Goal: Transaction & Acquisition: Book appointment/travel/reservation

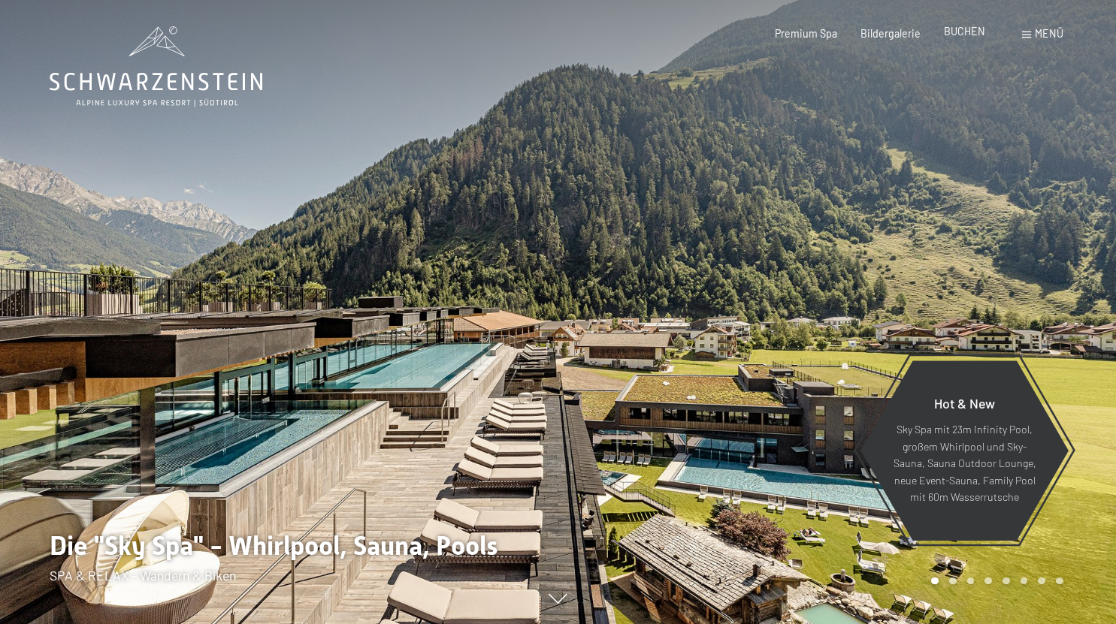
click at [972, 32] on span "BUCHEN" at bounding box center [964, 31] width 41 height 13
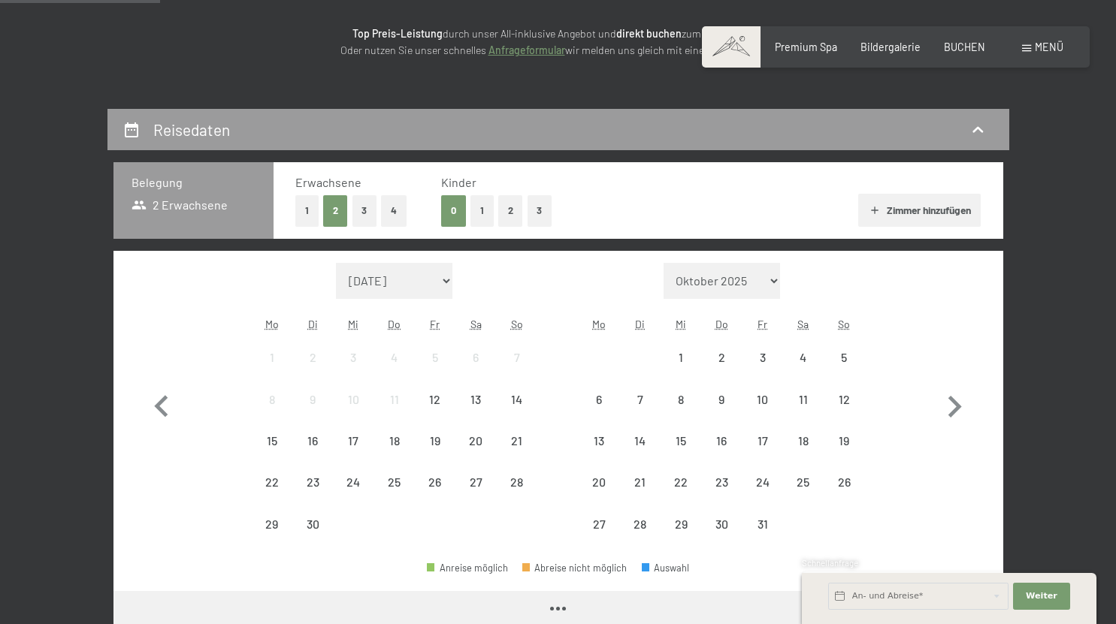
scroll to position [204, 0]
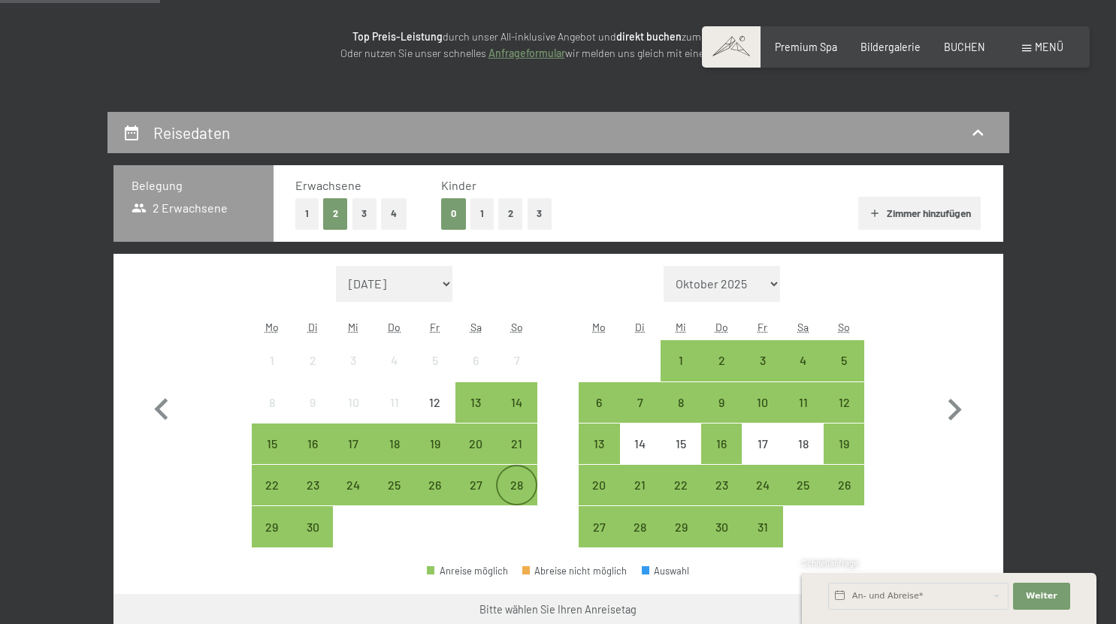
click at [524, 495] on div "28" at bounding box center [516, 498] width 38 height 38
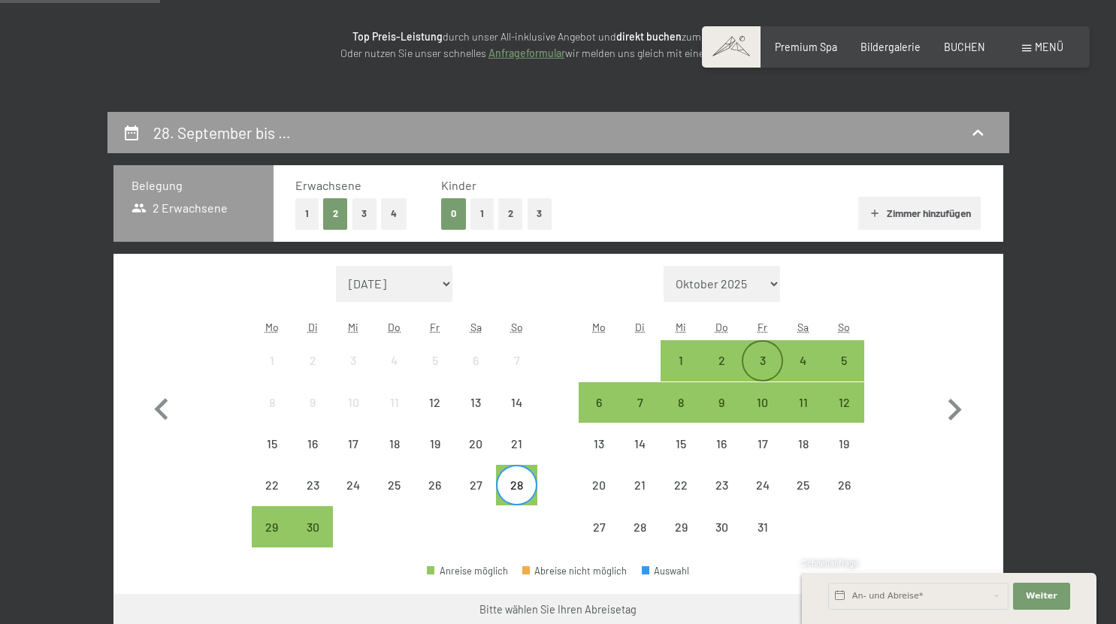
click at [757, 355] on div "3" at bounding box center [762, 374] width 38 height 38
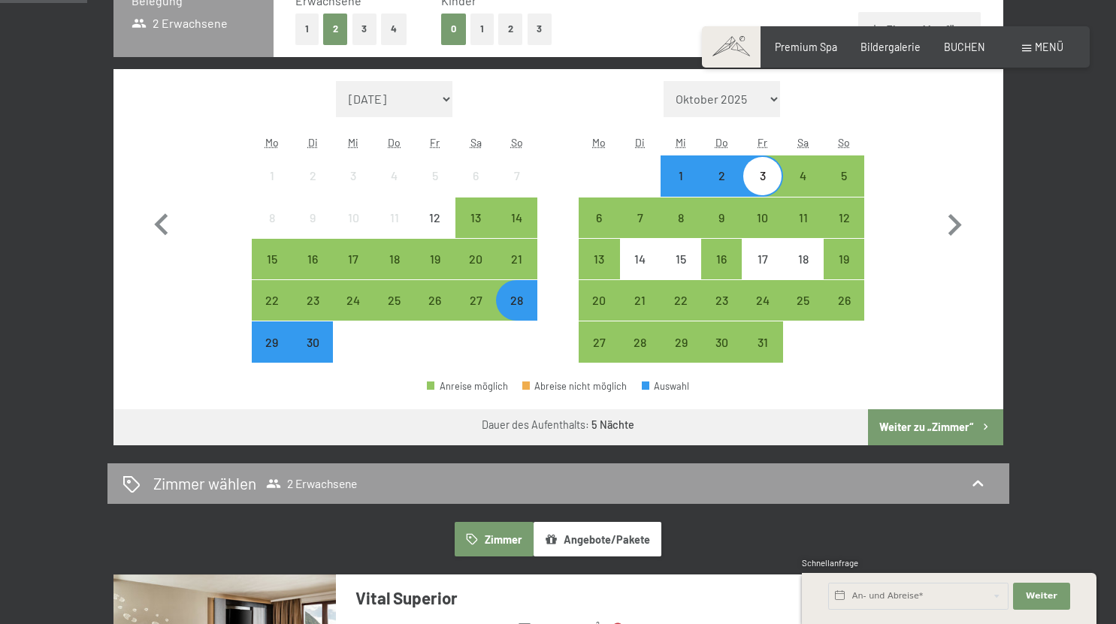
scroll to position [392, 0]
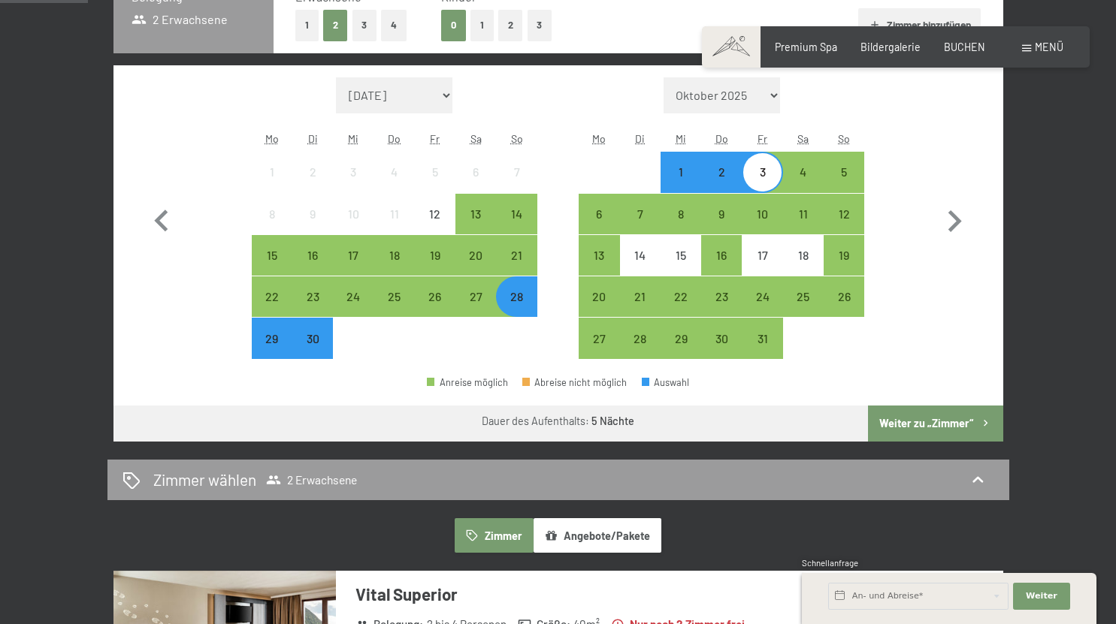
click at [952, 430] on button "Weiter zu „Zimmer“" at bounding box center [935, 424] width 134 height 36
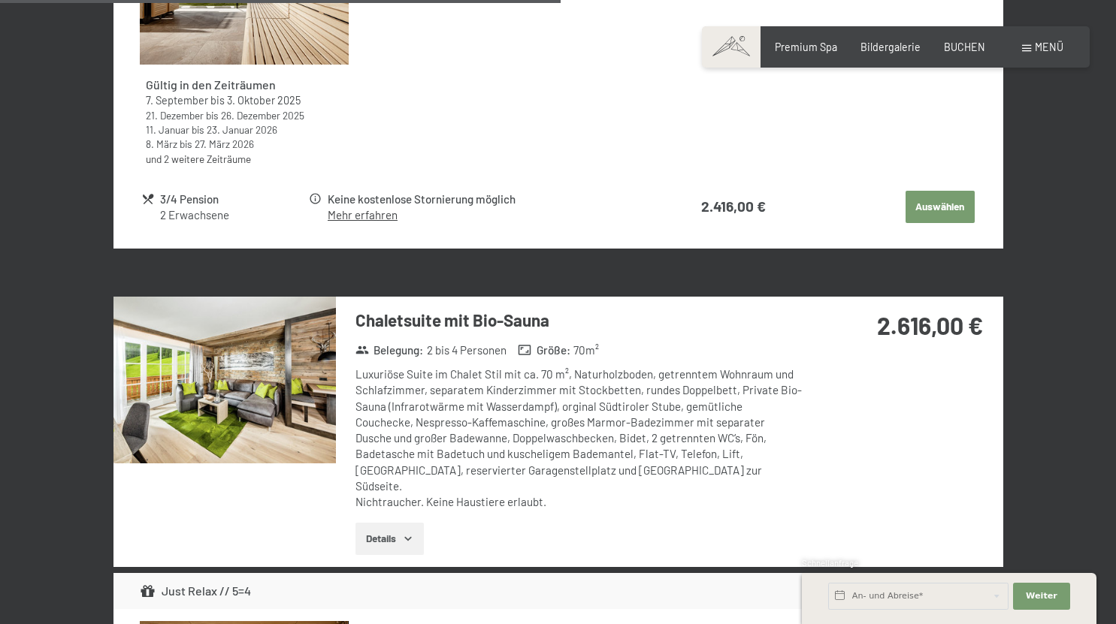
scroll to position [2253, 0]
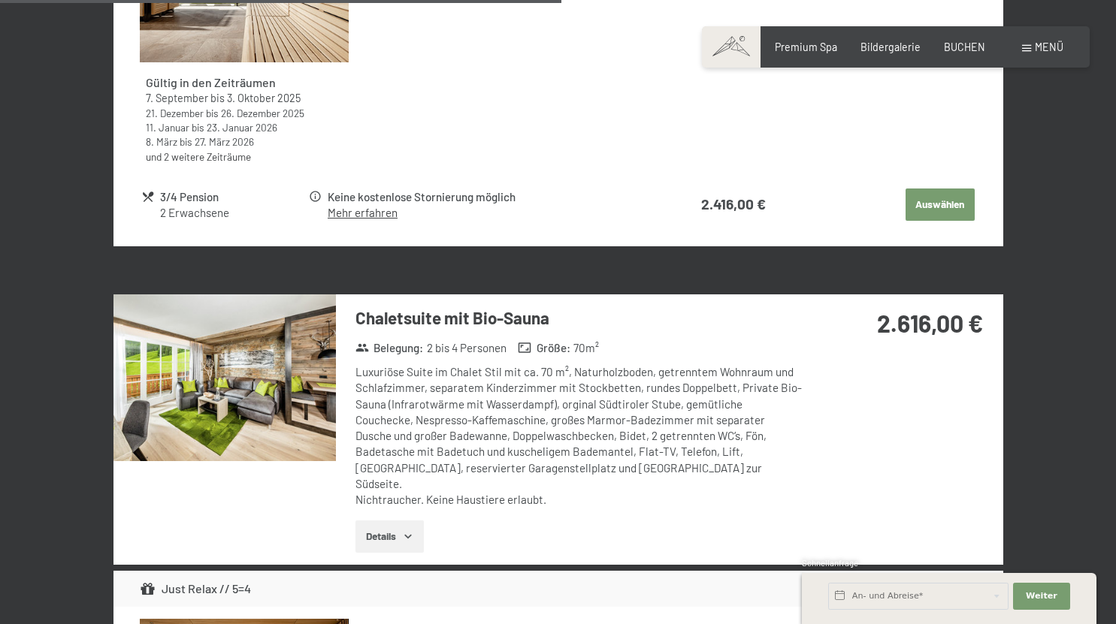
click at [189, 309] on img at bounding box center [224, 378] width 222 height 167
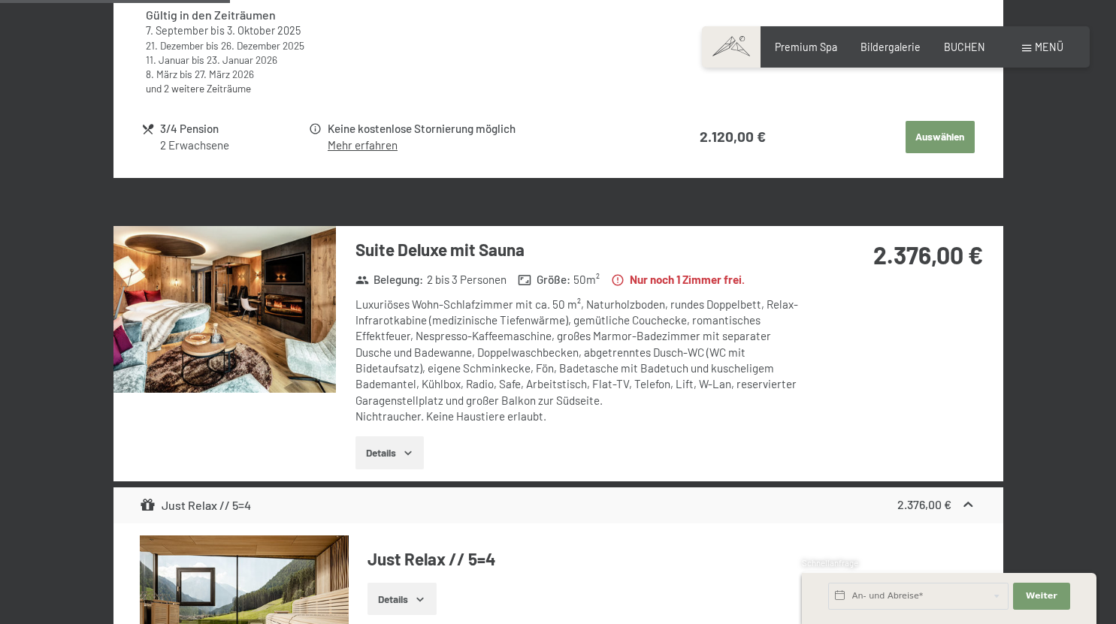
scroll to position [924, 0]
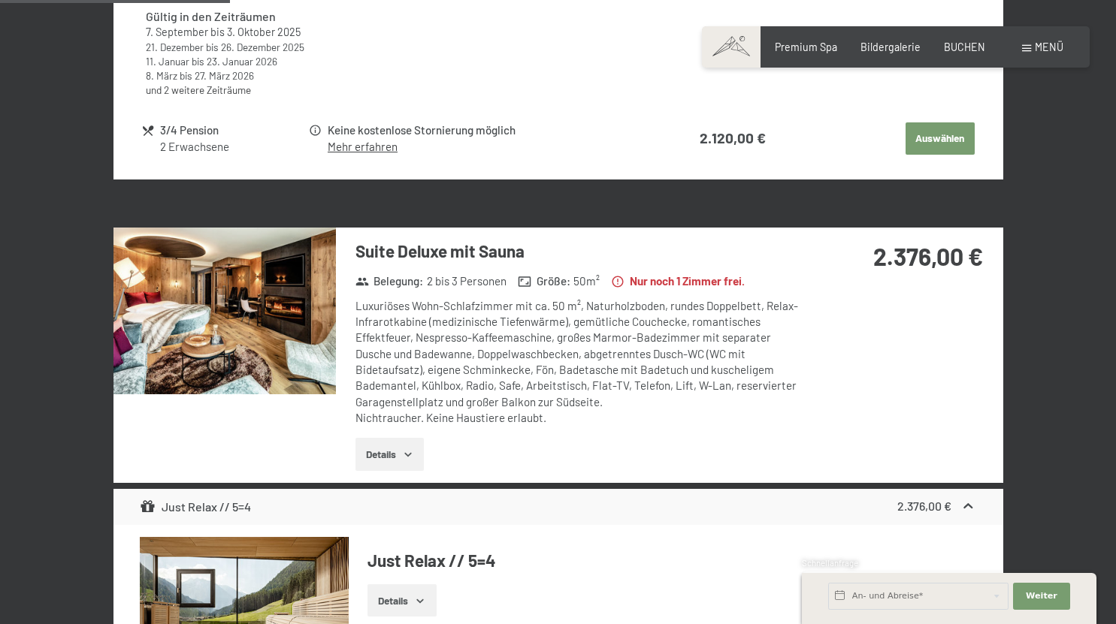
click at [286, 334] on img at bounding box center [224, 311] width 222 height 167
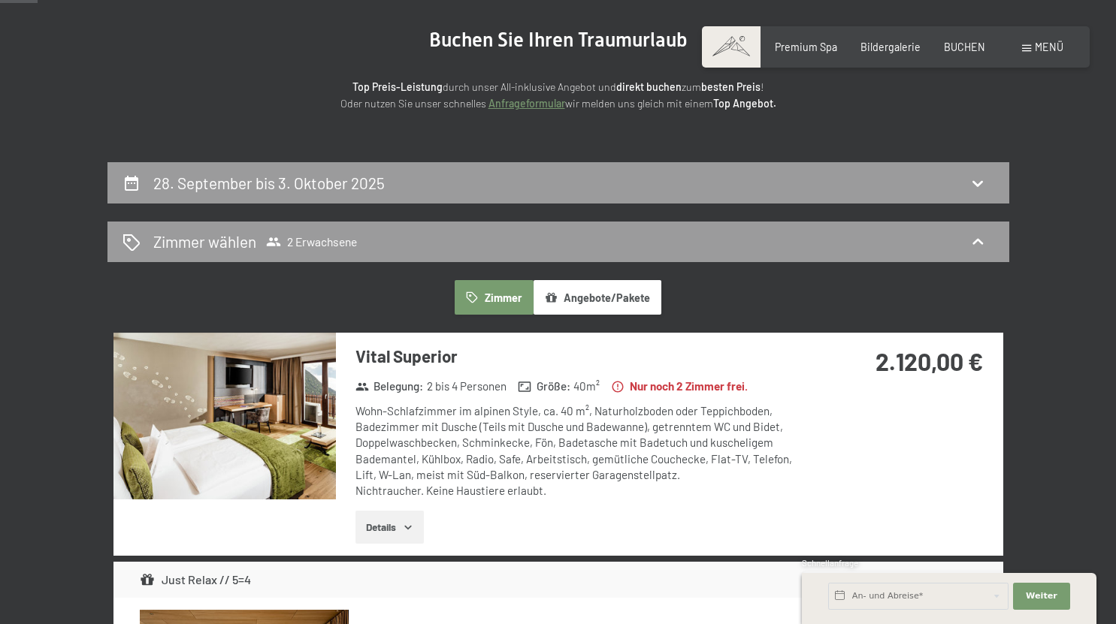
scroll to position [161, 0]
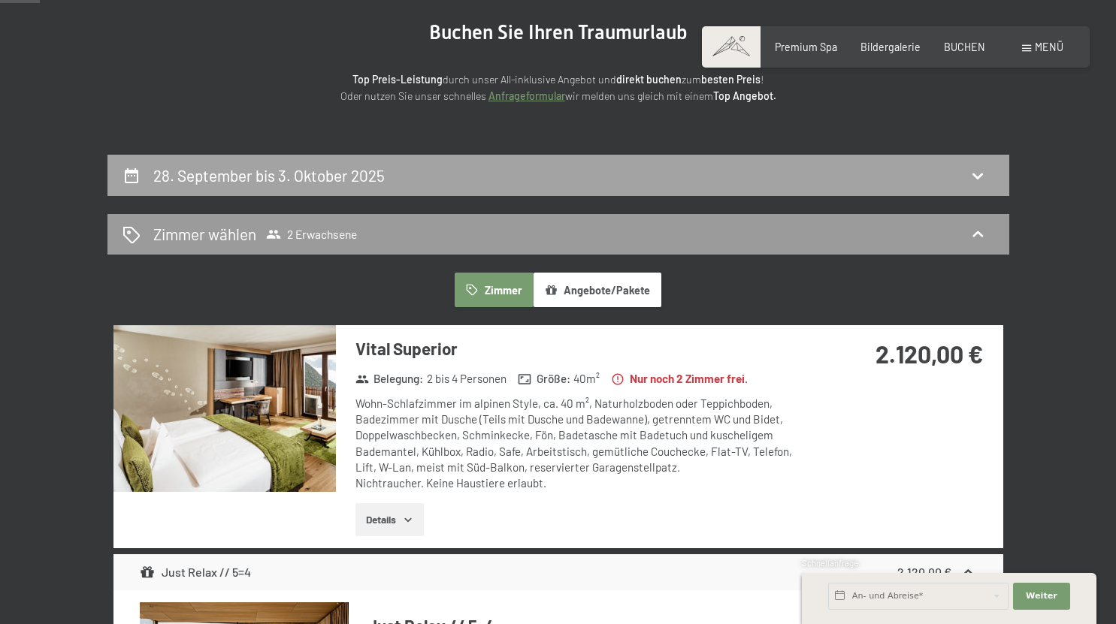
click at [291, 182] on h2 "28. September bis 3. Oktober 2025" at bounding box center [268, 175] width 231 height 19
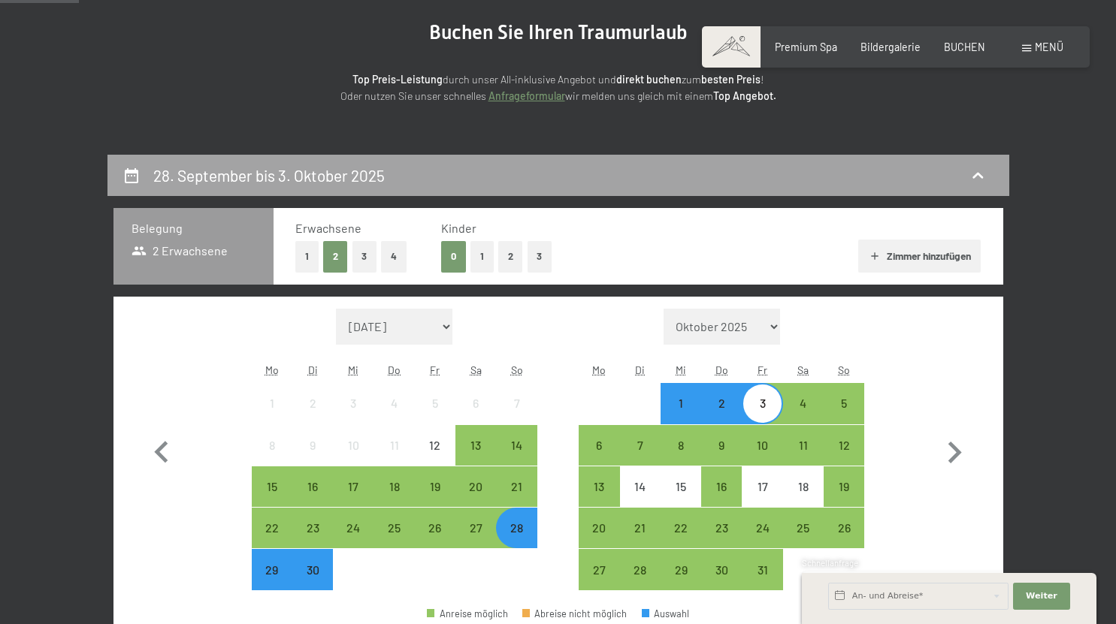
scroll to position [316, 0]
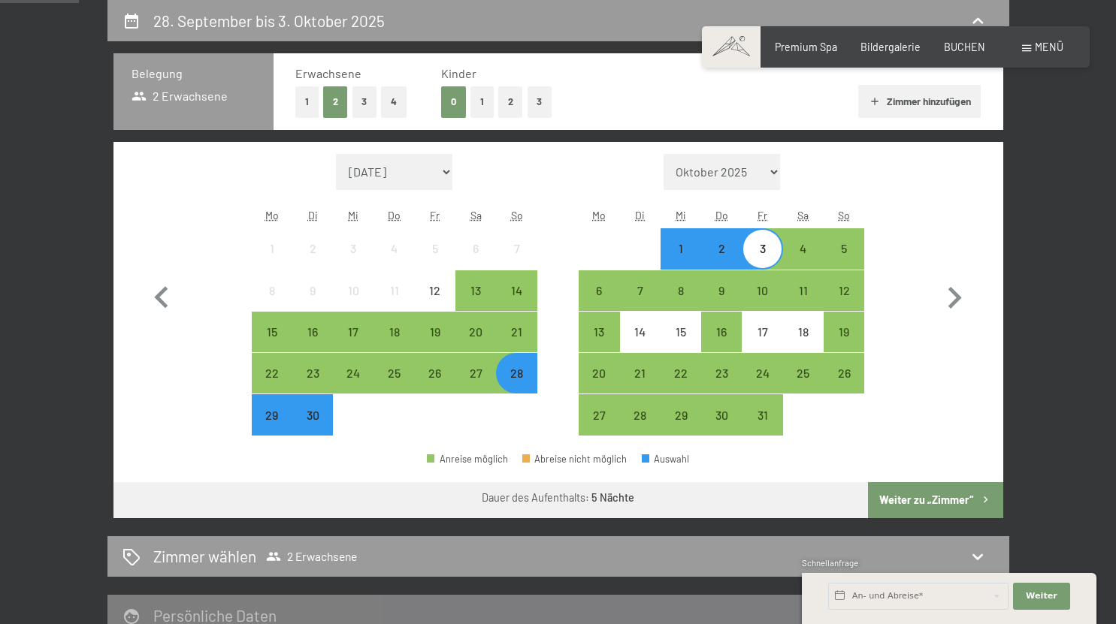
click at [72, 254] on div "28. September bis 3. Oktober 2025 Belegung 2 Erwachsene Erwachsene 1 2 3 4 Kind…" at bounding box center [558, 348] width 1002 height 696
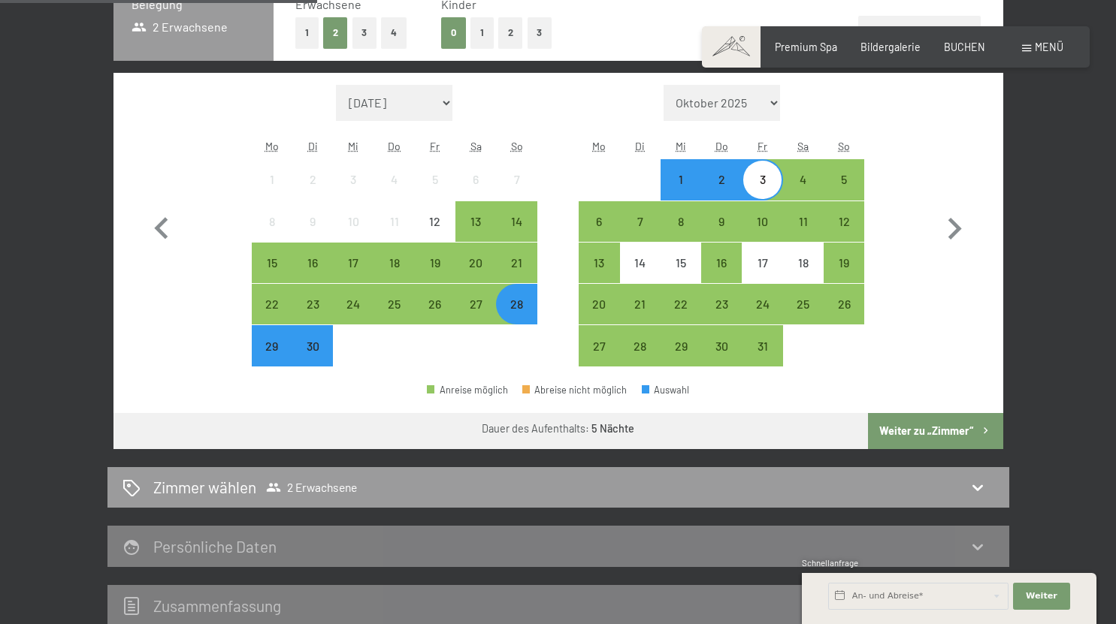
scroll to position [386, 0]
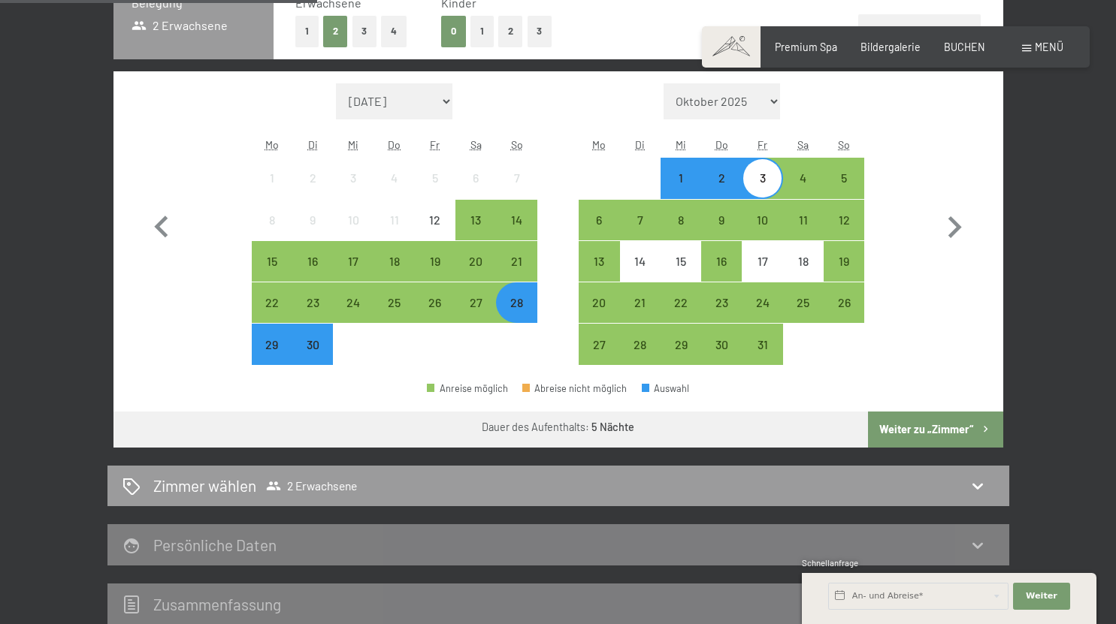
click at [523, 297] on div "28" at bounding box center [516, 316] width 38 height 38
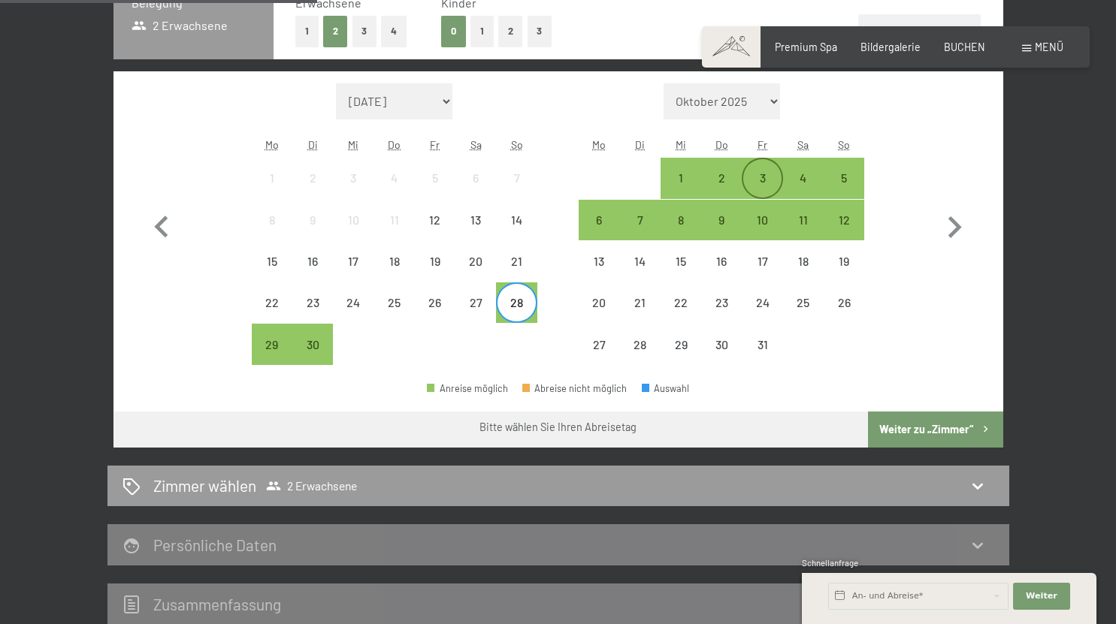
click at [758, 190] on div "3" at bounding box center [762, 191] width 38 height 38
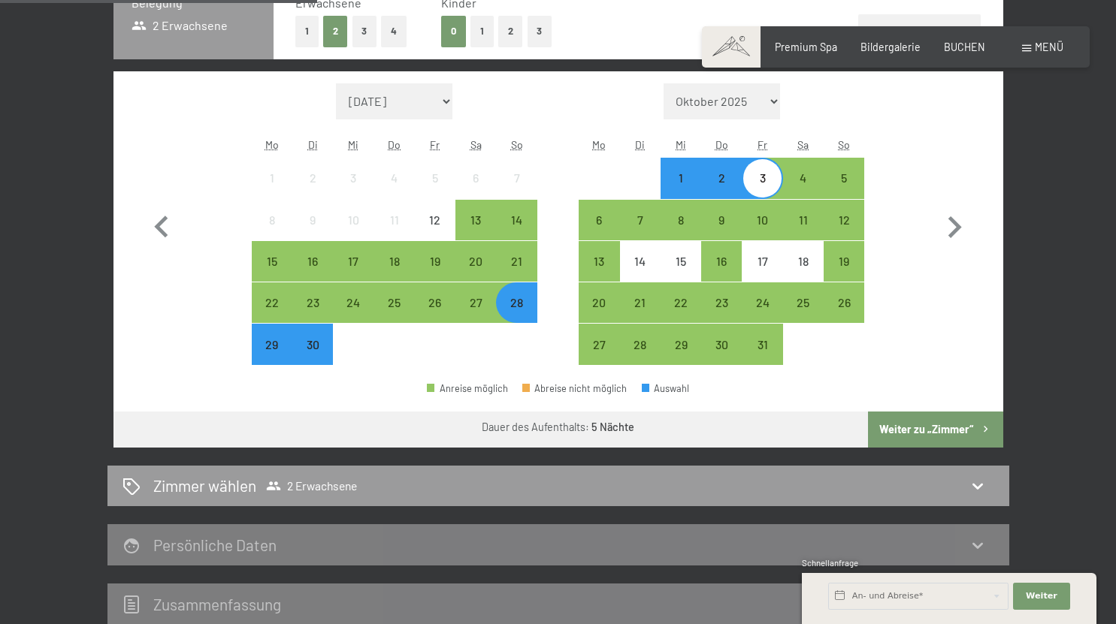
click at [920, 435] on button "Weiter zu „Zimmer“" at bounding box center [935, 430] width 134 height 36
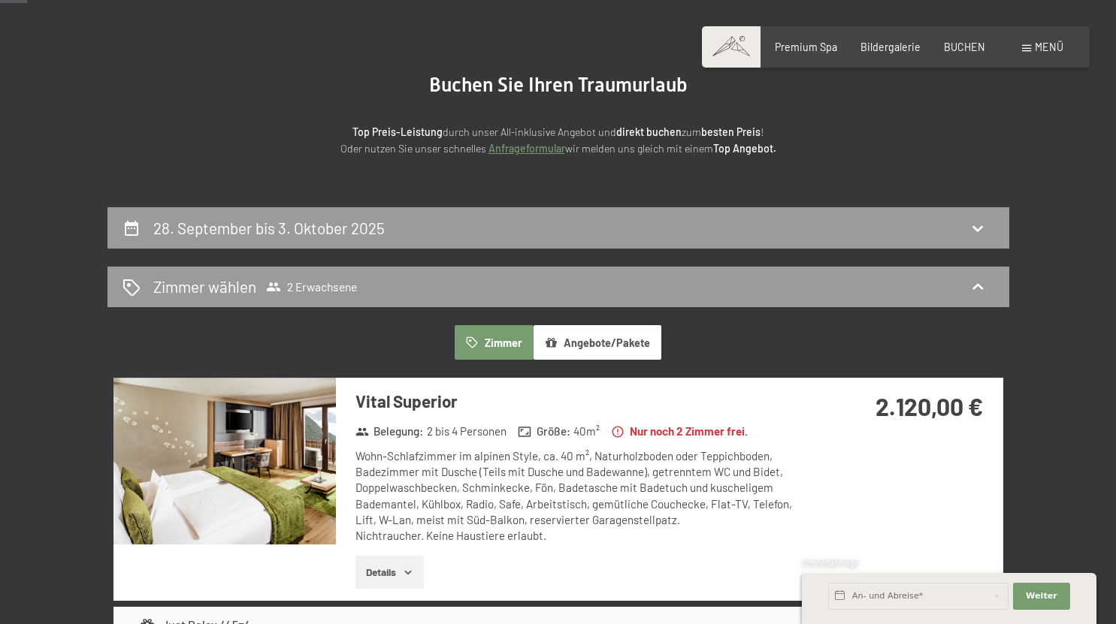
scroll to position [0, 0]
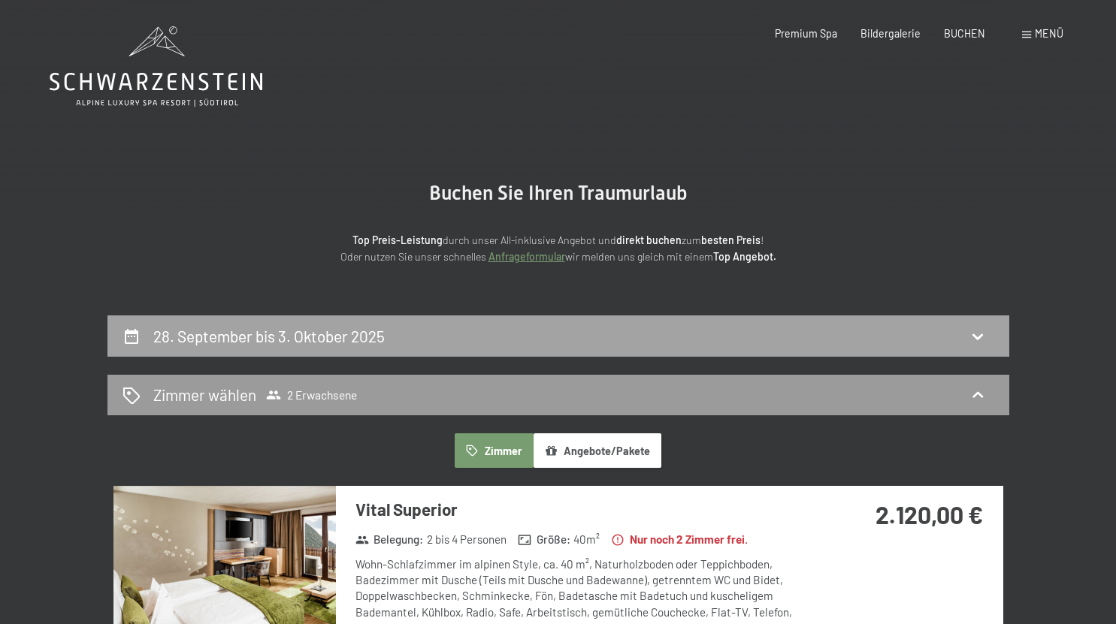
click at [237, 332] on h2 "28. September bis 3. Oktober 2025" at bounding box center [268, 336] width 231 height 19
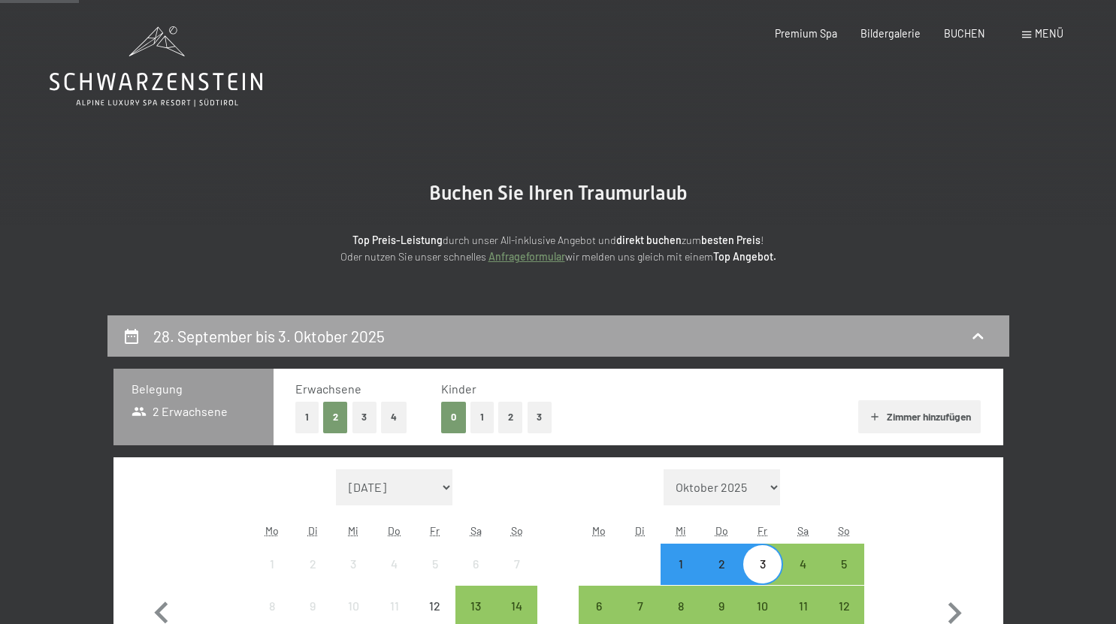
scroll to position [316, 0]
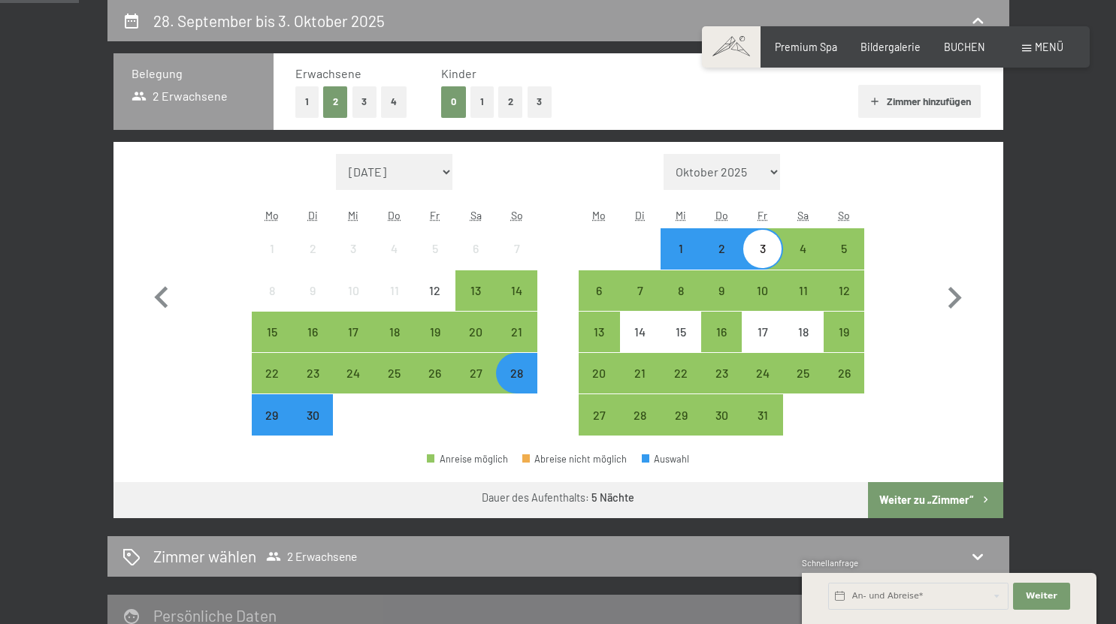
click at [764, 240] on div "3" at bounding box center [762, 249] width 38 height 38
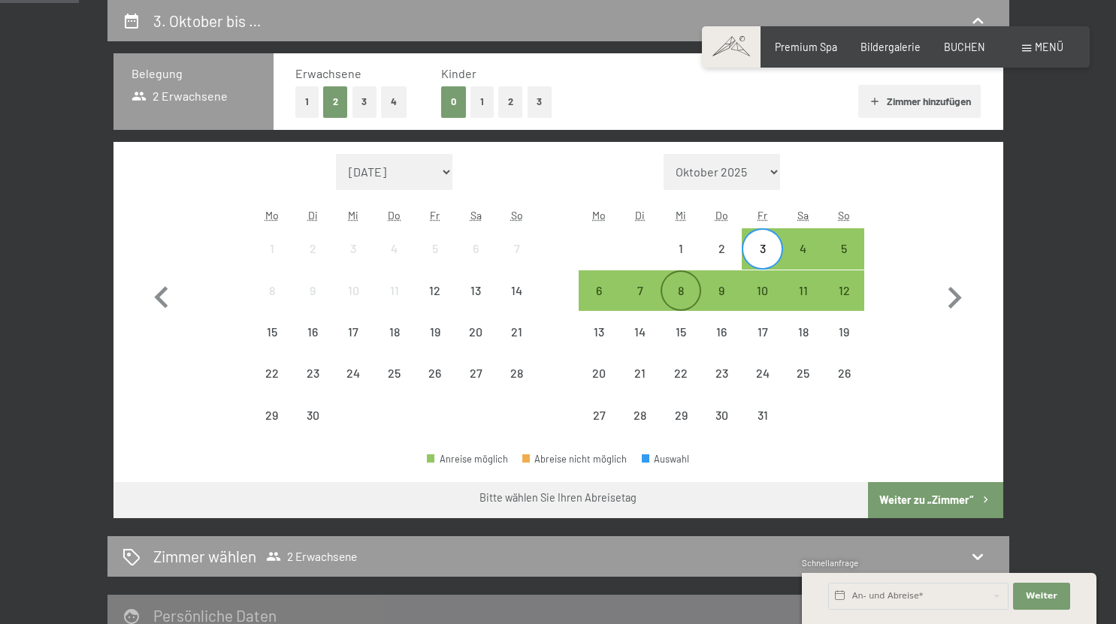
click at [678, 290] on div "8" at bounding box center [681, 304] width 38 height 38
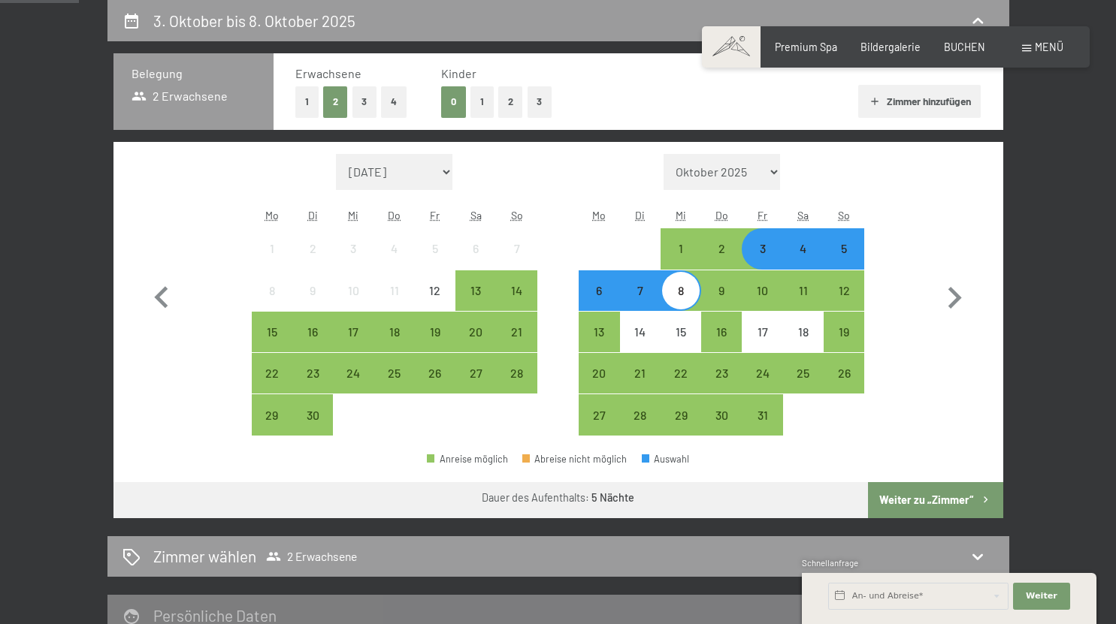
click at [914, 493] on button "Weiter zu „Zimmer“" at bounding box center [935, 500] width 134 height 36
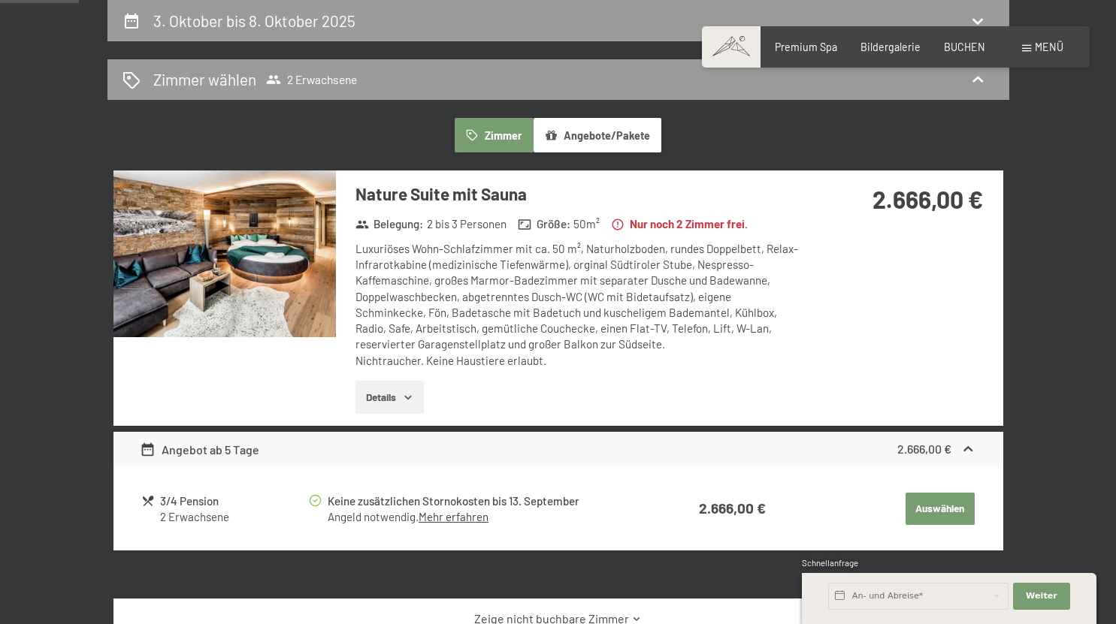
click at [199, 441] on div "Angebot ab 5 Tage" at bounding box center [199, 450] width 119 height 18
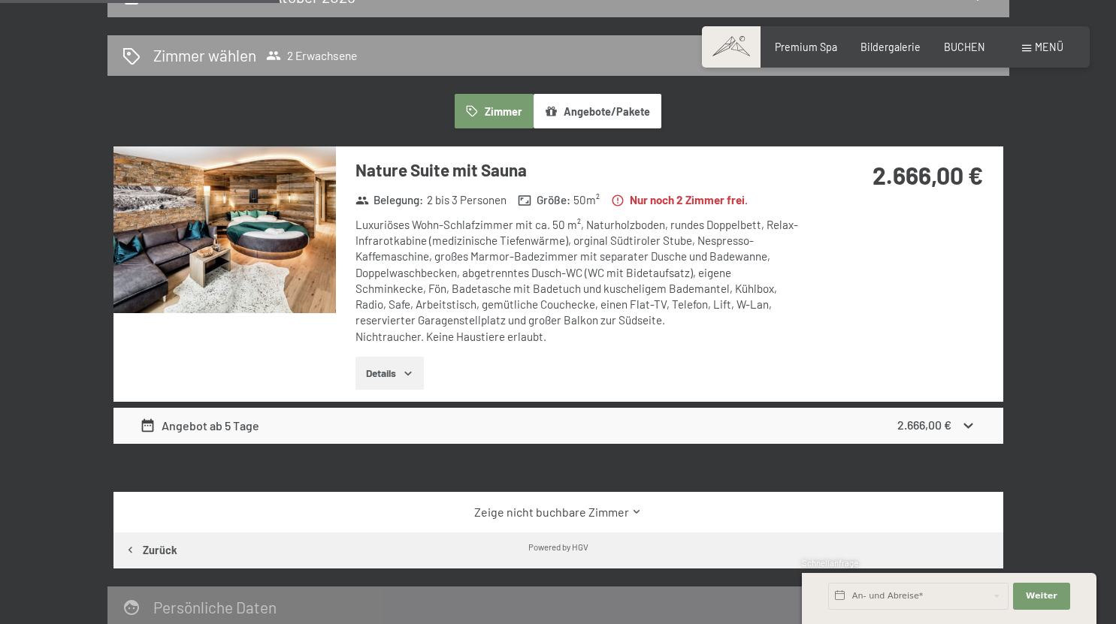
scroll to position [339, 0]
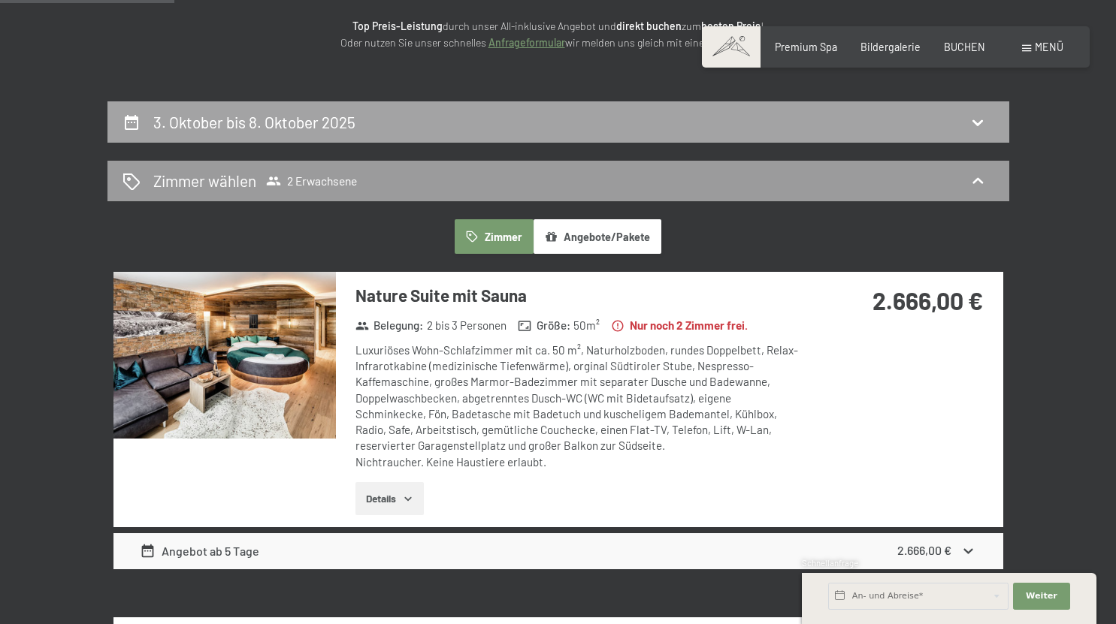
click at [265, 128] on h2 "3. Oktober bis 8. Oktober 2025" at bounding box center [254, 122] width 202 height 19
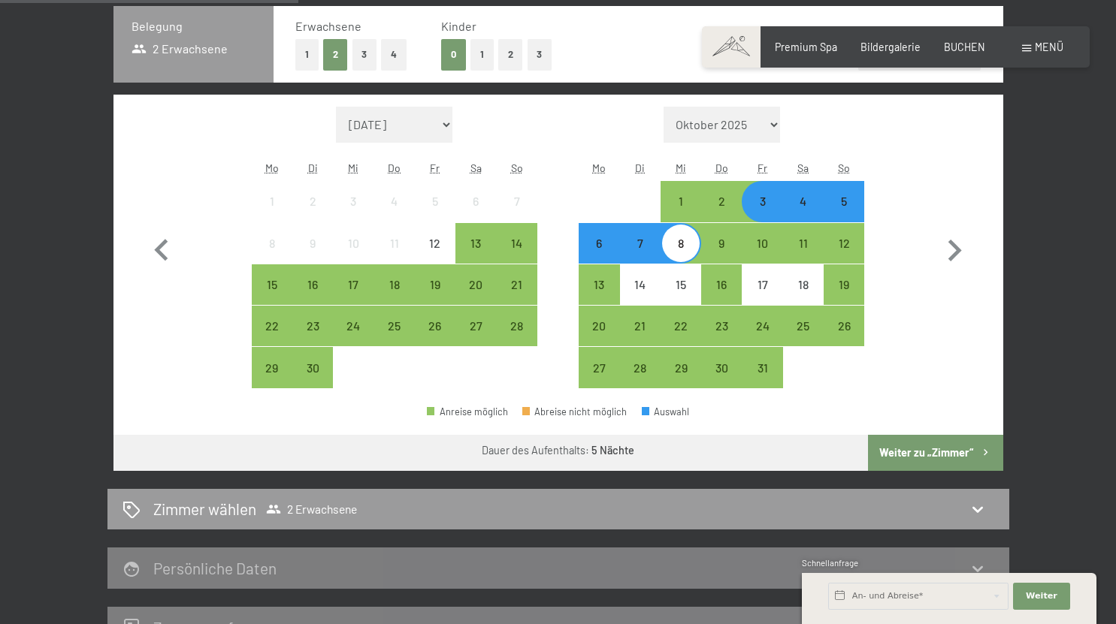
scroll to position [367, 0]
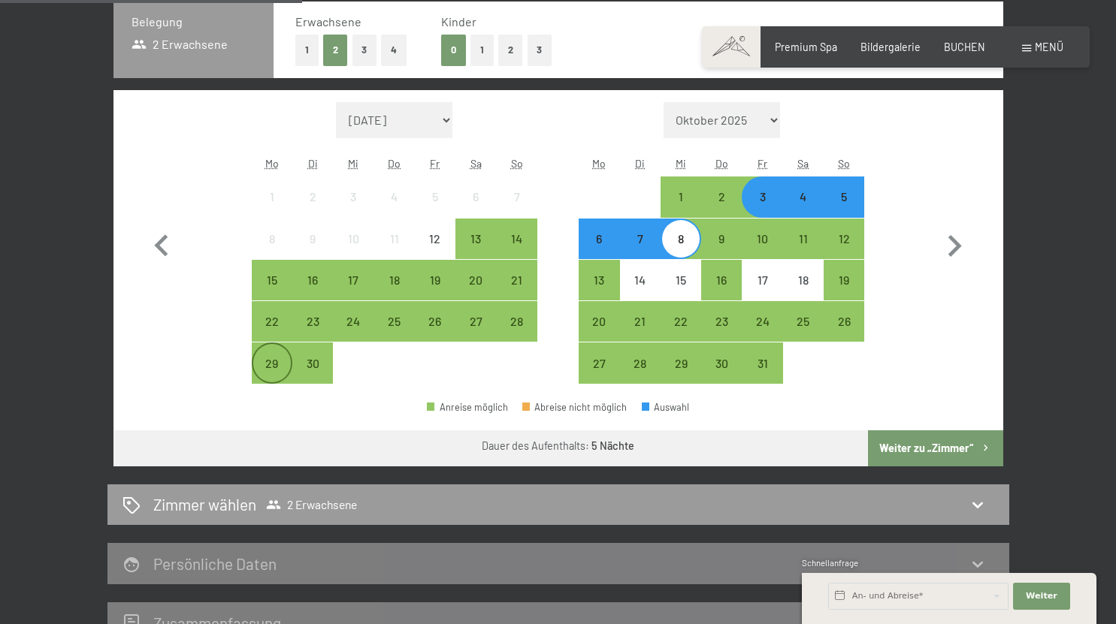
click at [262, 362] on div "29" at bounding box center [272, 377] width 38 height 38
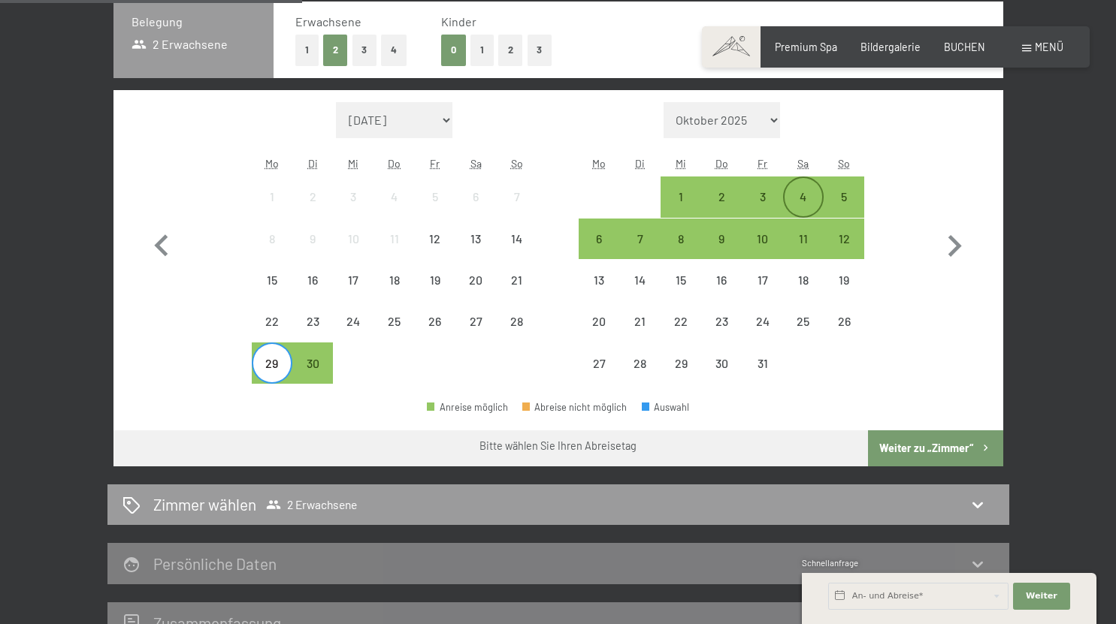
click at [802, 195] on div "4" at bounding box center [803, 210] width 38 height 38
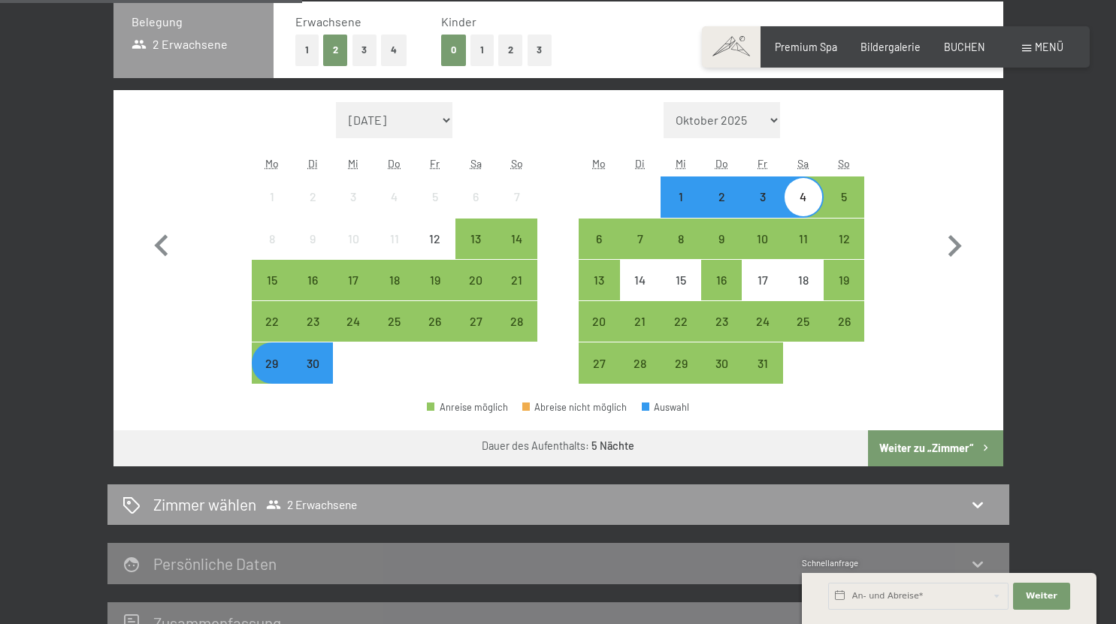
click at [951, 443] on button "Weiter zu „Zimmer“" at bounding box center [935, 449] width 134 height 36
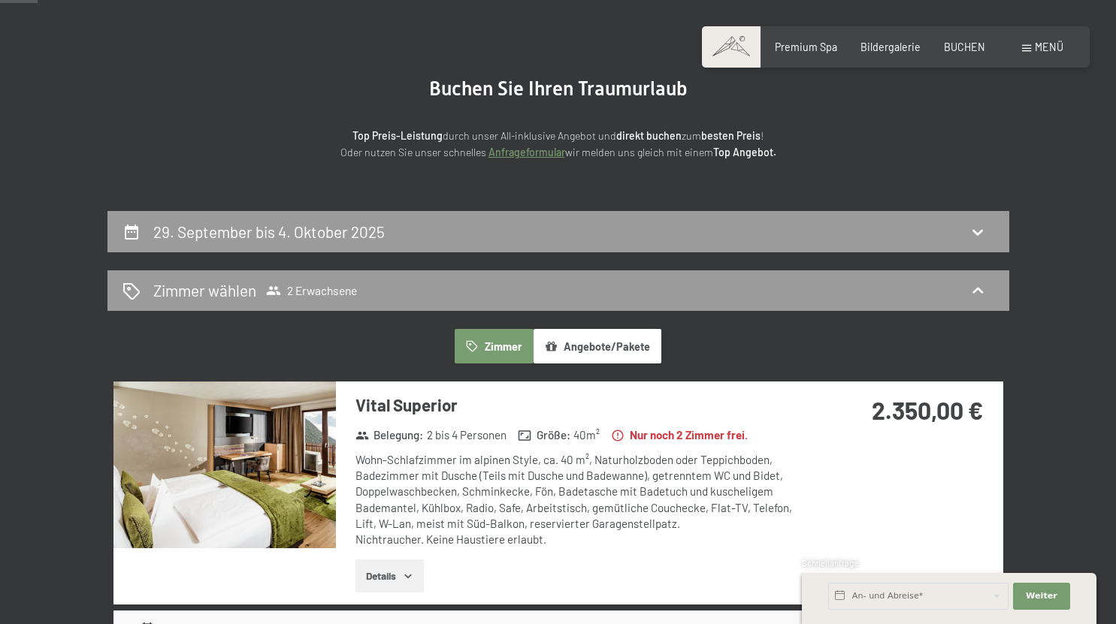
scroll to position [108, 0]
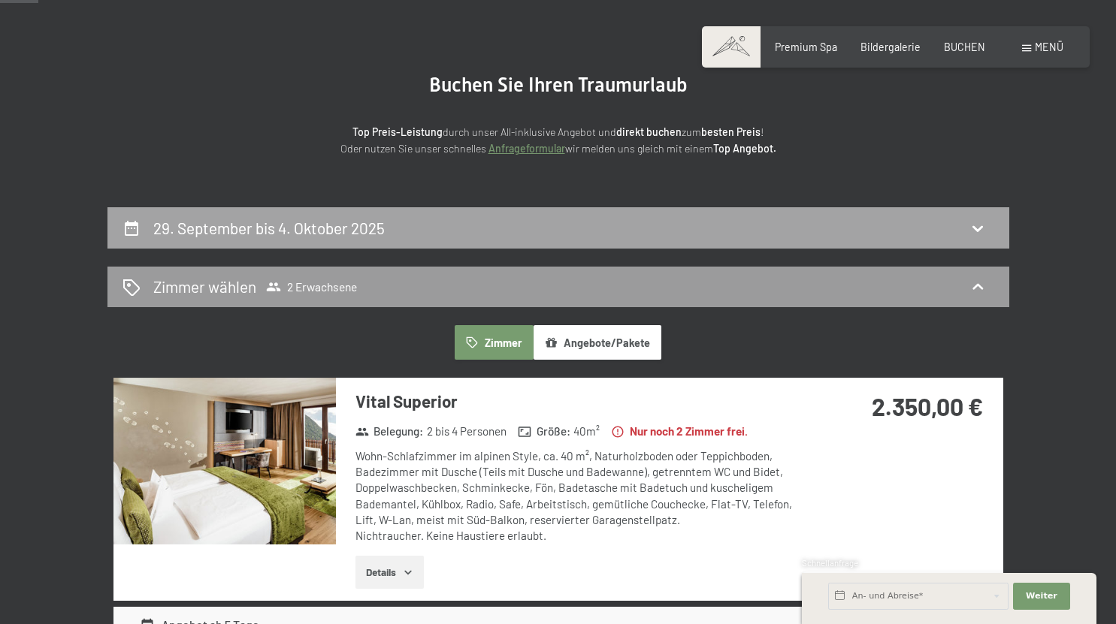
click at [225, 213] on div "29. September bis 4. Oktober 2025" at bounding box center [558, 227] width 902 height 41
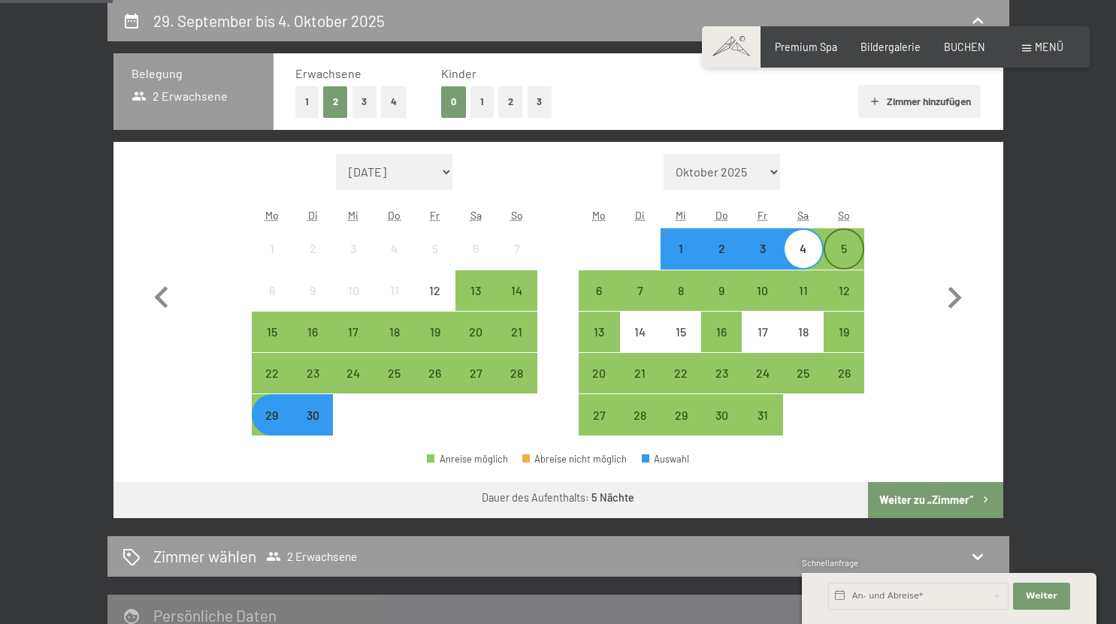
click at [848, 255] on div "5" at bounding box center [844, 262] width 38 height 38
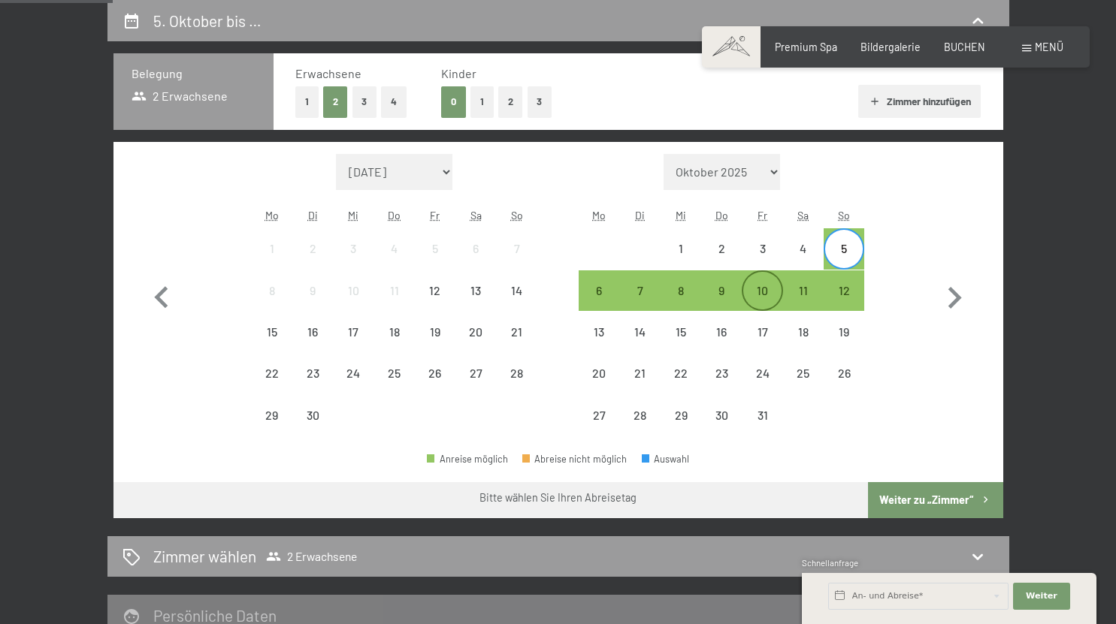
click at [747, 286] on div "10" at bounding box center [762, 304] width 38 height 38
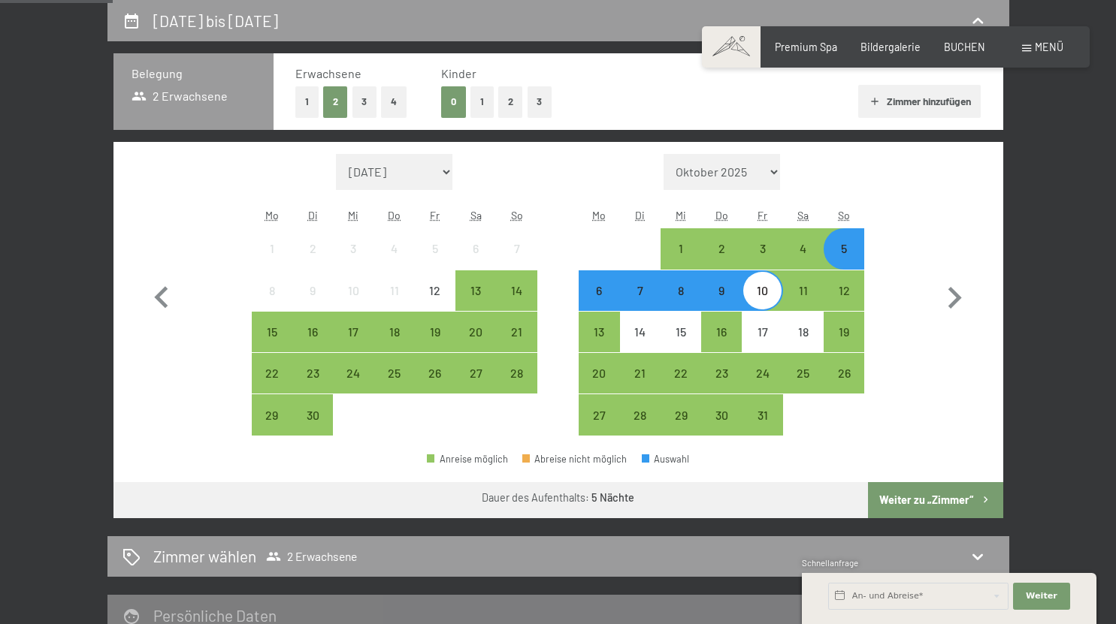
click at [913, 466] on div "Anreise möglich Abreise nicht möglich Auswahl" at bounding box center [558, 466] width 890 height 34
click at [937, 503] on button "Weiter zu „Zimmer“" at bounding box center [935, 500] width 134 height 36
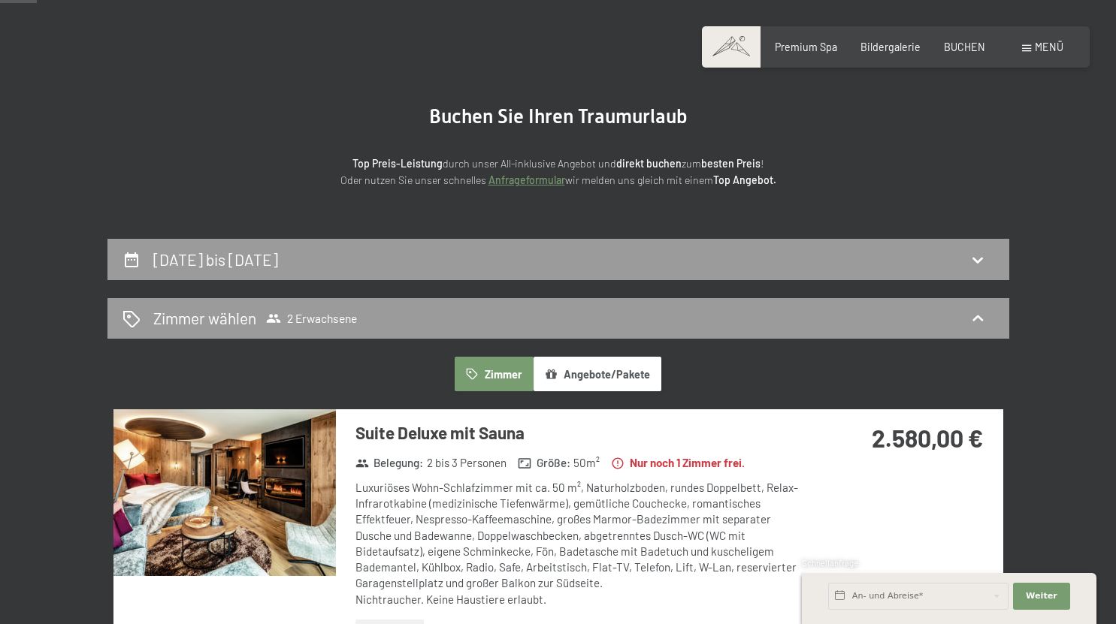
scroll to position [78, 0]
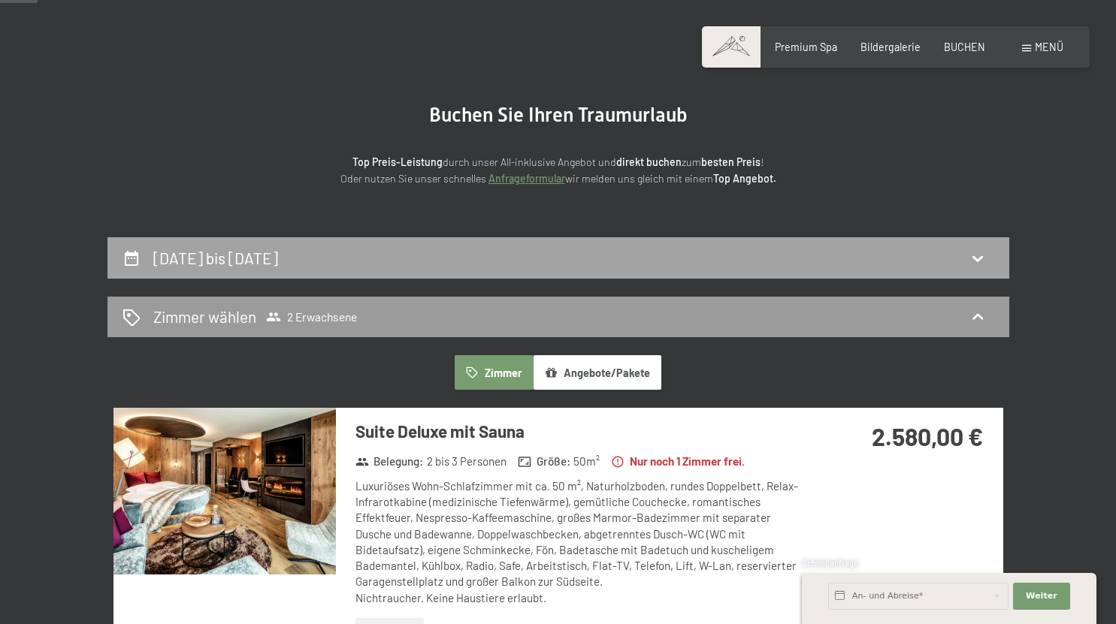
click at [376, 243] on div "5. Oktober bis 10. Oktober 2025" at bounding box center [558, 257] width 902 height 41
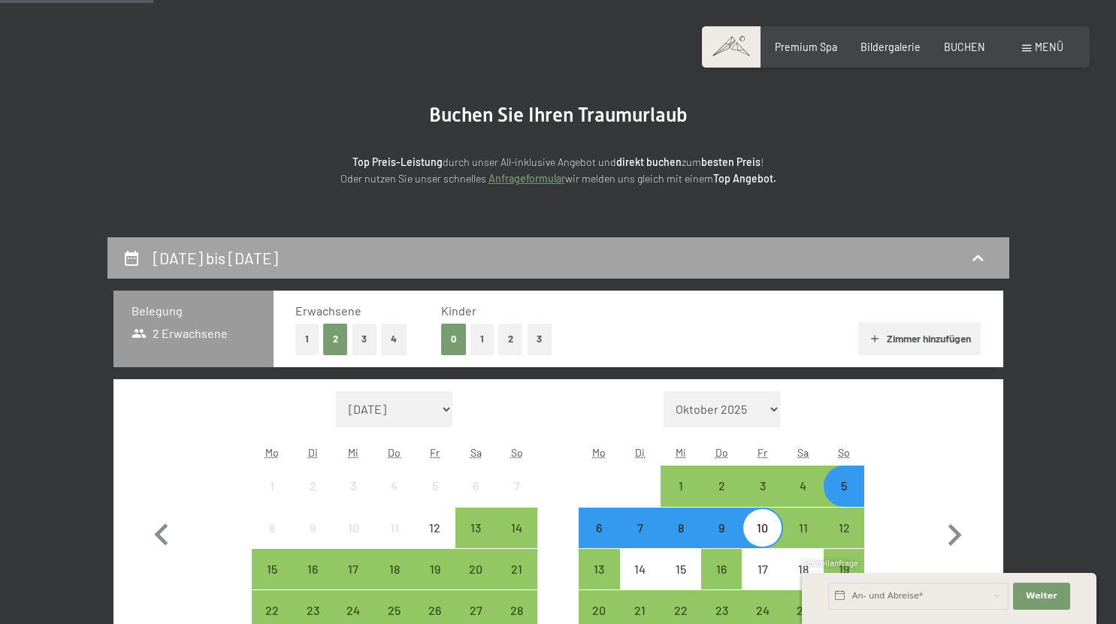
scroll to position [316, 0]
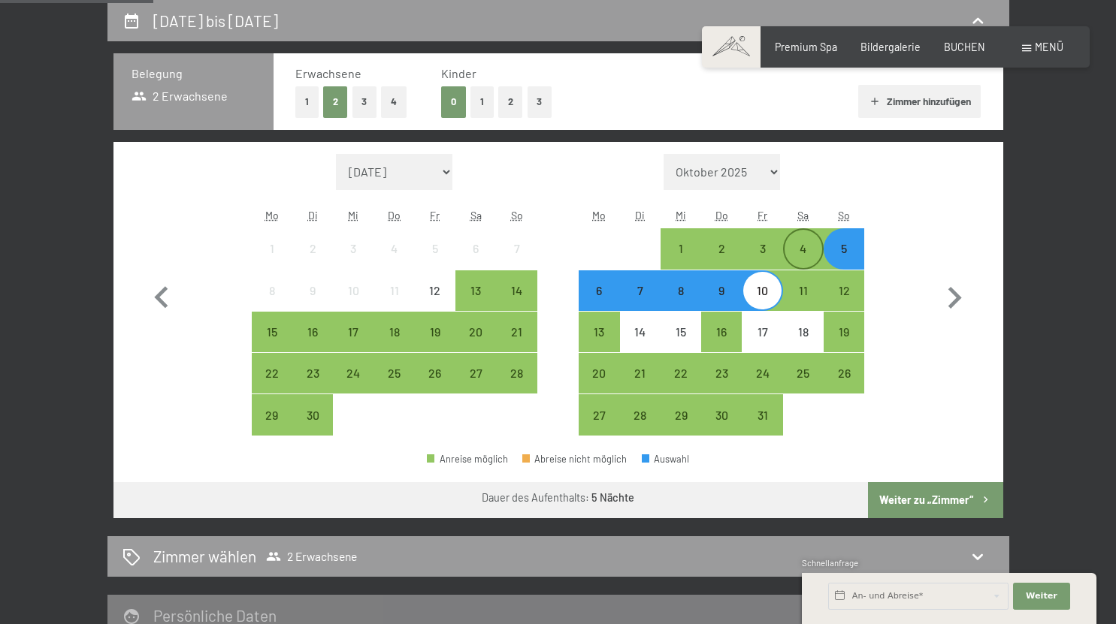
click at [797, 250] on div "4" at bounding box center [803, 262] width 38 height 38
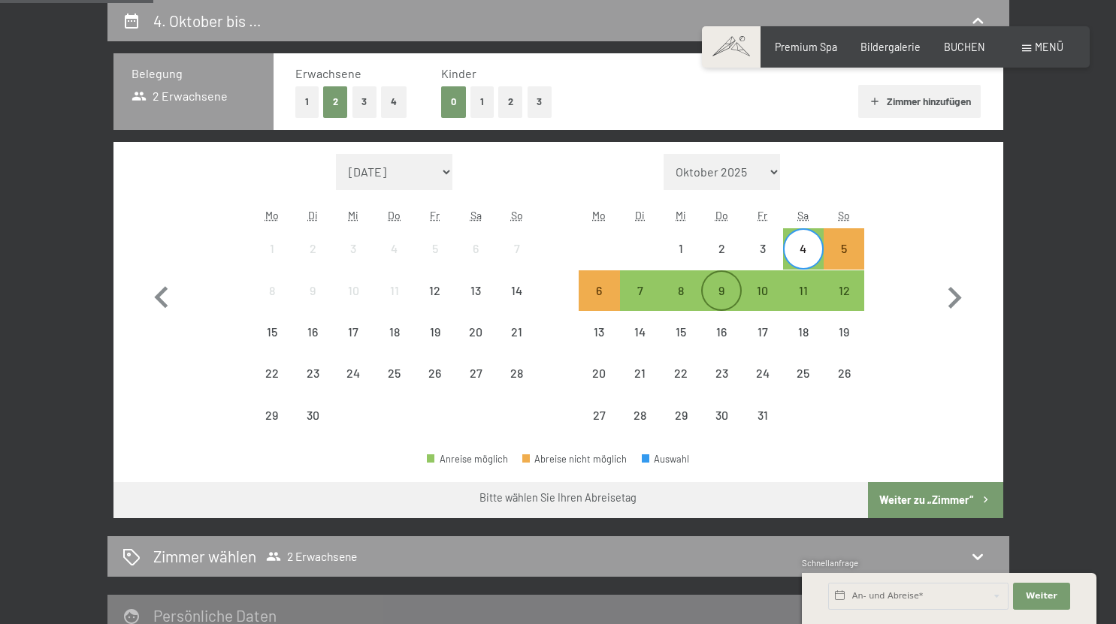
click at [706, 284] on div "9" at bounding box center [722, 291] width 38 height 38
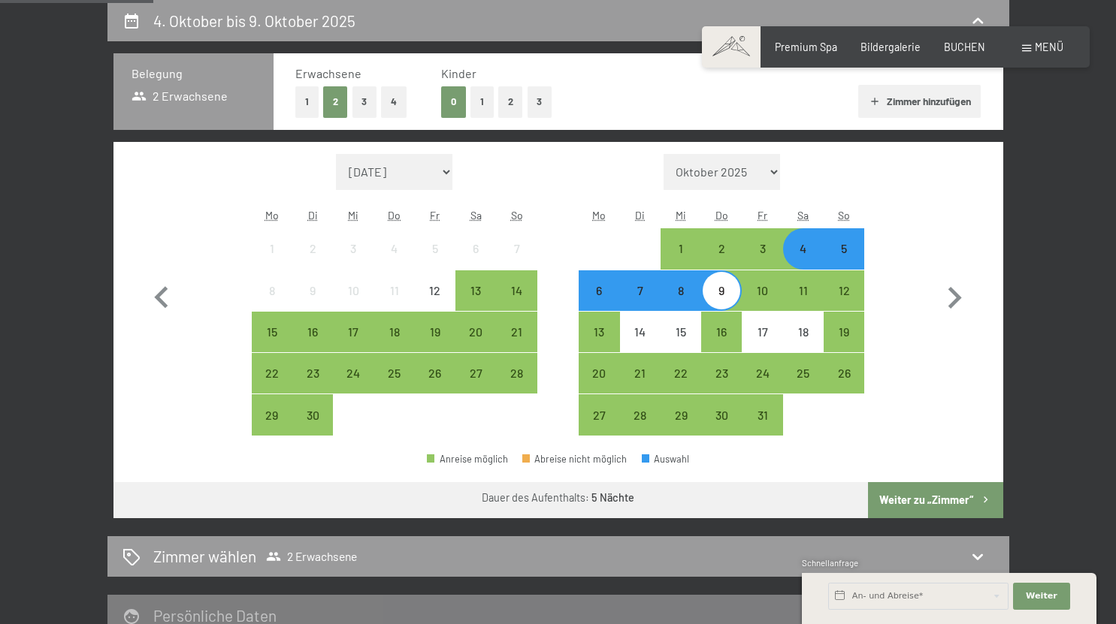
click at [946, 497] on button "Weiter zu „Zimmer“" at bounding box center [935, 500] width 134 height 36
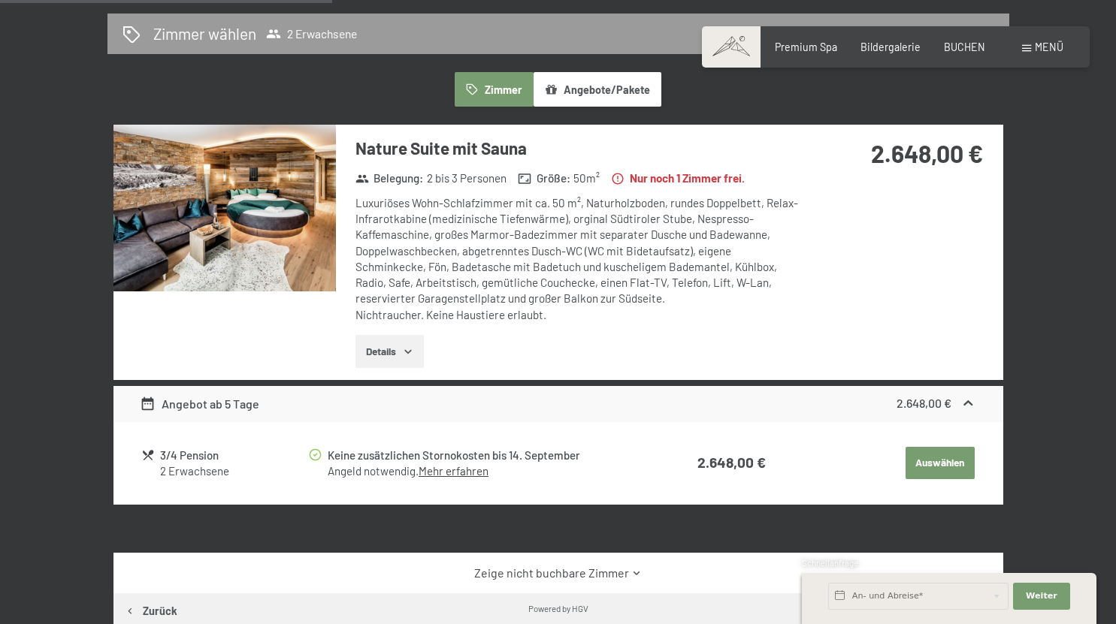
scroll to position [338, 0]
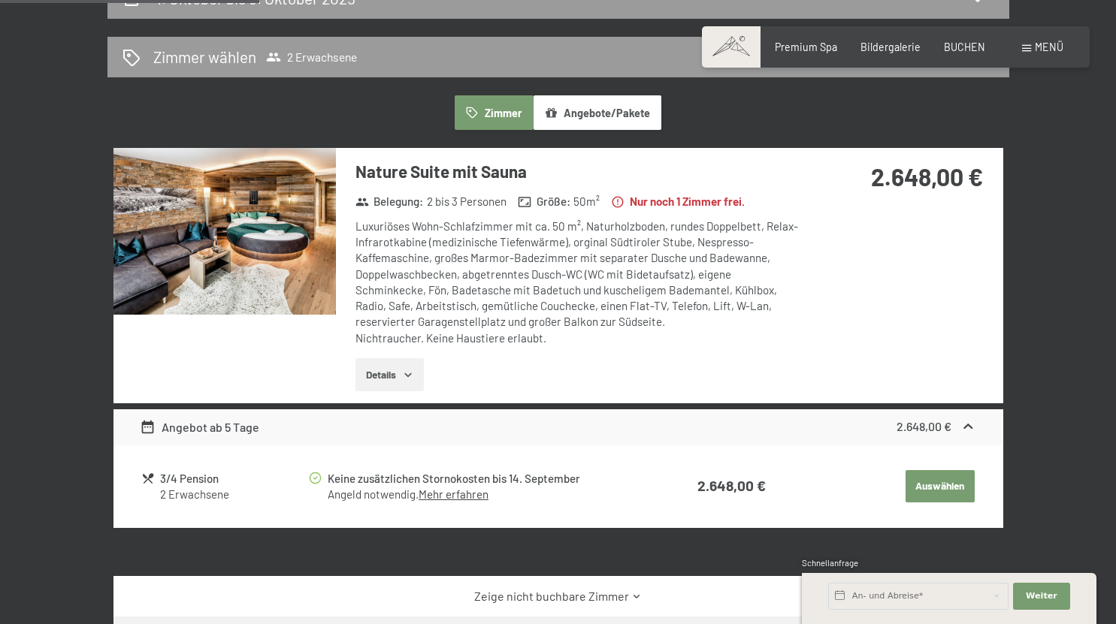
click at [263, 272] on img at bounding box center [224, 231] width 222 height 167
click at [1099, 22] on div "4. Oktober bis 9. Oktober 2025 Zimmer wählen 2 Erwachsene Zimmer Angebote/Paket…" at bounding box center [558, 374] width 1116 height 794
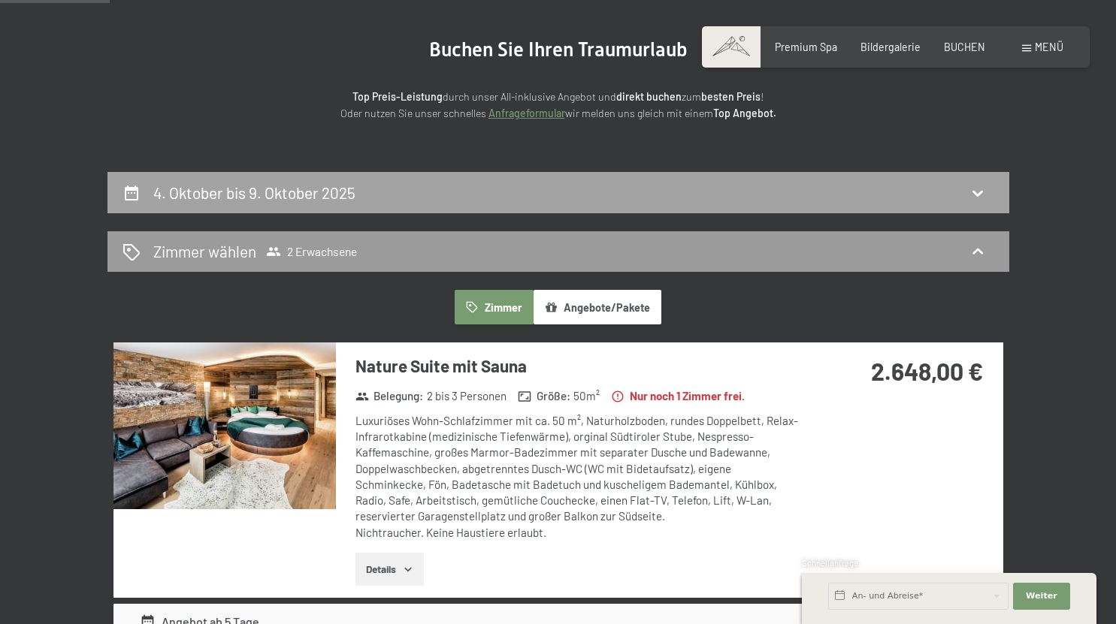
click at [250, 201] on h2 "4. Oktober bis 9. Oktober 2025" at bounding box center [254, 192] width 202 height 19
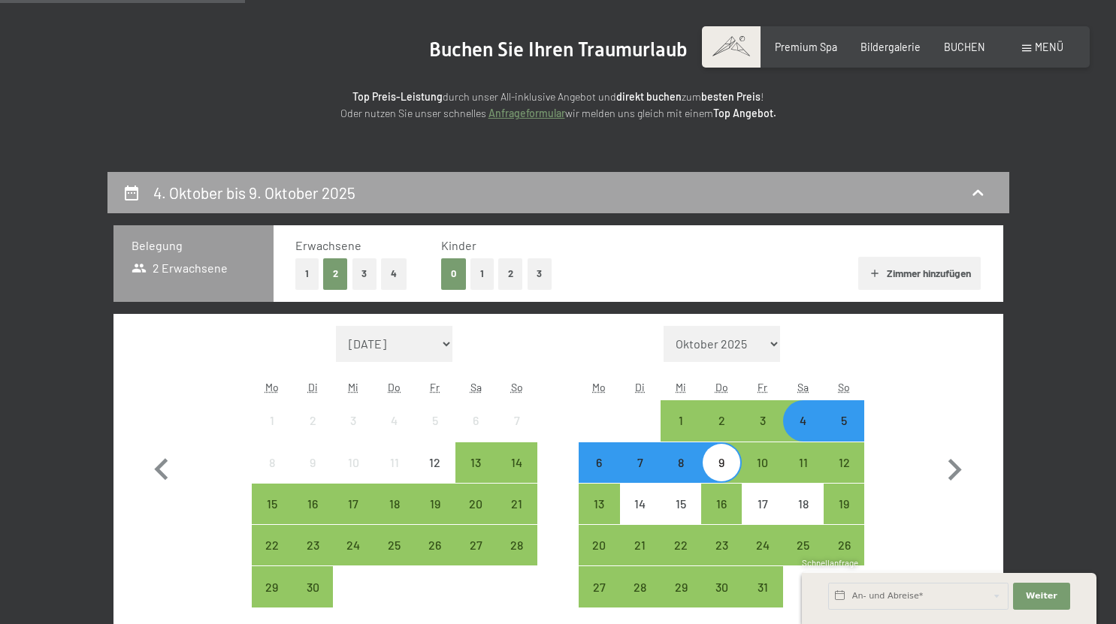
scroll to position [316, 0]
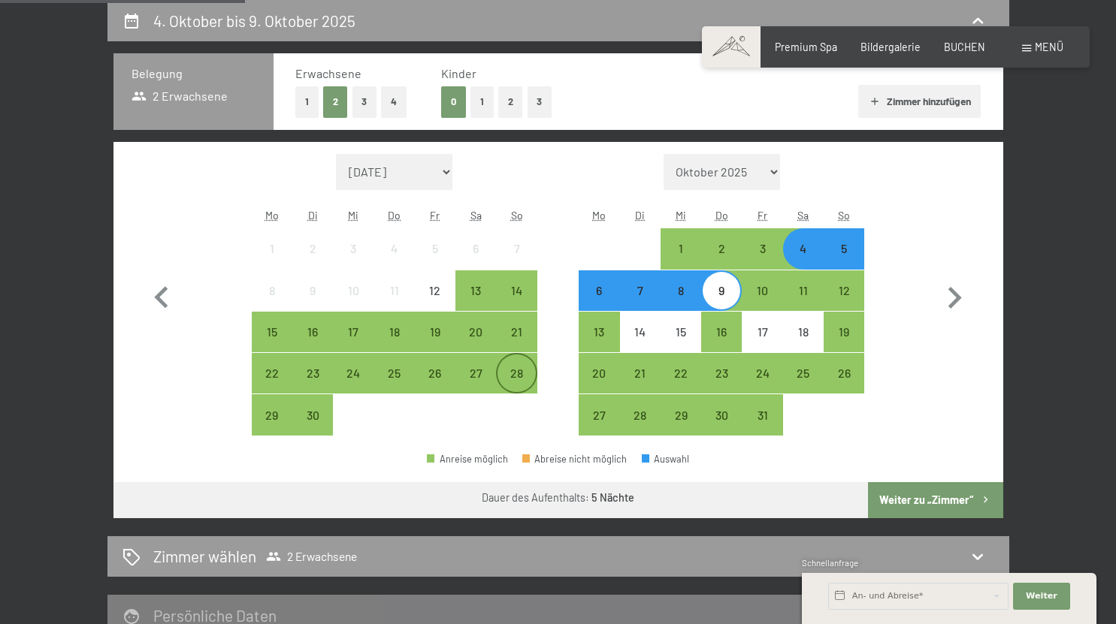
click at [530, 377] on div "28" at bounding box center [516, 386] width 38 height 38
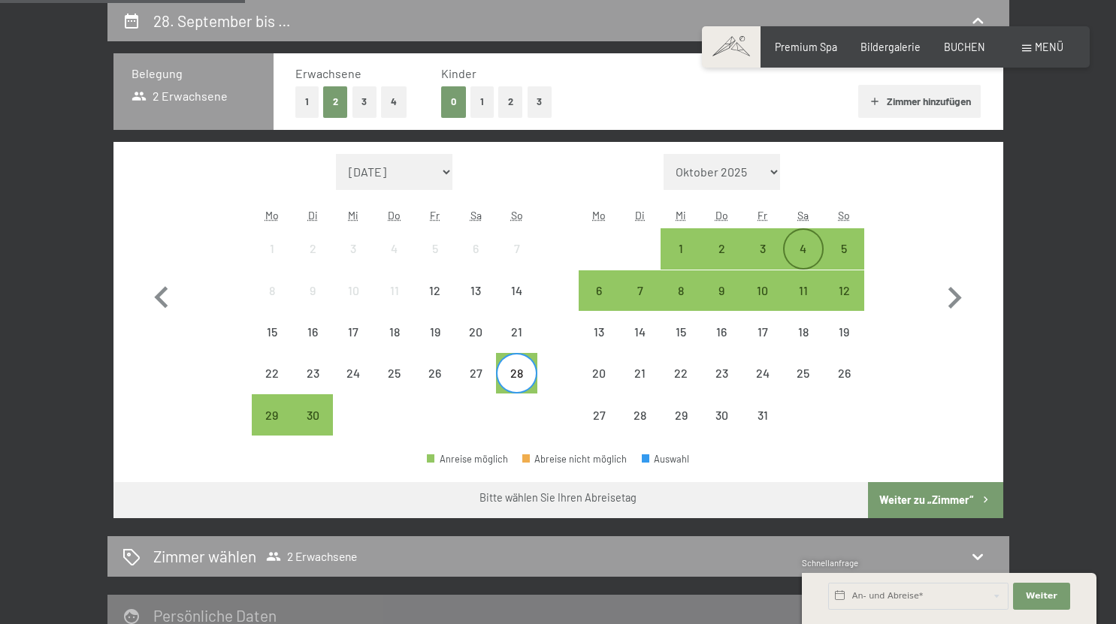
click at [814, 257] on div "4" at bounding box center [803, 262] width 38 height 38
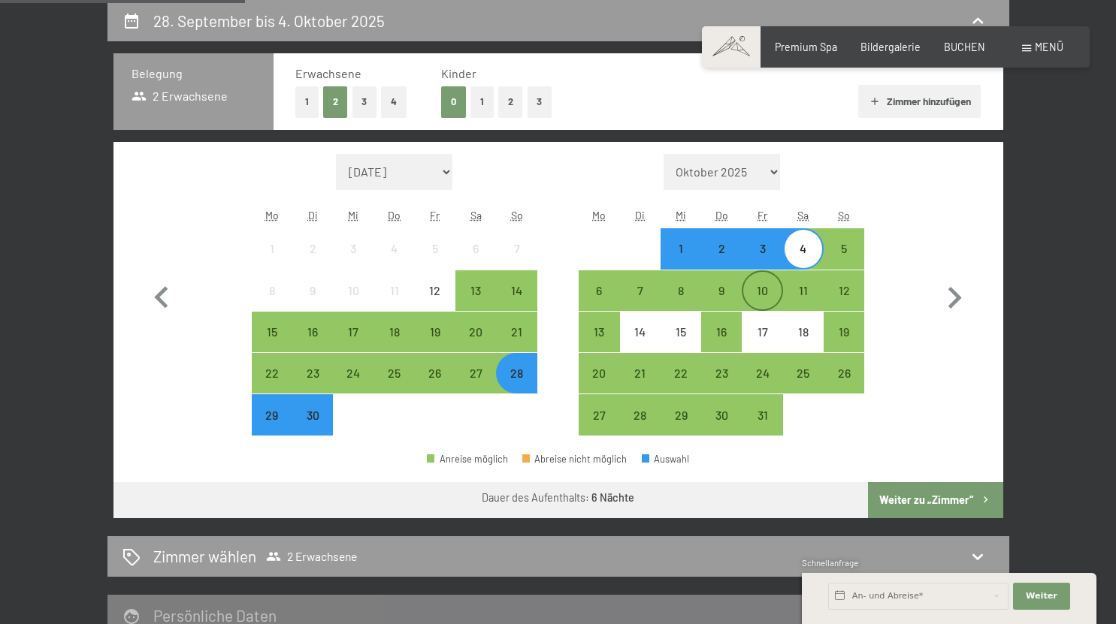
click at [757, 301] on div "10" at bounding box center [762, 304] width 38 height 38
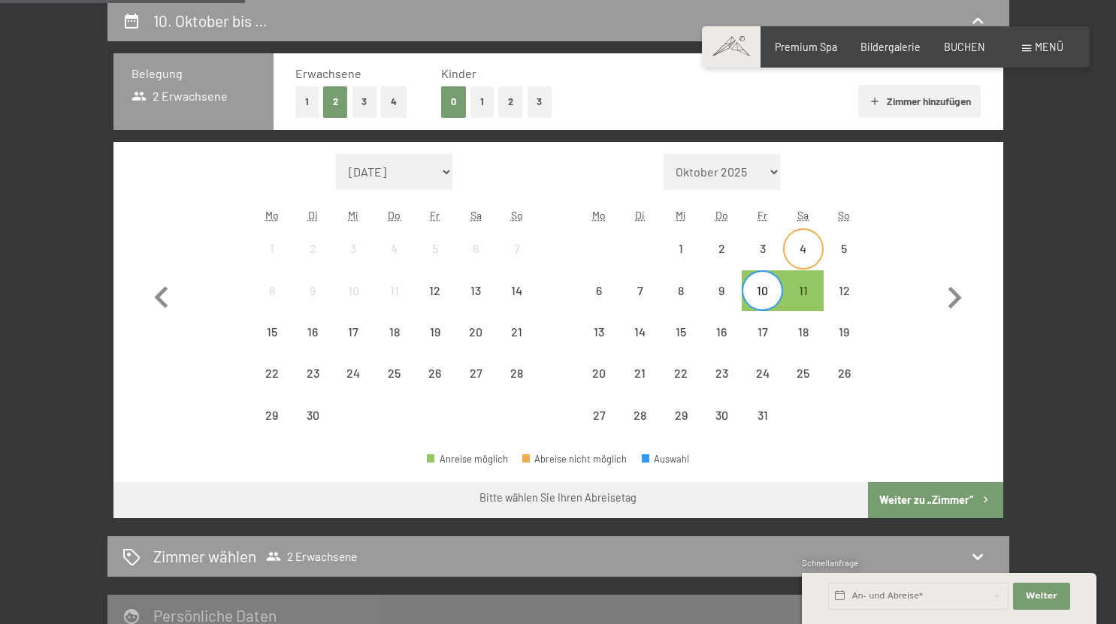
click at [802, 249] on div "4" at bounding box center [803, 262] width 38 height 38
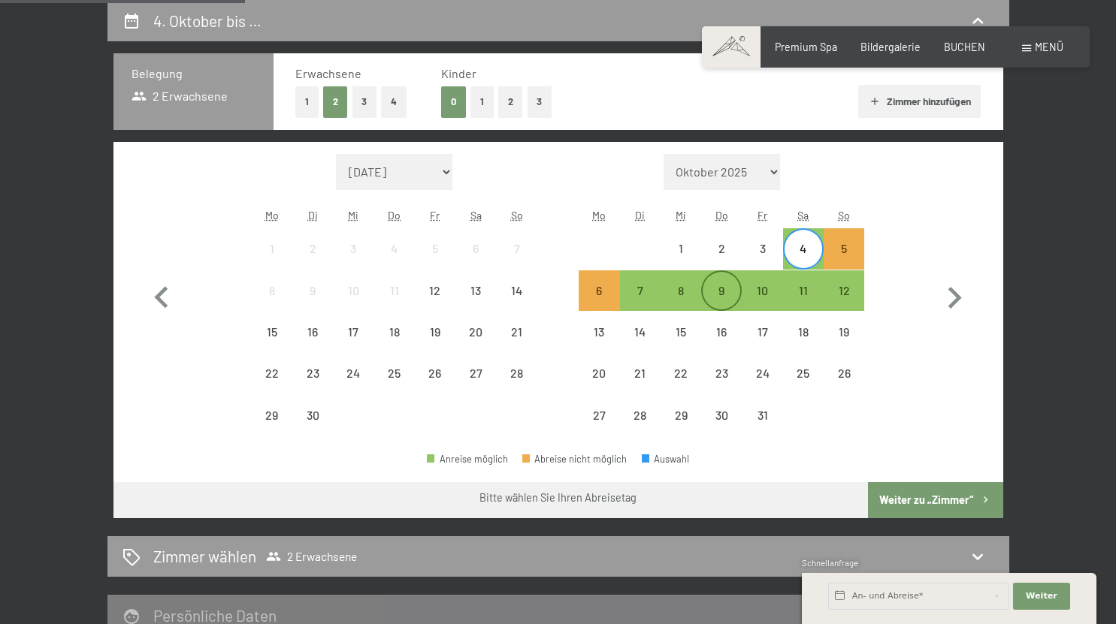
click at [715, 293] on div "9" at bounding box center [722, 304] width 38 height 38
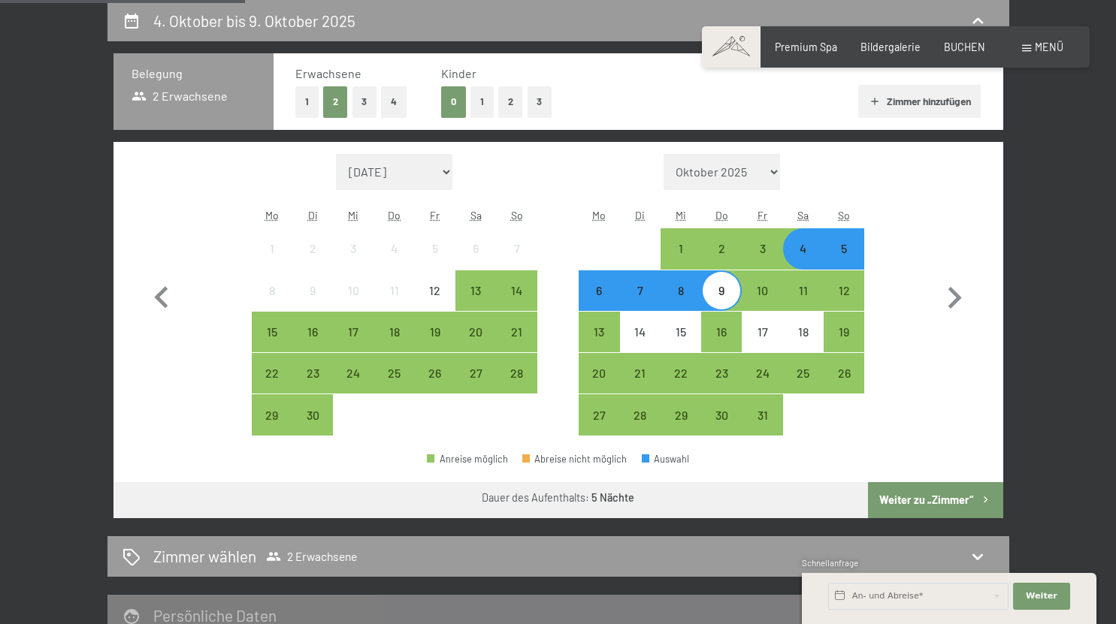
click at [930, 500] on button "Weiter zu „Zimmer“" at bounding box center [935, 500] width 134 height 36
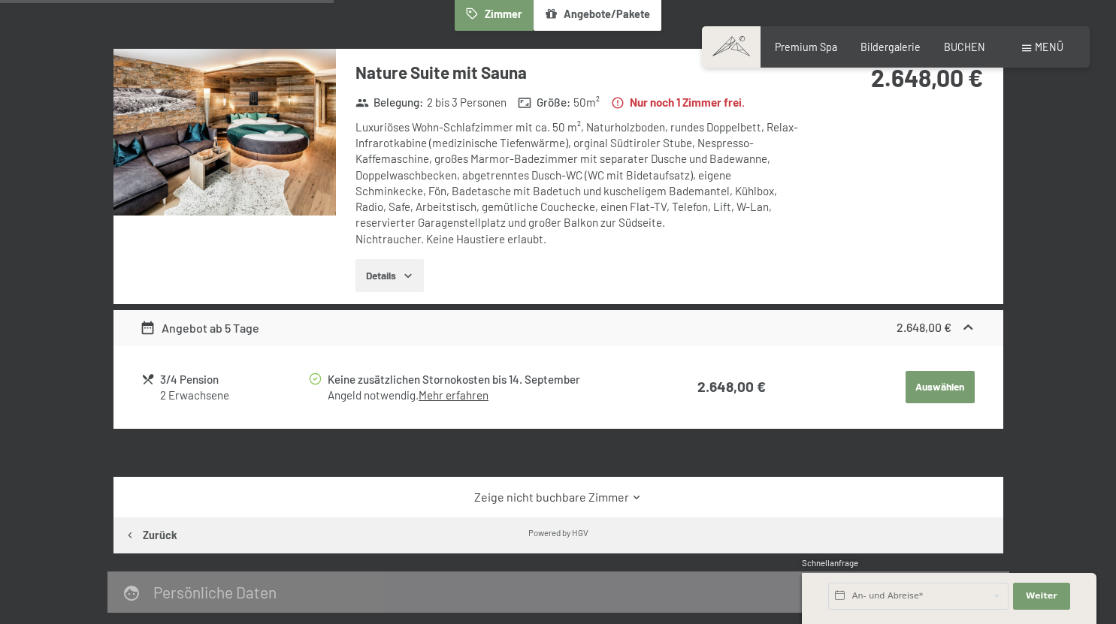
scroll to position [434, 0]
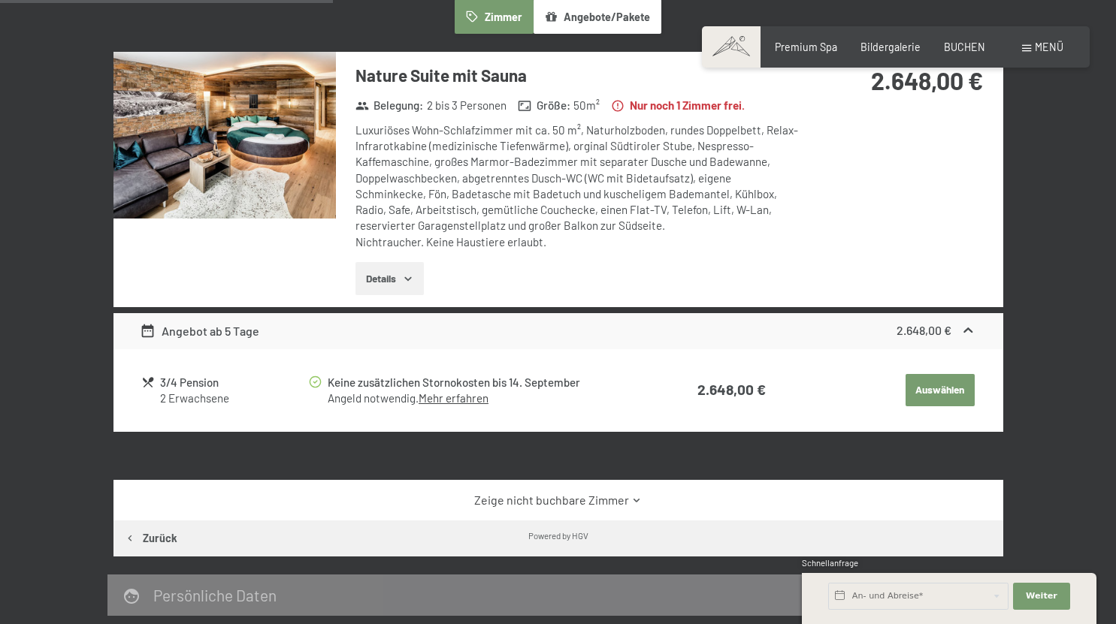
click at [217, 136] on img at bounding box center [224, 135] width 222 height 167
click at [402, 283] on button "Details" at bounding box center [389, 278] width 68 height 33
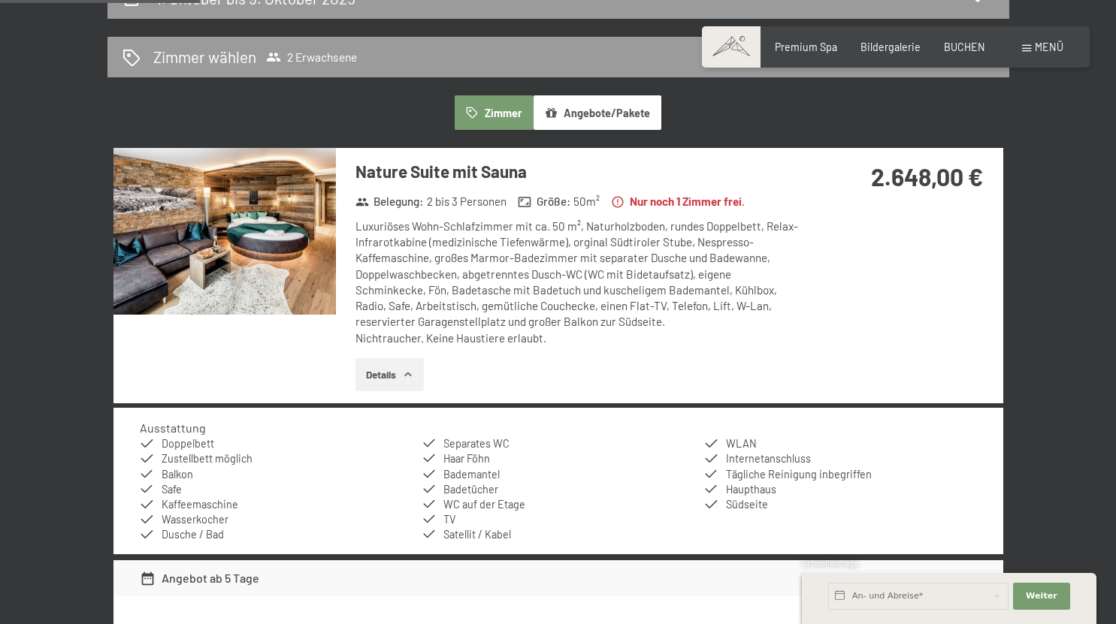
scroll to position [289, 0]
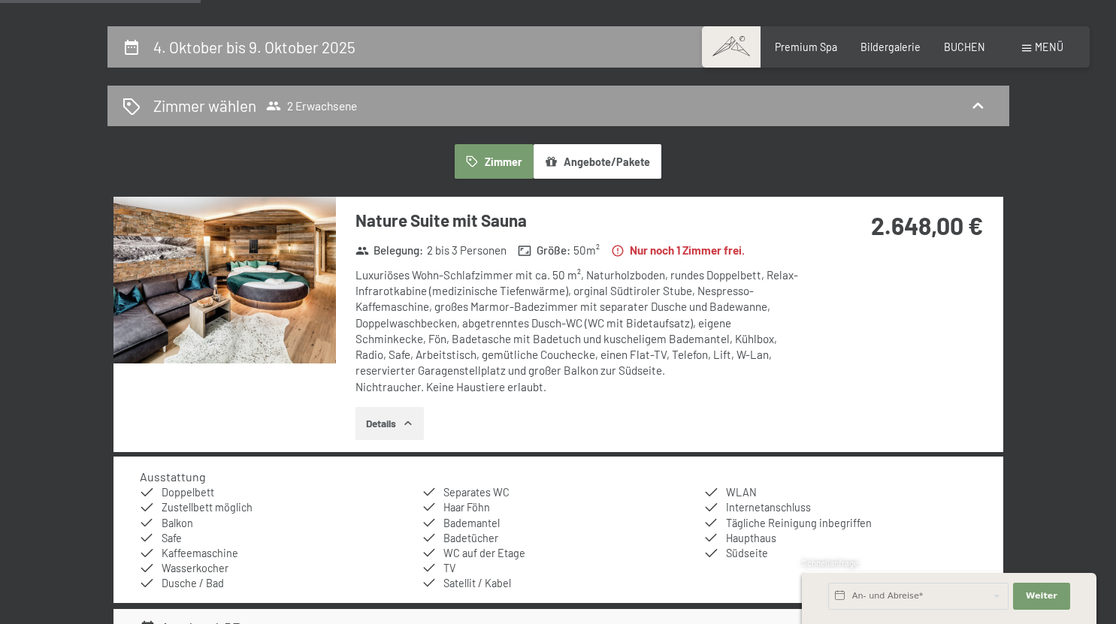
click at [277, 304] on img at bounding box center [224, 280] width 222 height 167
click at [1103, 2] on div at bounding box center [558, 1] width 1116 height 3
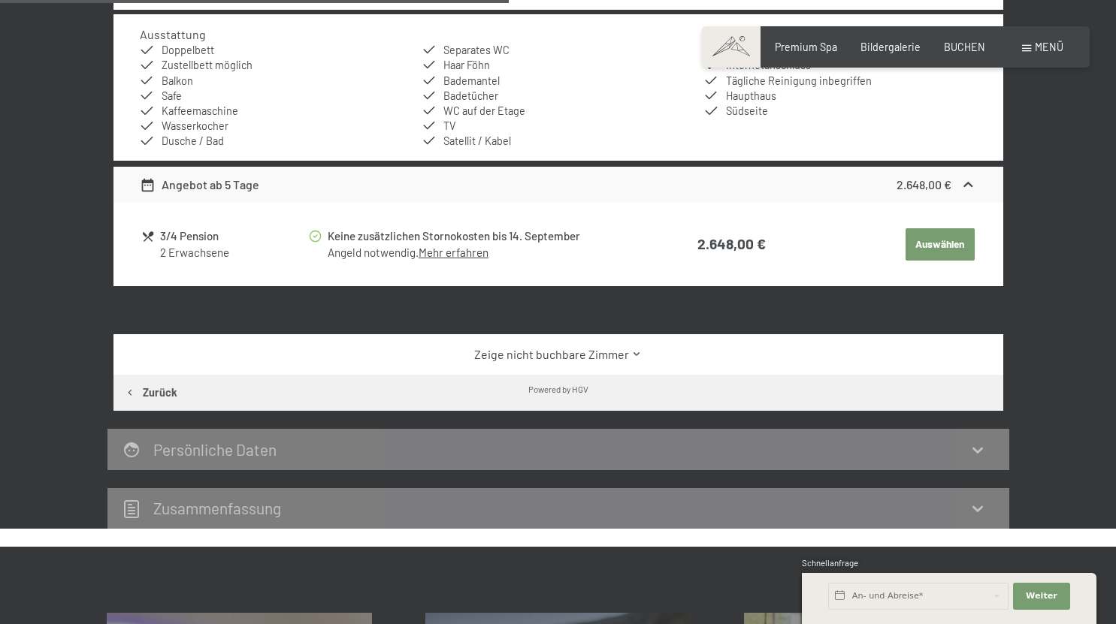
scroll to position [733, 0]
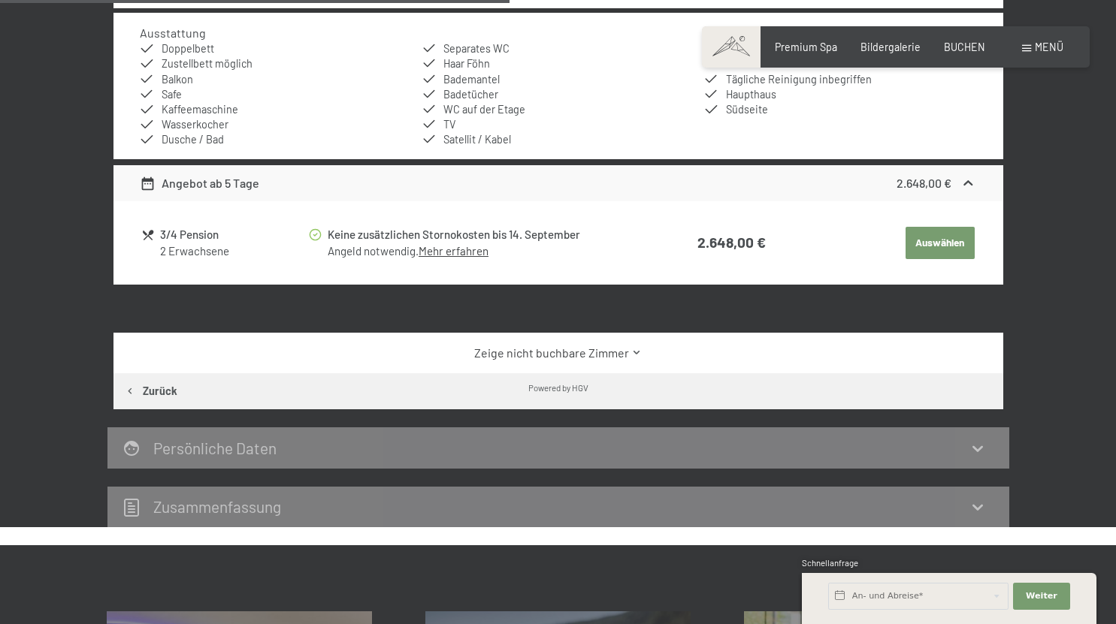
click at [179, 242] on div "3/4 Pension" at bounding box center [233, 234] width 147 height 17
click at [449, 257] on link "Mehr erfahren" at bounding box center [454, 251] width 70 height 14
click at [194, 231] on div "3/4 Pension" at bounding box center [233, 234] width 147 height 17
click at [154, 261] on td "3/4 Pension 2 Erwachsene" at bounding box center [224, 243] width 166 height 38
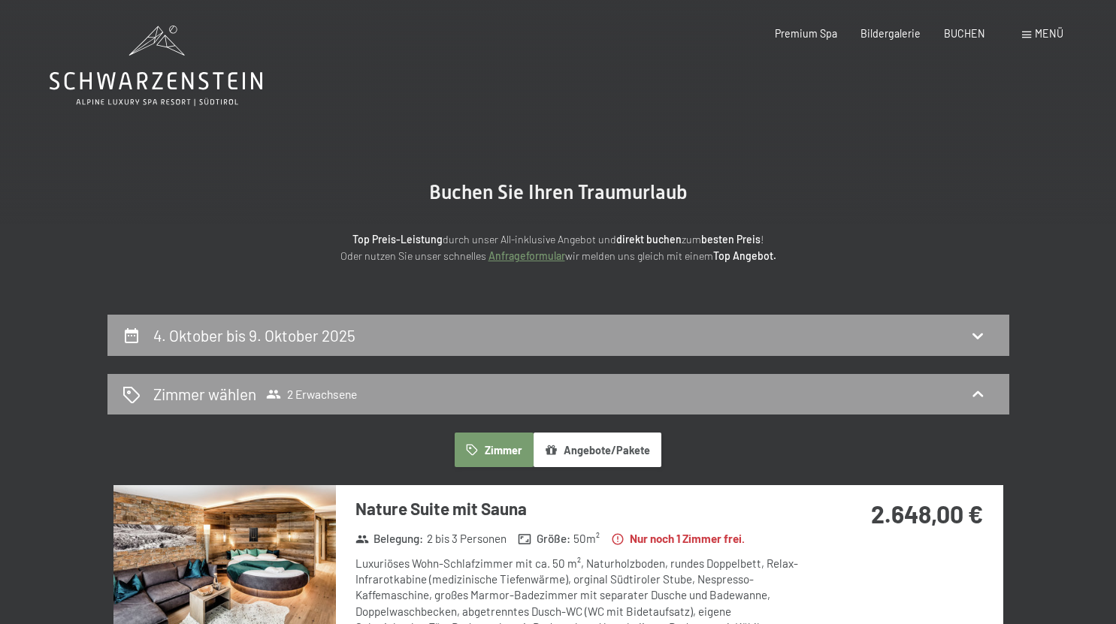
scroll to position [0, 0]
click at [884, 35] on span "Bildergalerie" at bounding box center [890, 31] width 60 height 13
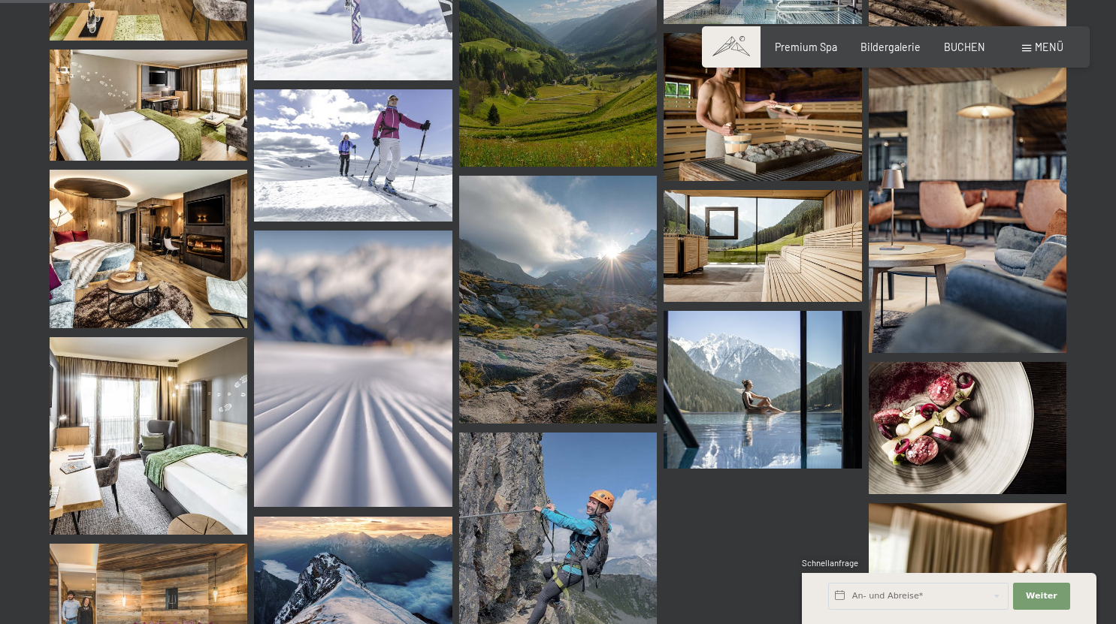
scroll to position [1270, 0]
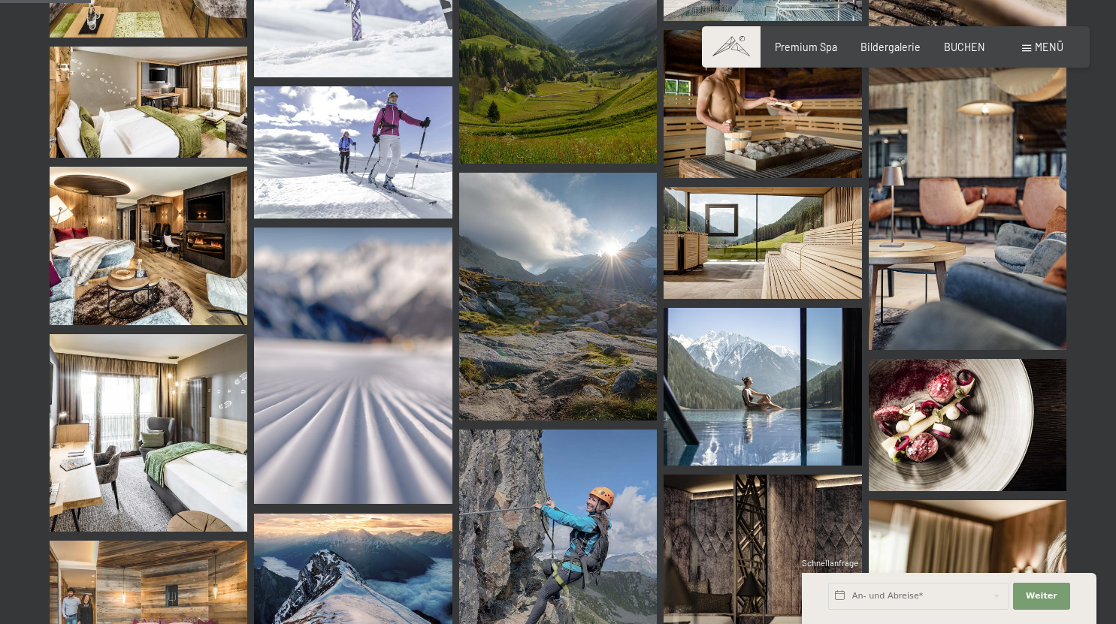
click at [95, 245] on img at bounding box center [149, 246] width 198 height 159
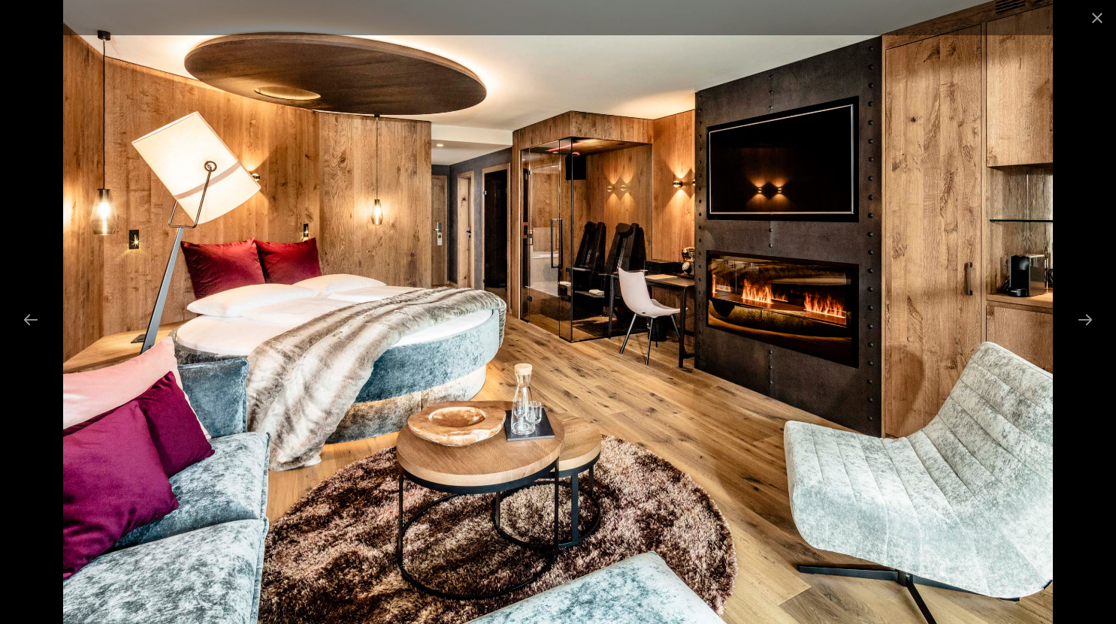
scroll to position [1140, 0]
click at [1080, 19] on button "Close gallery" at bounding box center [1097, 17] width 38 height 35
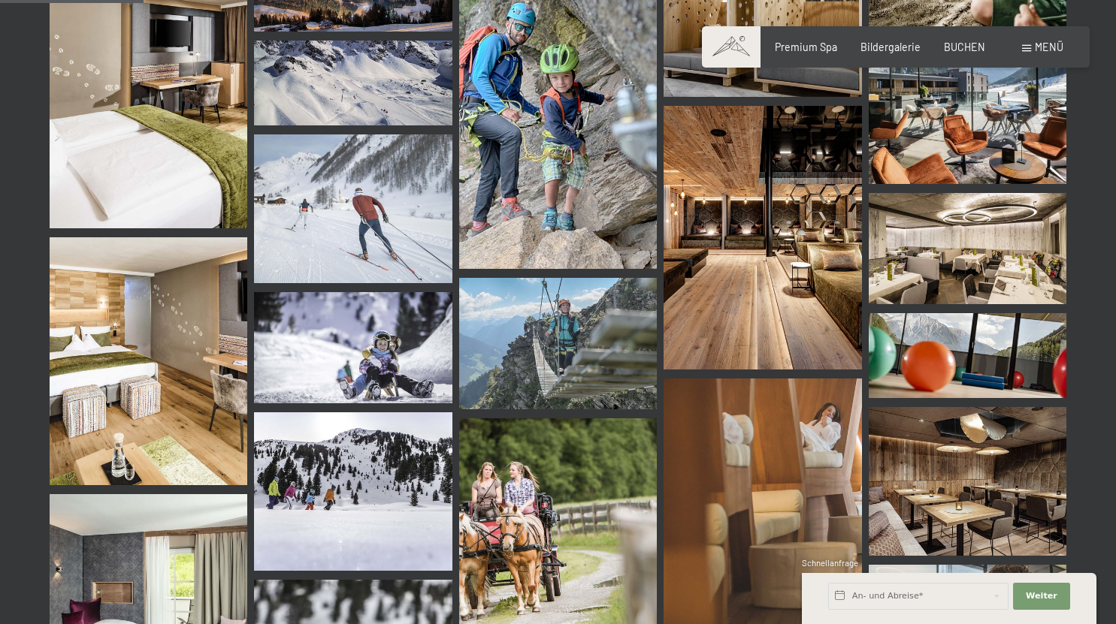
scroll to position [2019, 0]
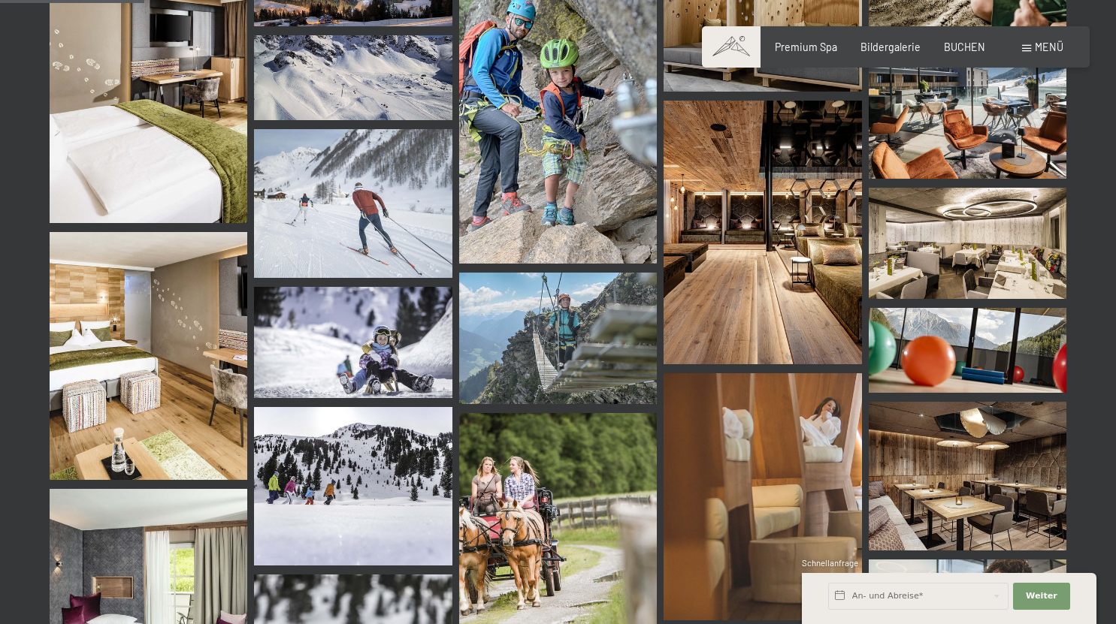
click at [939, 254] on img at bounding box center [968, 243] width 198 height 111
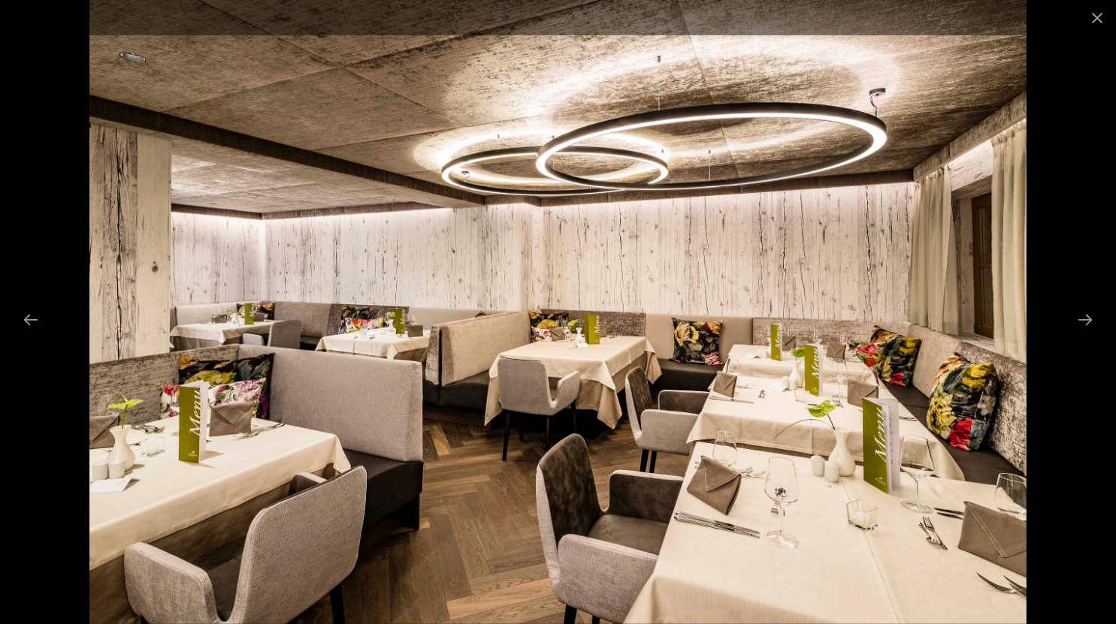
scroll to position [1775, 0]
click at [1086, 23] on button "Close gallery" at bounding box center [1097, 17] width 38 height 35
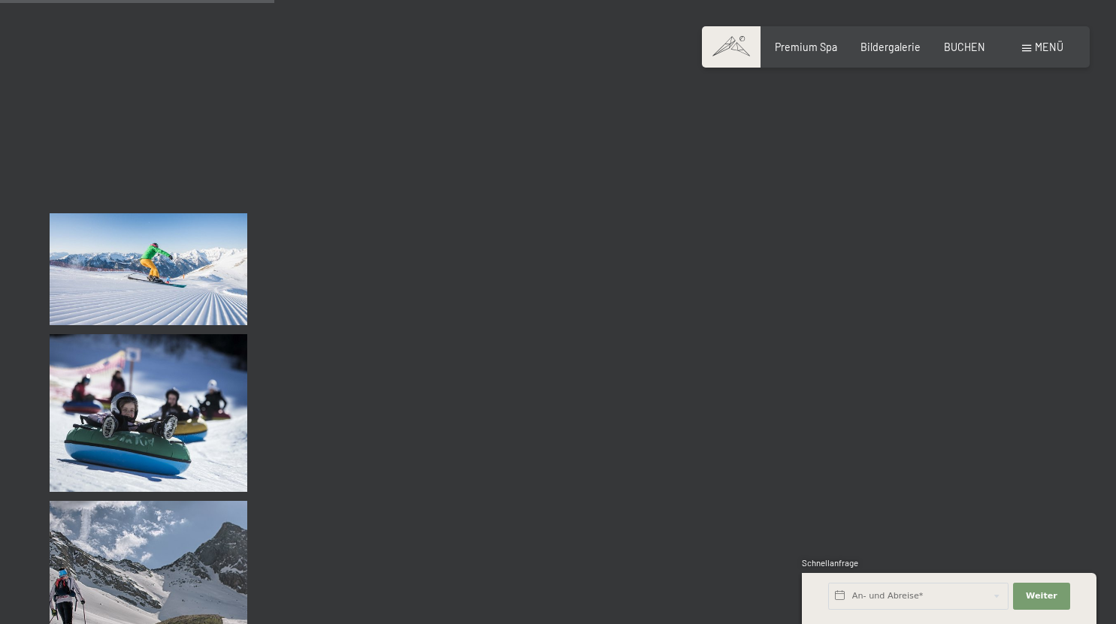
scroll to position [3837, 0]
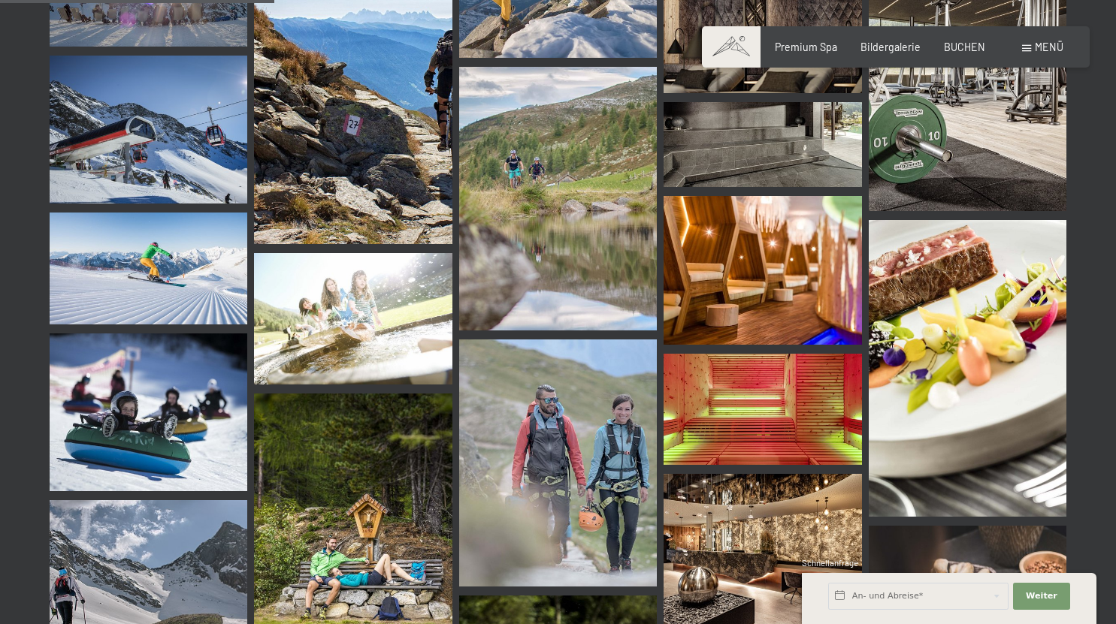
click at [931, 382] on img at bounding box center [968, 368] width 198 height 297
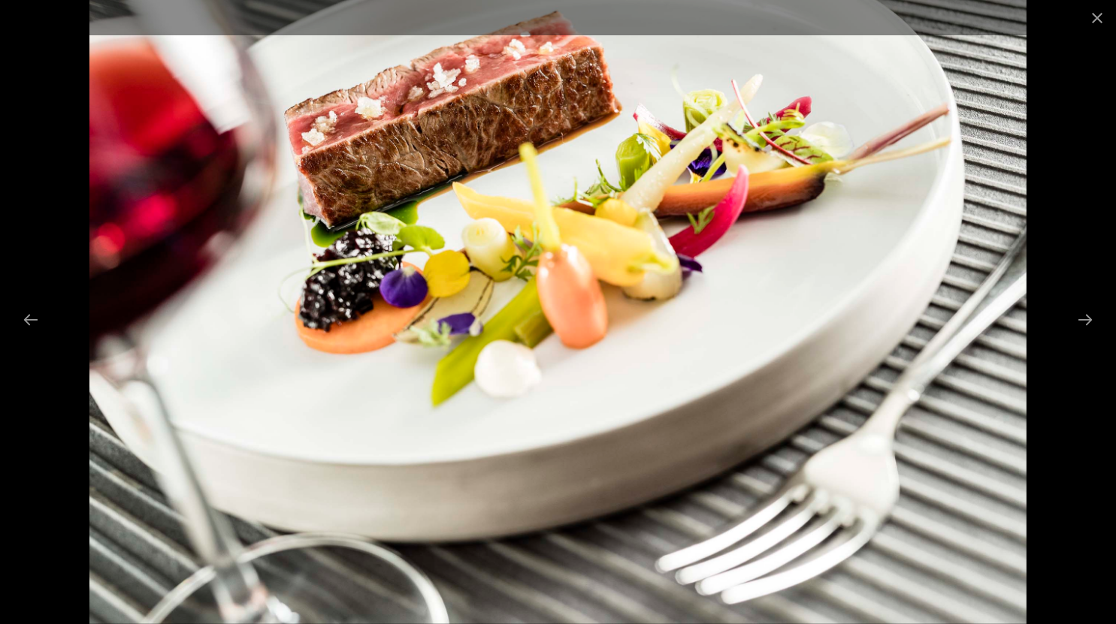
scroll to position [3420, 0]
click at [1093, 34] on button "Close gallery" at bounding box center [1097, 17] width 38 height 35
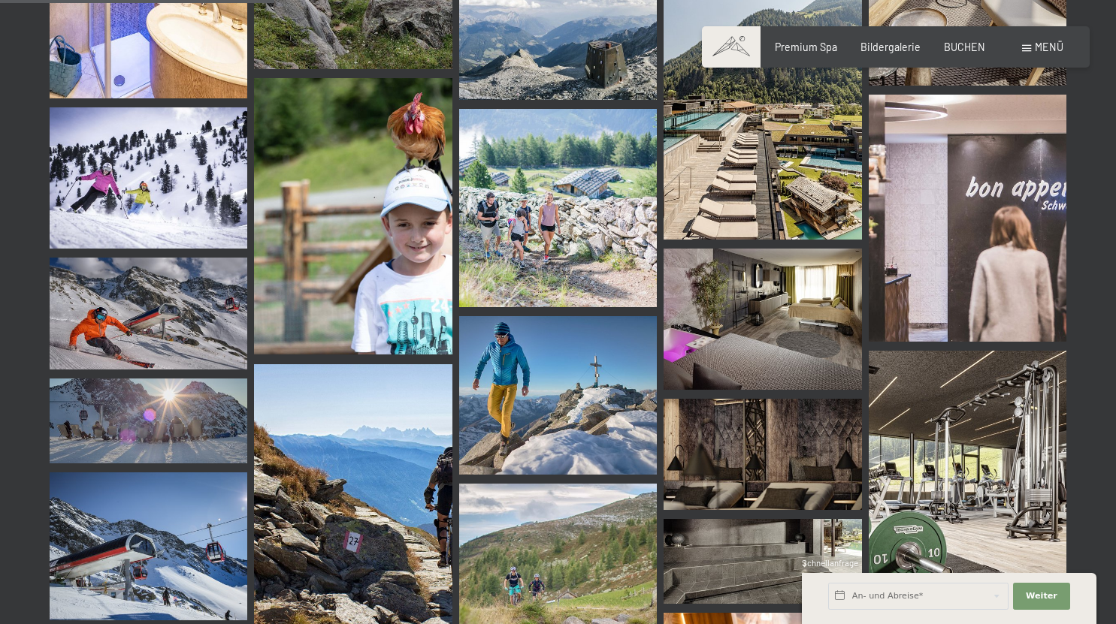
scroll to position [3837, 0]
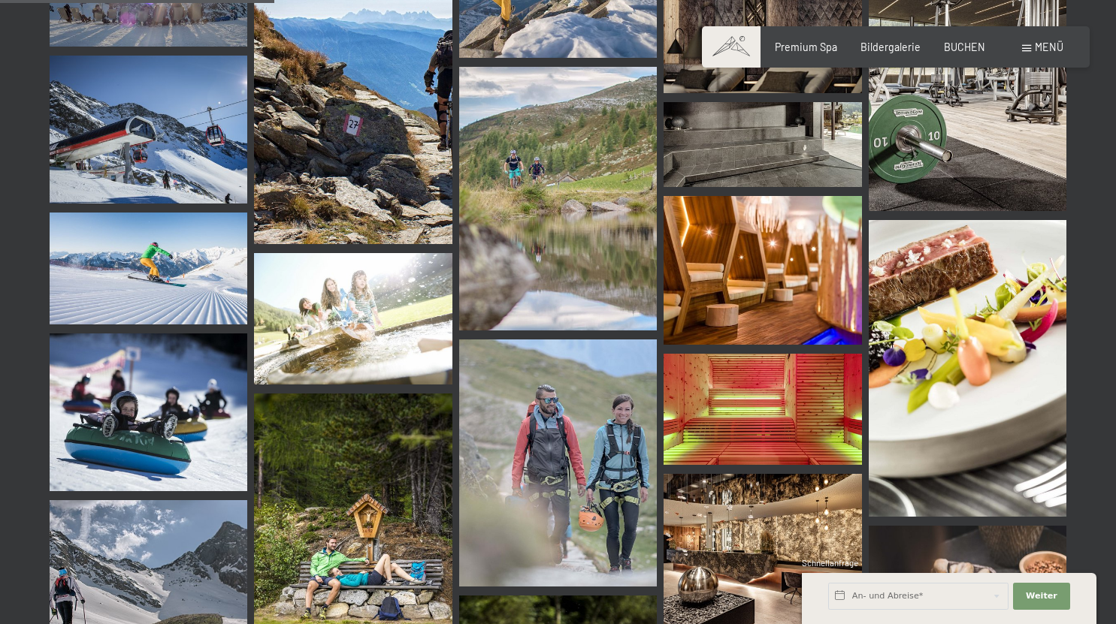
click at [1026, 47] on span at bounding box center [1026, 48] width 9 height 7
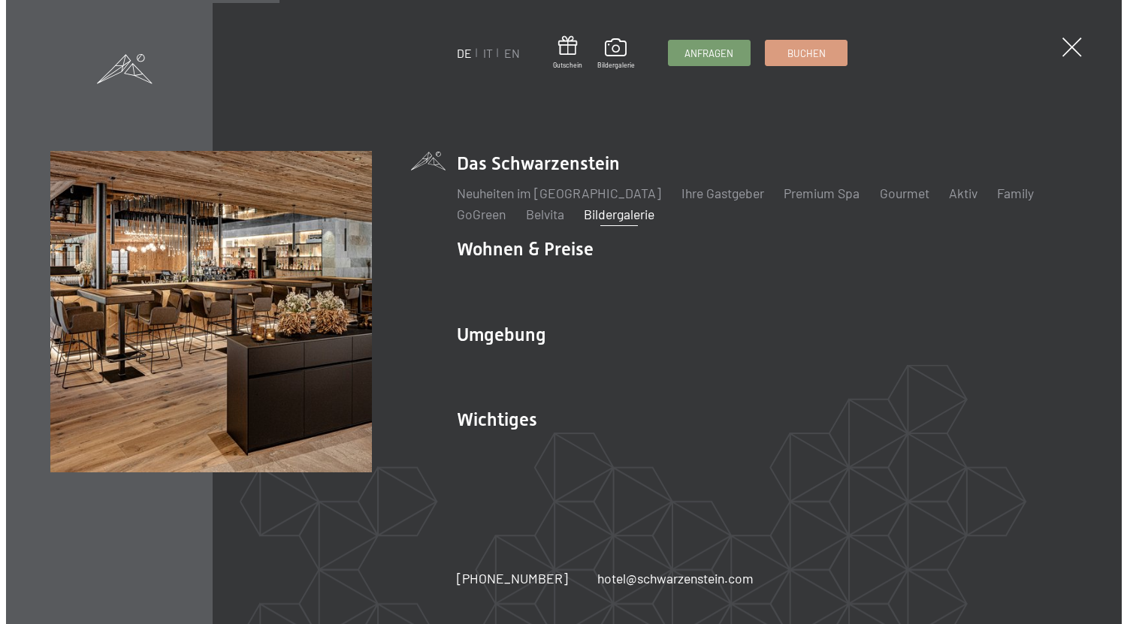
scroll to position [3872, 0]
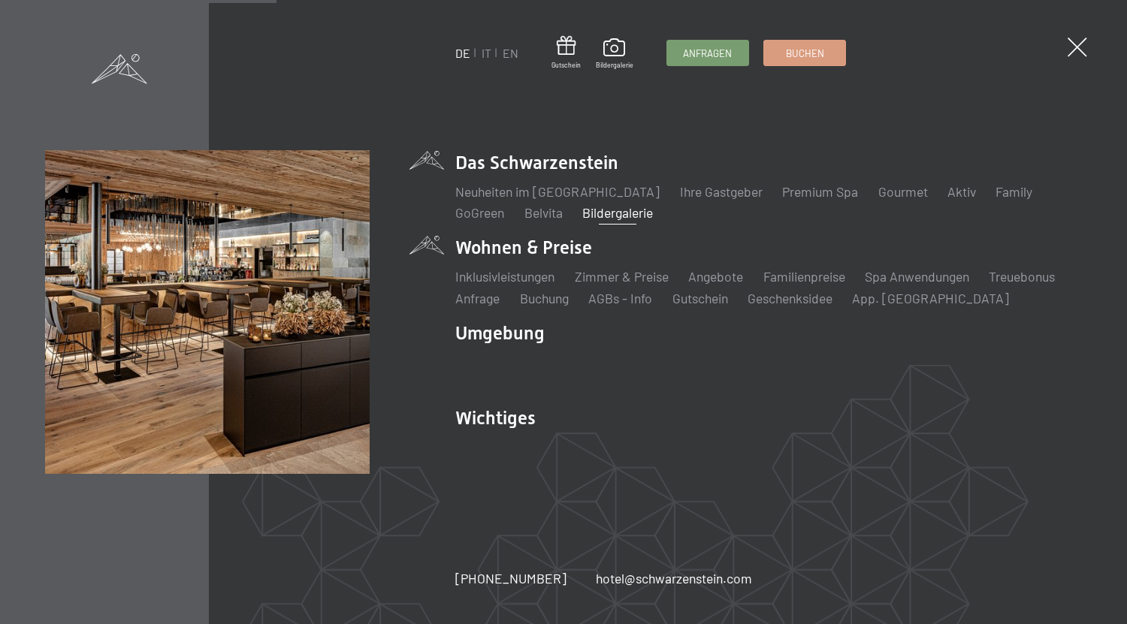
click at [473, 258] on li "Wohnen & Preise Inklusivleistungen Zimmer & Preise Liste Angebote Liste Familie…" at bounding box center [768, 271] width 627 height 72
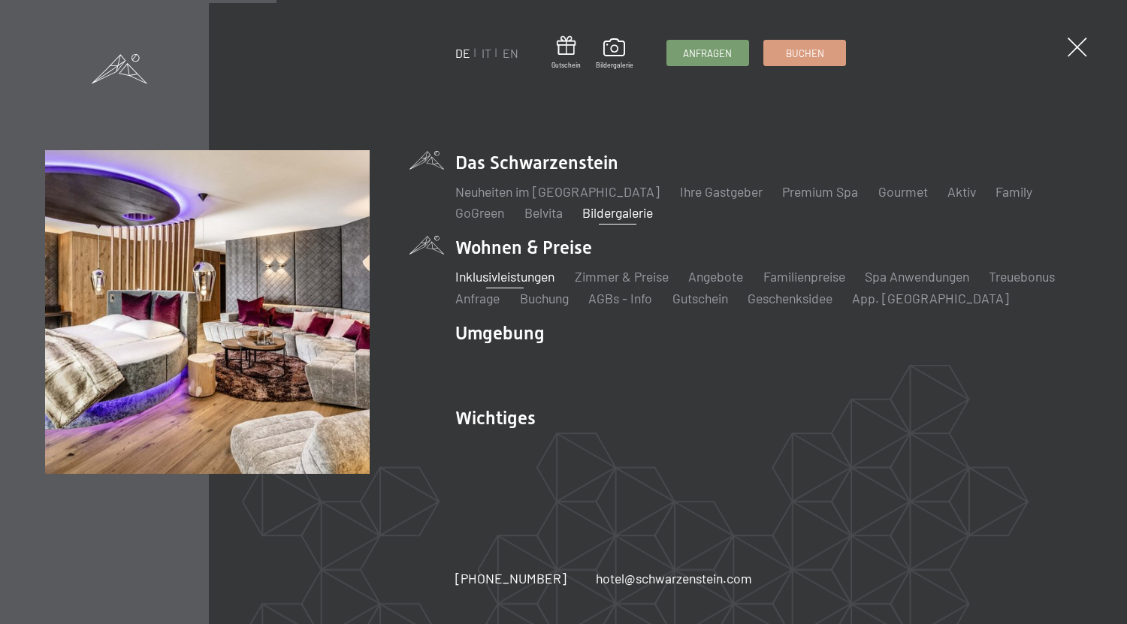
click at [485, 281] on link "Inklusivleistungen" at bounding box center [504, 276] width 99 height 17
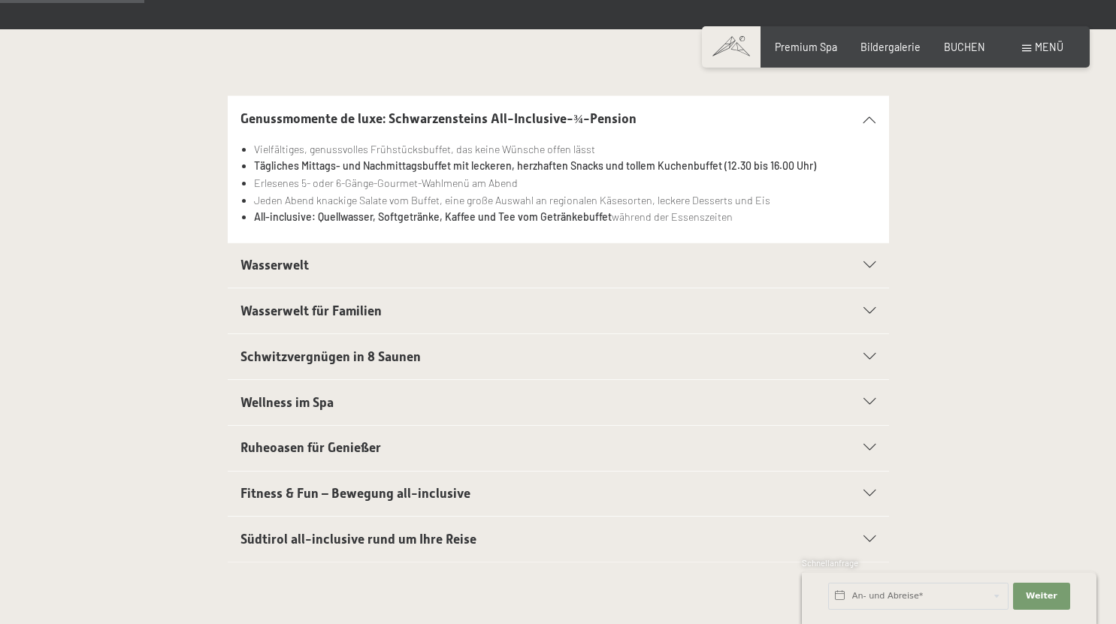
scroll to position [321, 0]
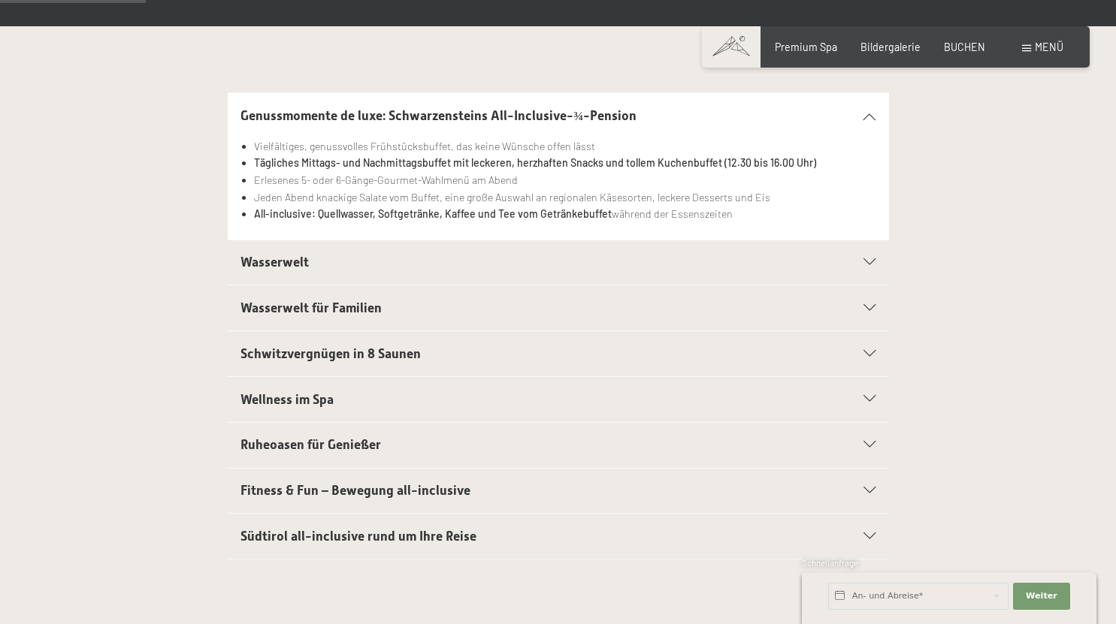
click at [264, 271] on div "Wasserwelt" at bounding box center [557, 262] width 635 height 45
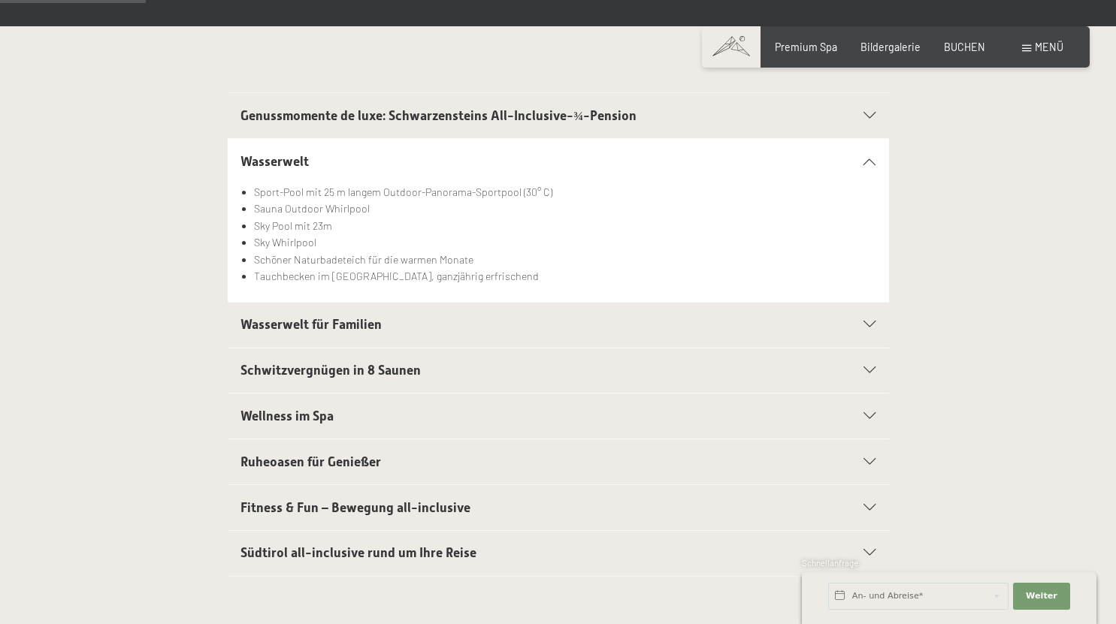
click at [279, 122] on span "Genussmomente de luxe: Schwarzensteins All-Inclusive-¾-Pension" at bounding box center [438, 115] width 396 height 15
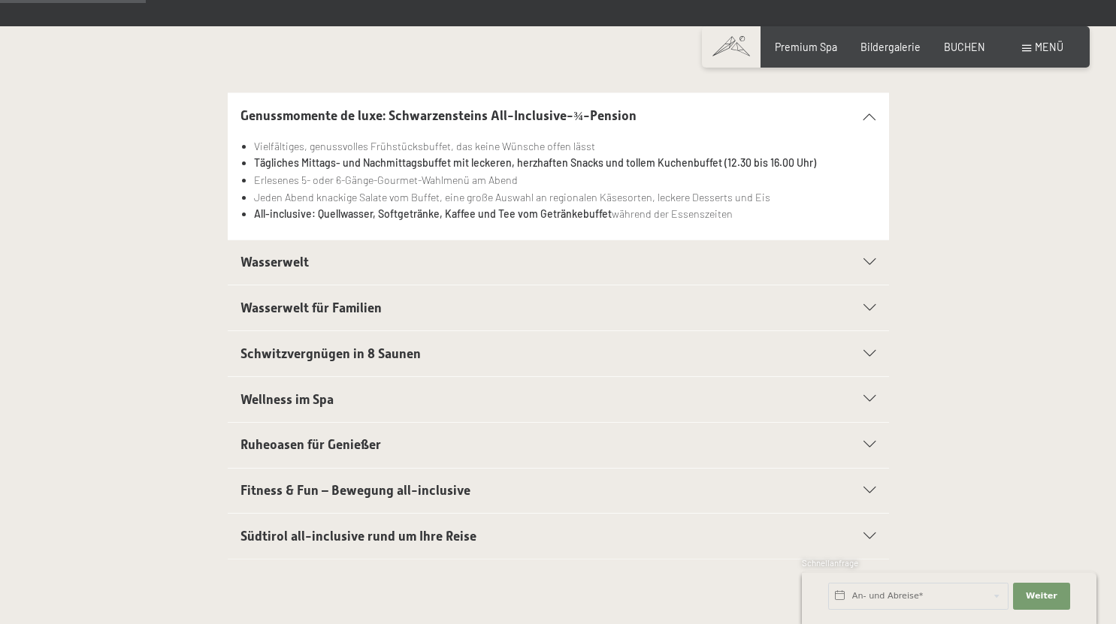
click at [253, 312] on span "Wasserwelt für Familien" at bounding box center [310, 308] width 141 height 15
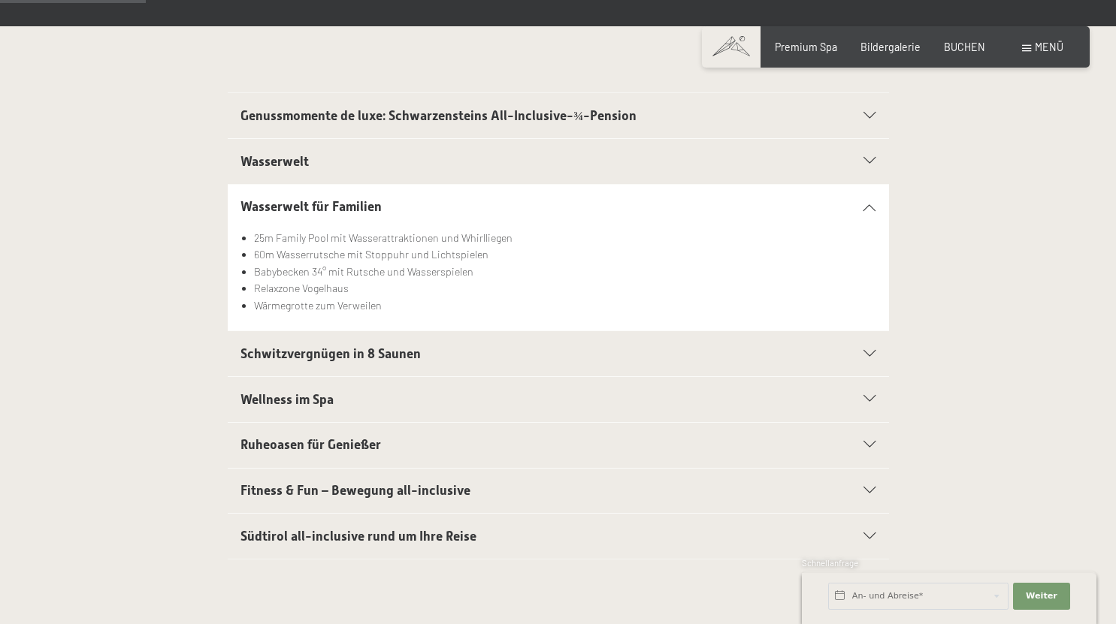
click at [266, 175] on div "Wasserwelt" at bounding box center [557, 161] width 635 height 45
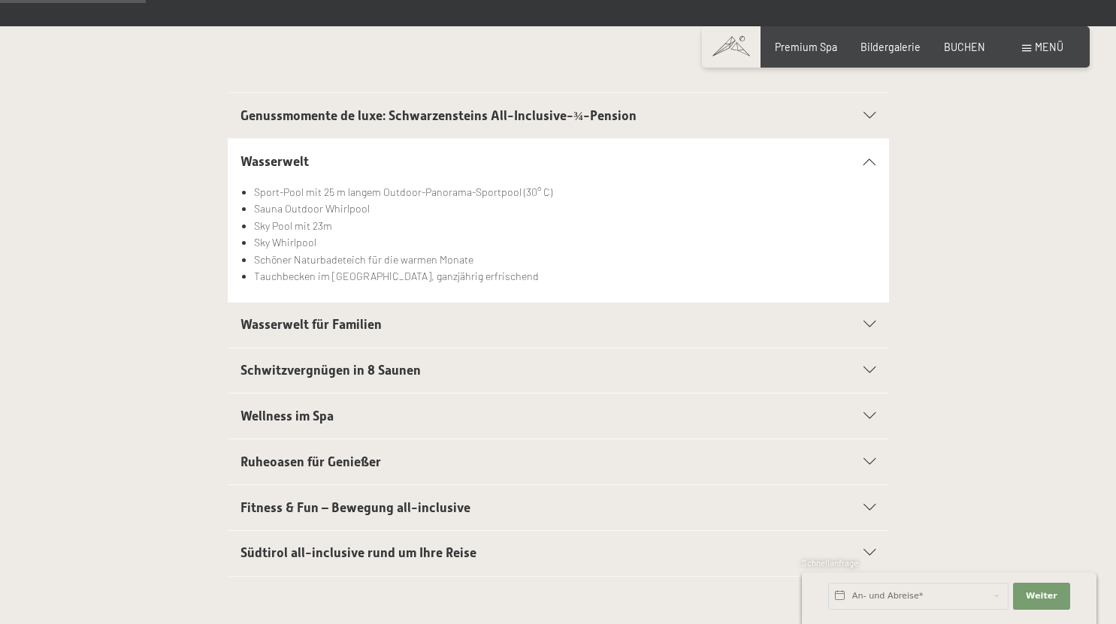
click at [261, 381] on div "Schwitzvergnügen in 8 Saunen" at bounding box center [557, 371] width 635 height 45
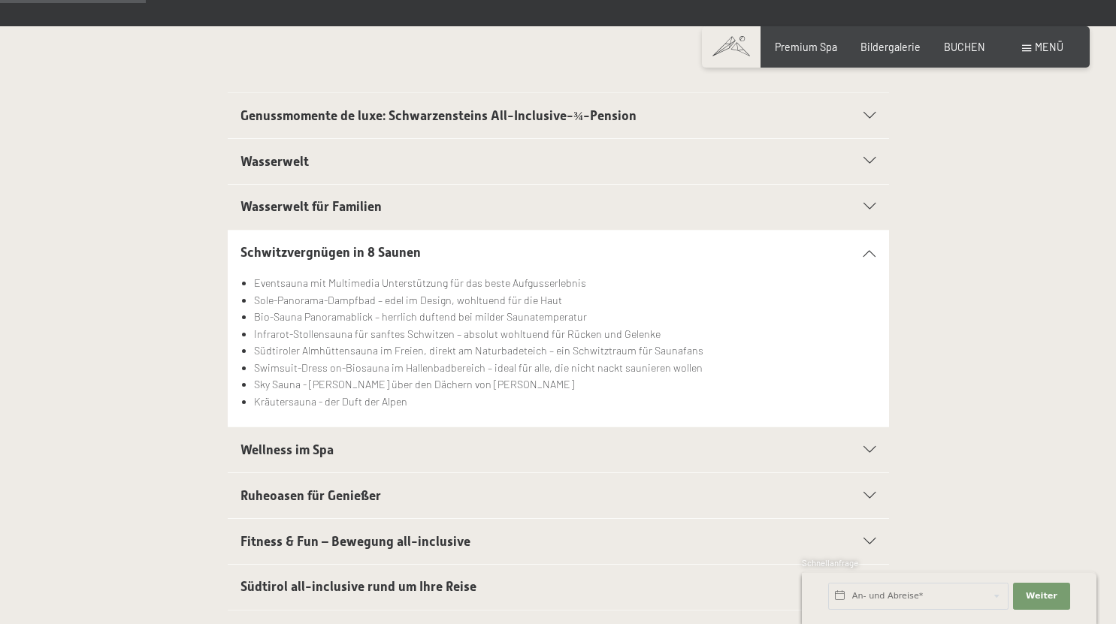
click at [262, 457] on span "Wellness im Spa" at bounding box center [286, 450] width 93 height 15
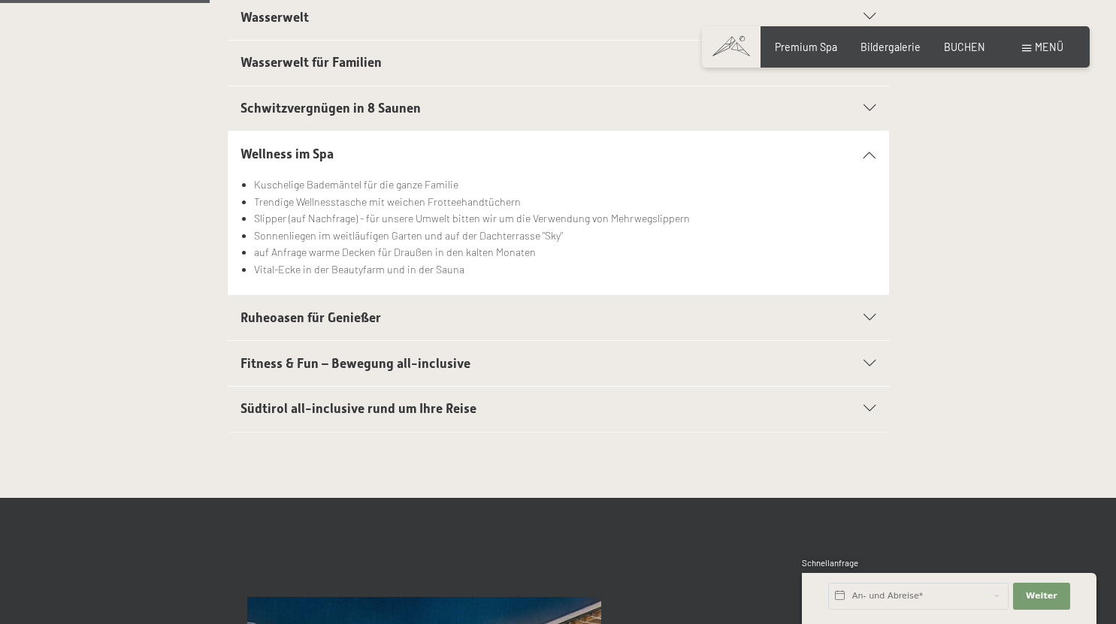
scroll to position [464, 0]
click at [275, 374] on div "Fitness & Fun – Bewegung all-inclusive" at bounding box center [557, 364] width 635 height 45
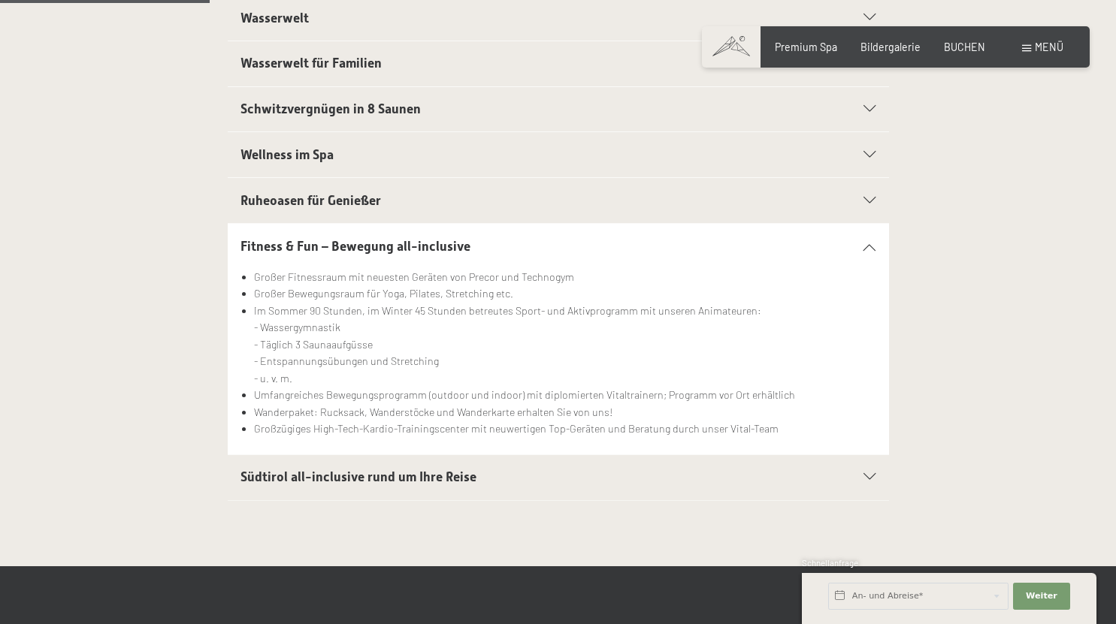
click at [277, 482] on span "Südtirol all-inclusive rund um Ihre Reise" at bounding box center [358, 477] width 236 height 15
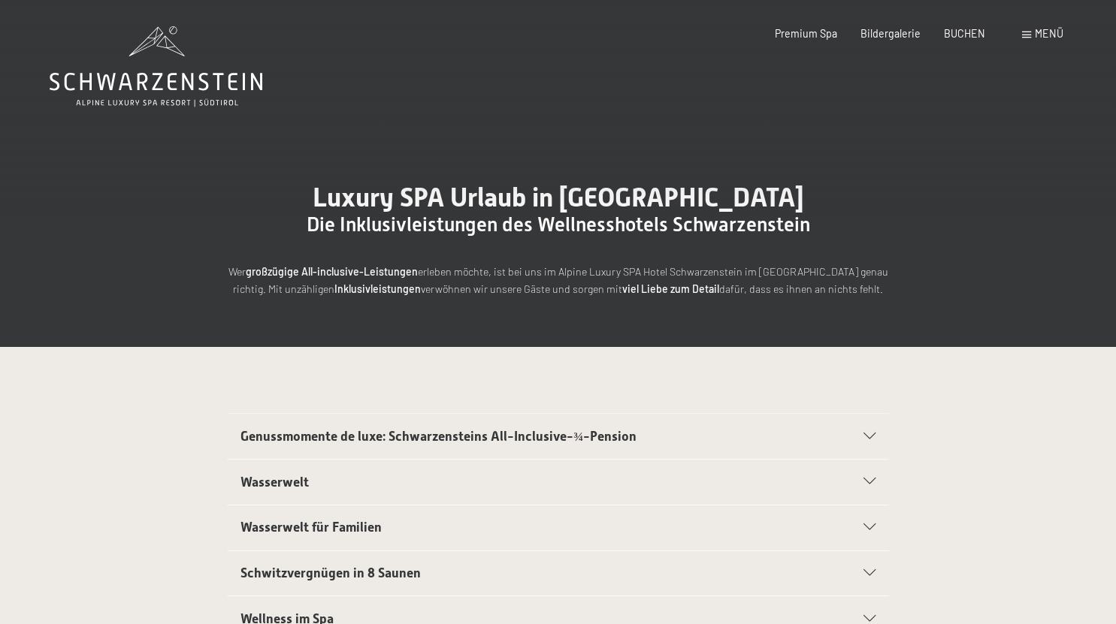
scroll to position [0, 0]
click at [962, 35] on span "BUCHEN" at bounding box center [964, 31] width 41 height 13
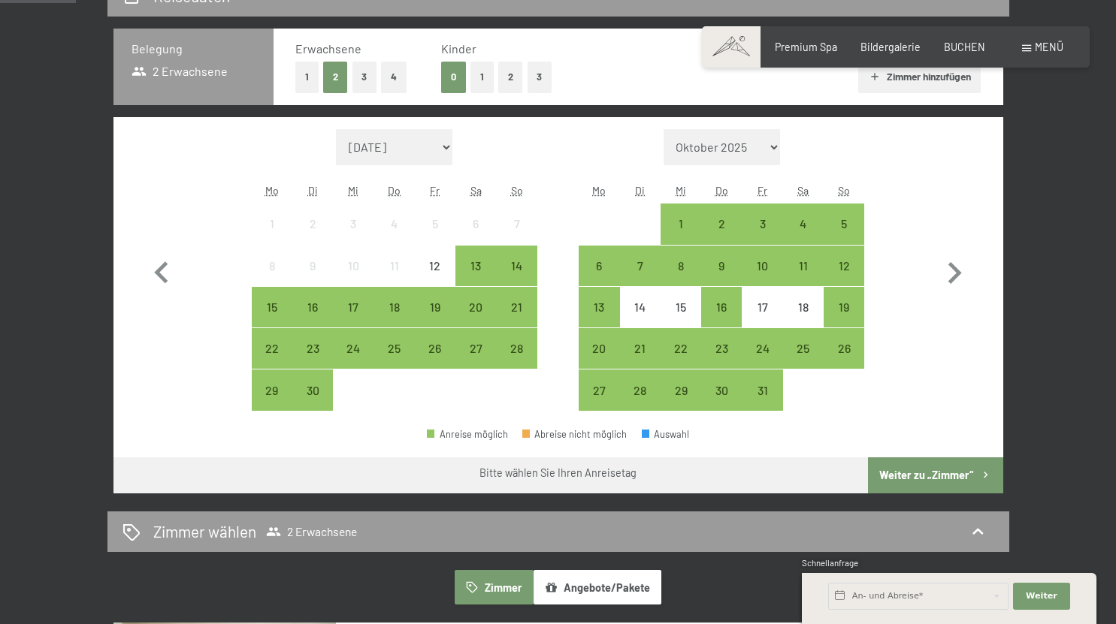
scroll to position [343, 0]
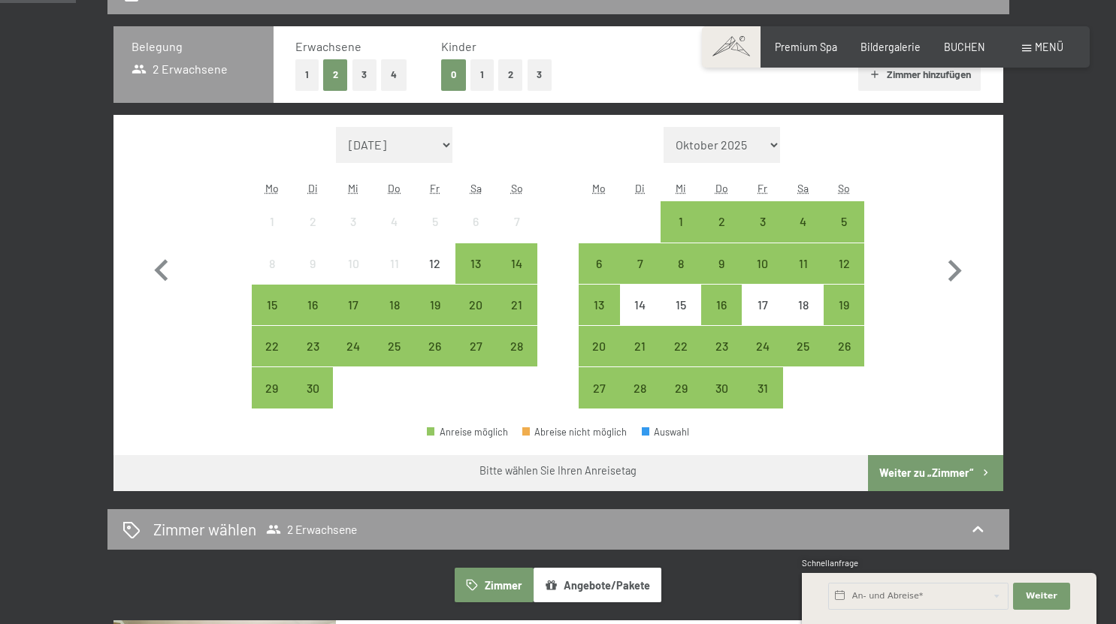
click at [522, 349] on span "Einwilligung Marketing*" at bounding box center [475, 355] width 124 height 15
click at [405, 349] on input "Einwilligung Marketing*" at bounding box center [397, 355] width 15 height 15
click at [526, 354] on div "28" at bounding box center [516, 359] width 38 height 38
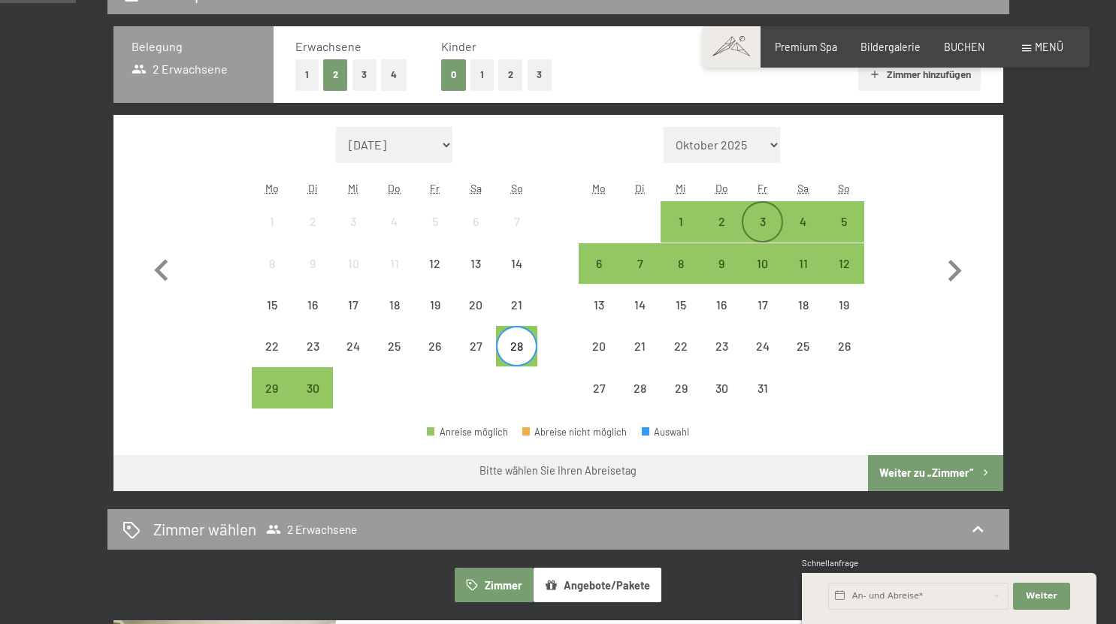
click at [754, 221] on div "3" at bounding box center [762, 235] width 38 height 38
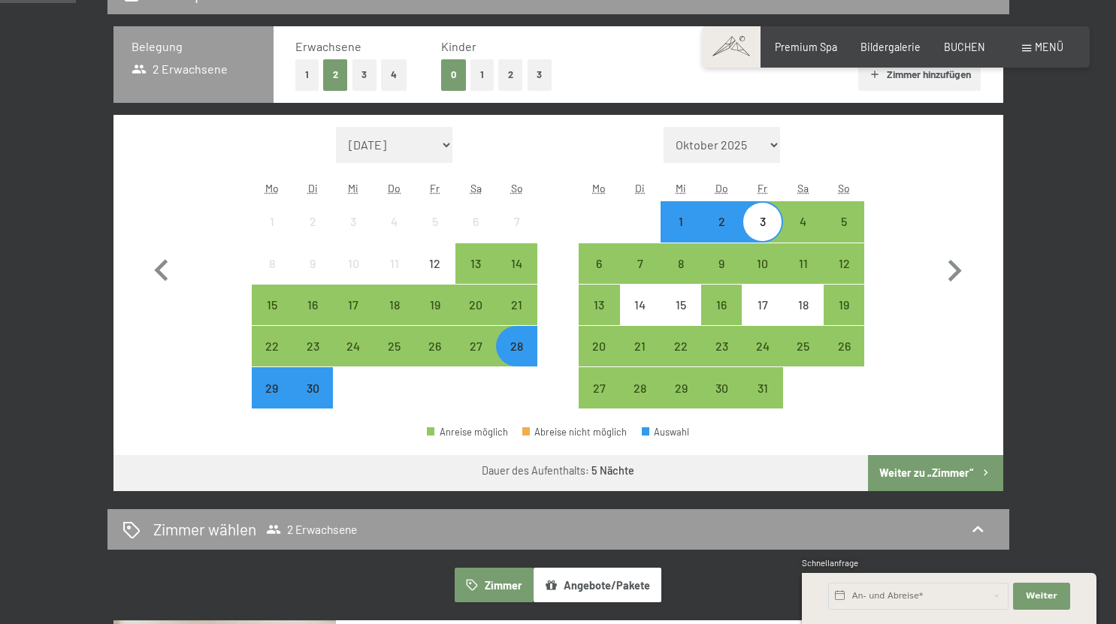
click at [997, 457] on button "Weiter zu „Zimmer“" at bounding box center [935, 473] width 134 height 36
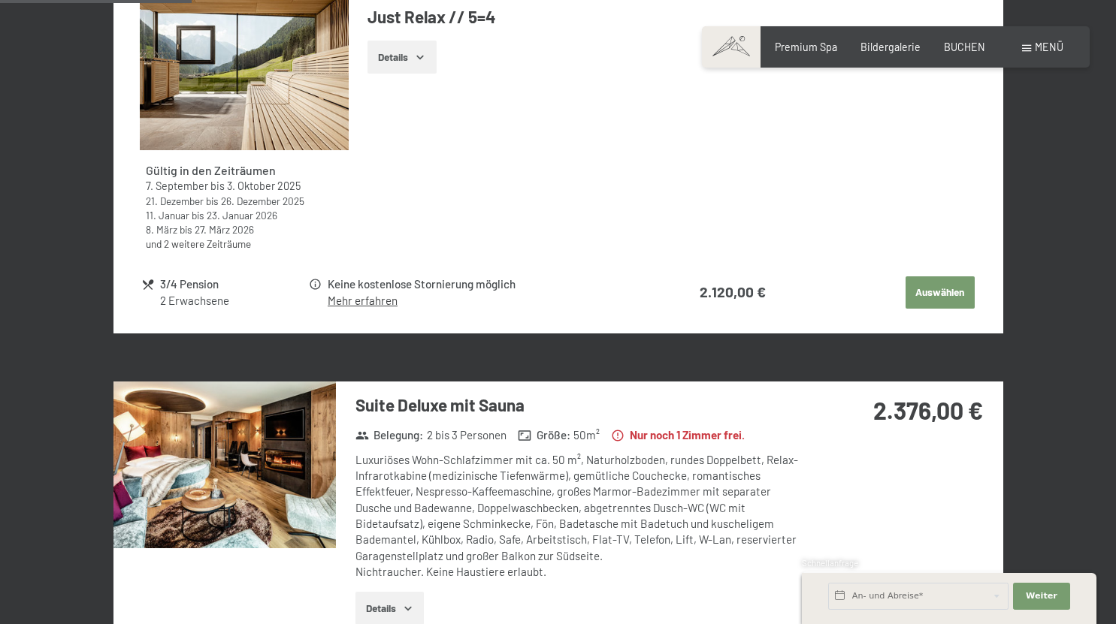
scroll to position [772, 0]
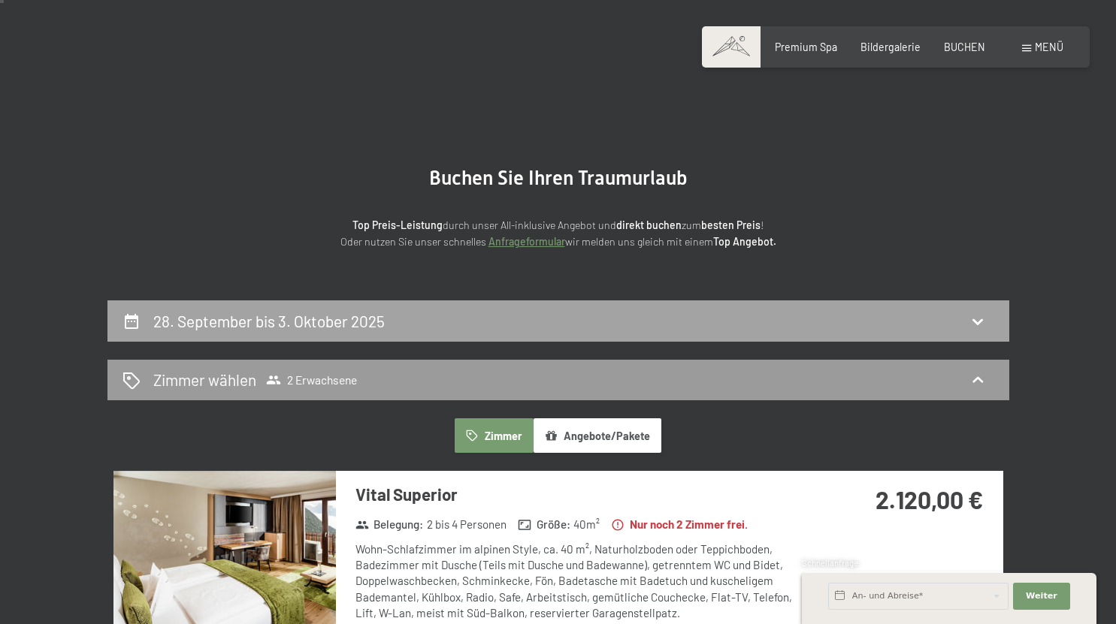
click at [228, 326] on h2 "28. September bis 3. Oktober 2025" at bounding box center [268, 321] width 231 height 19
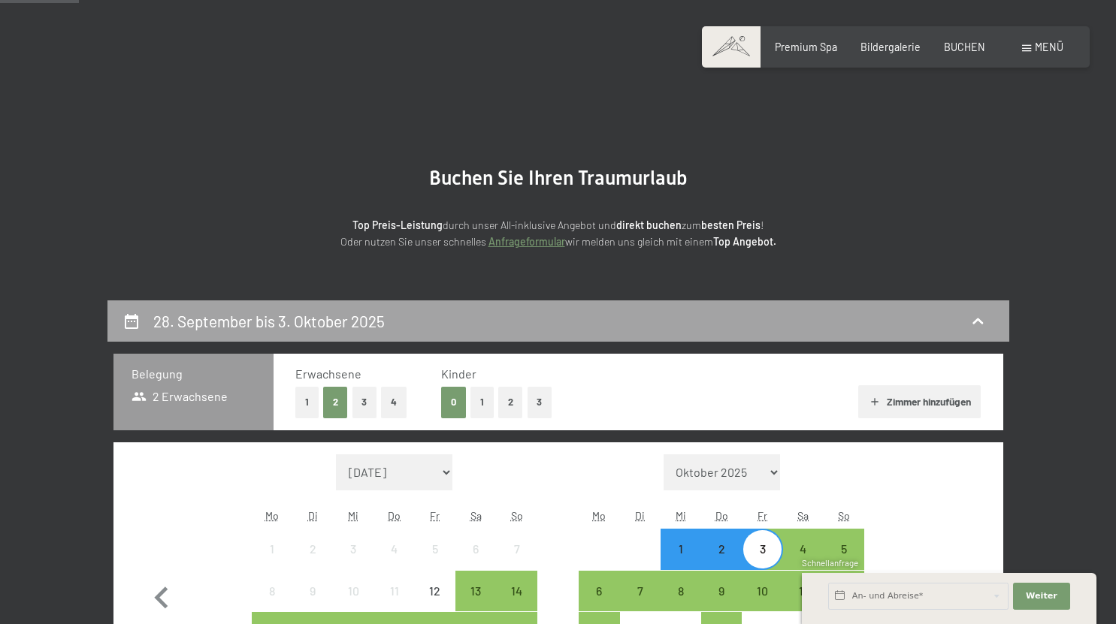
scroll to position [316, 0]
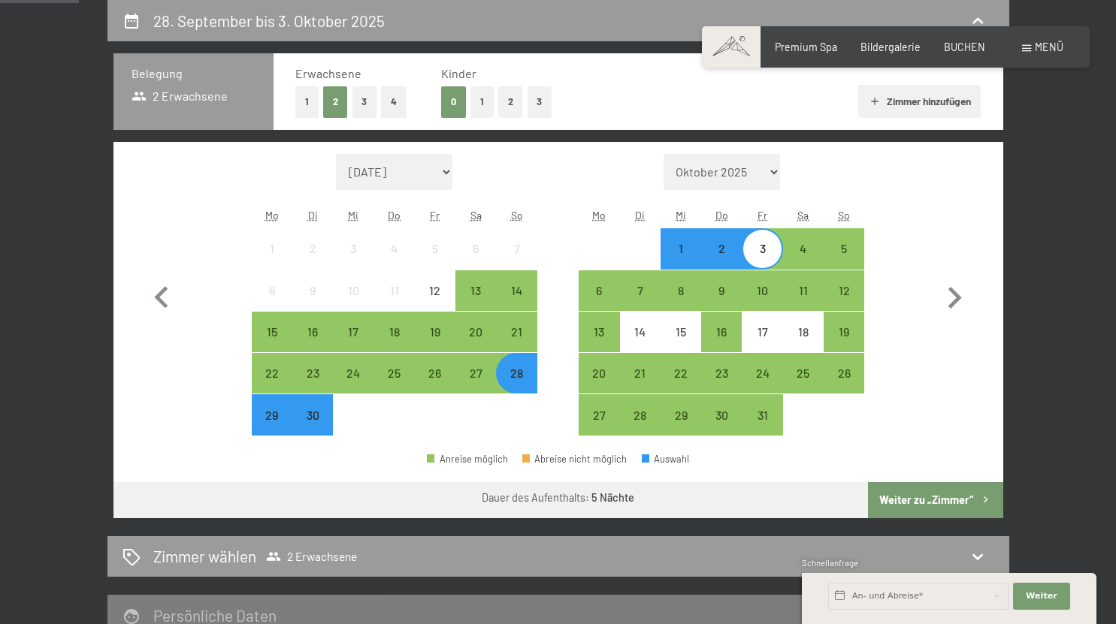
click at [267, 409] on div "29" at bounding box center [272, 428] width 38 height 38
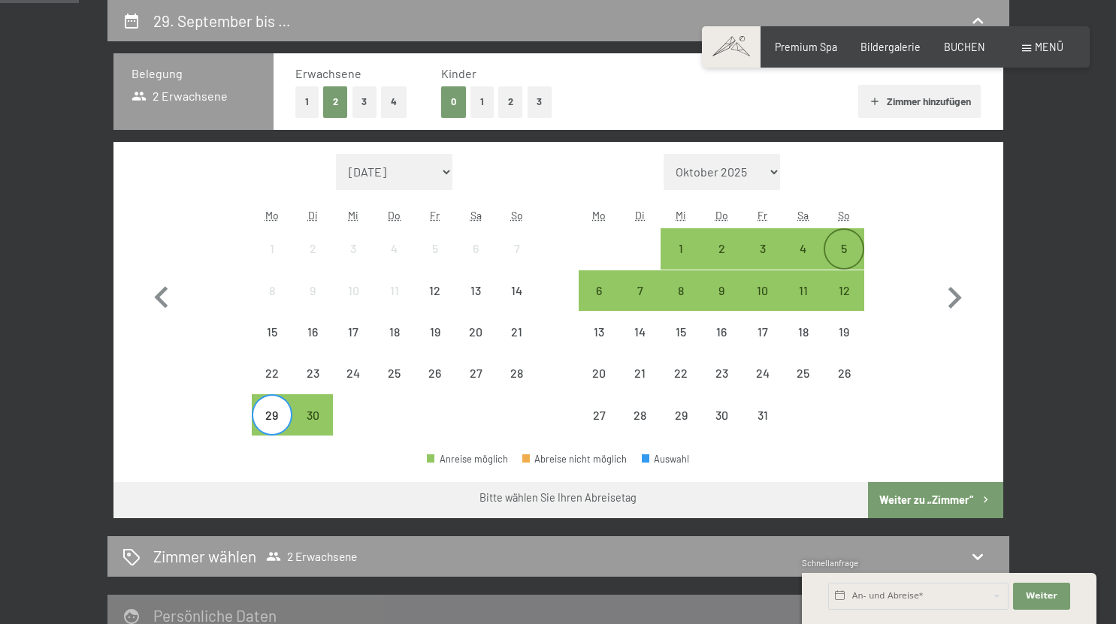
click at [842, 240] on div "5" at bounding box center [844, 249] width 38 height 38
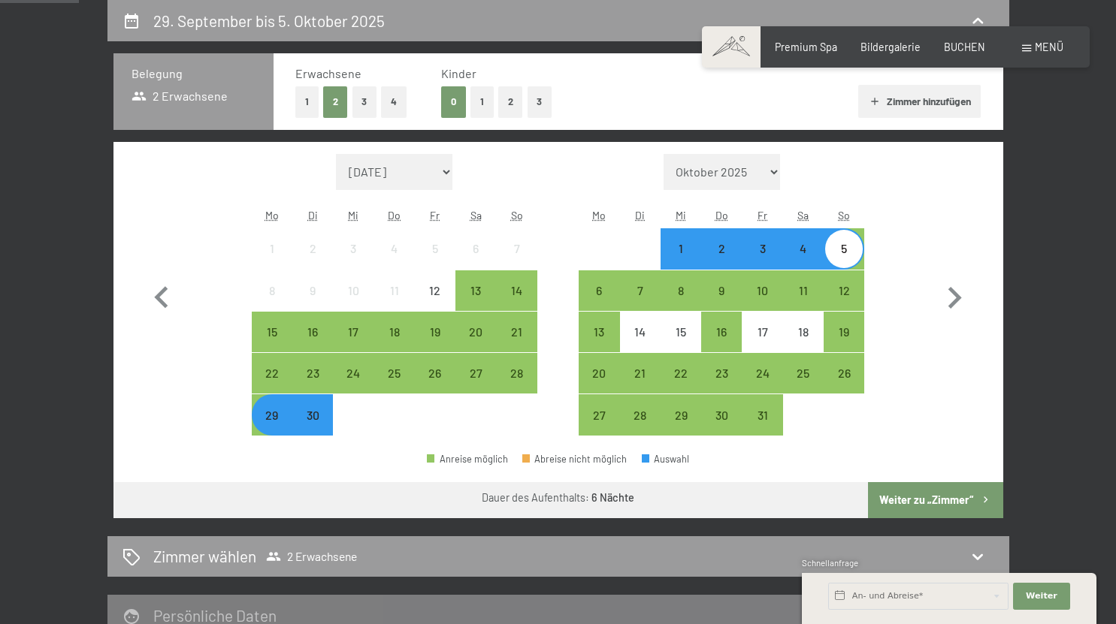
click at [808, 249] on div "4" at bounding box center [803, 262] width 38 height 38
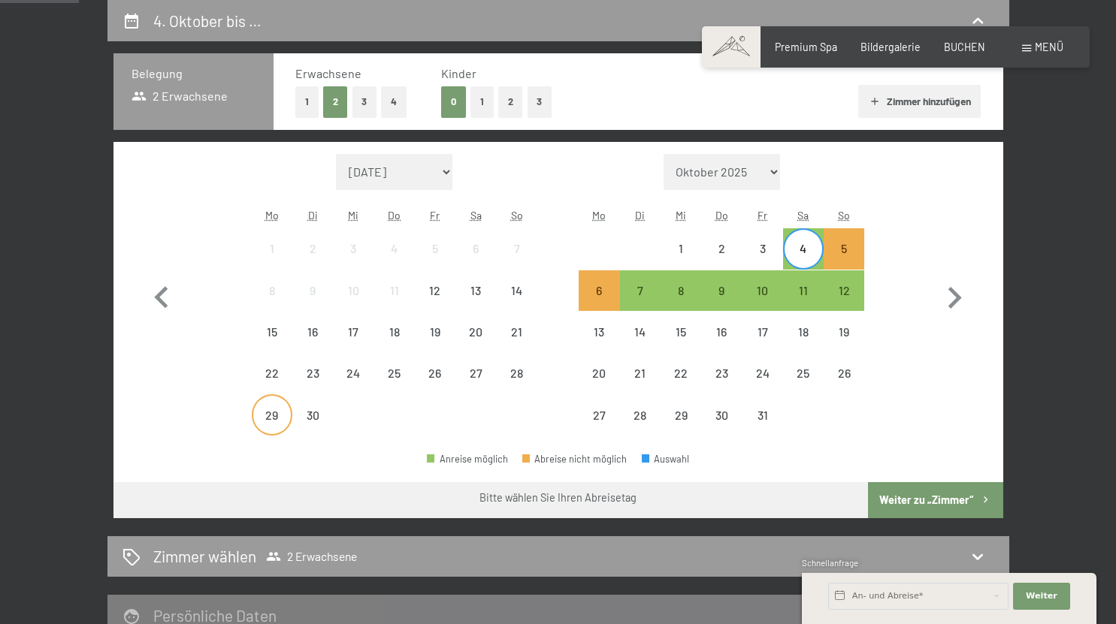
click at [254, 418] on div "29" at bounding box center [272, 428] width 38 height 38
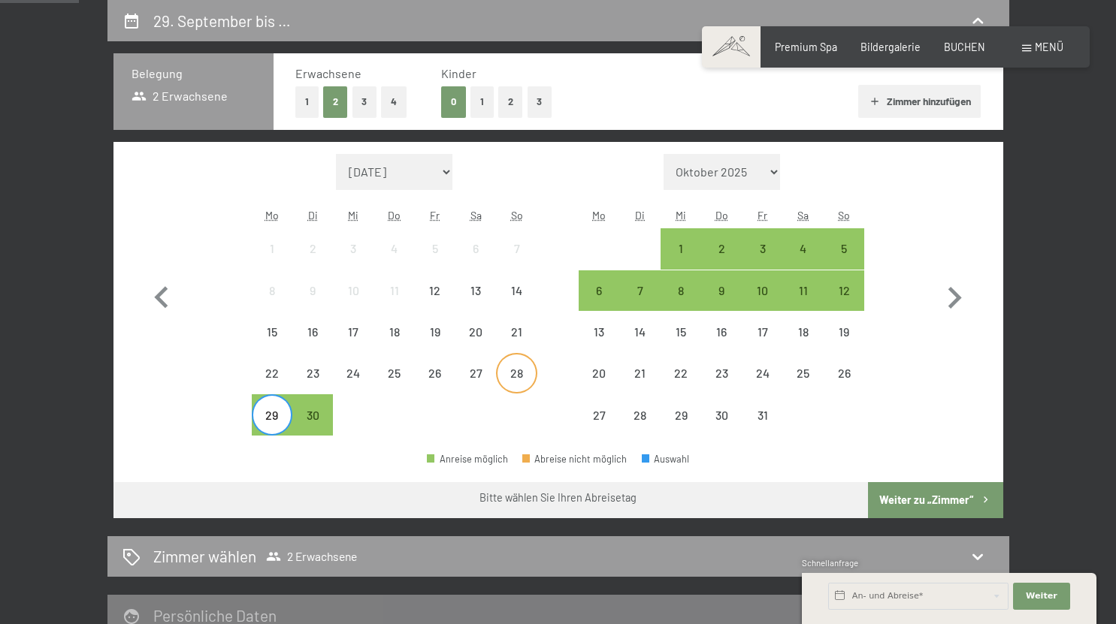
click at [514, 376] on div "28" at bounding box center [516, 386] width 38 height 38
click at [790, 246] on div "4" at bounding box center [803, 262] width 38 height 38
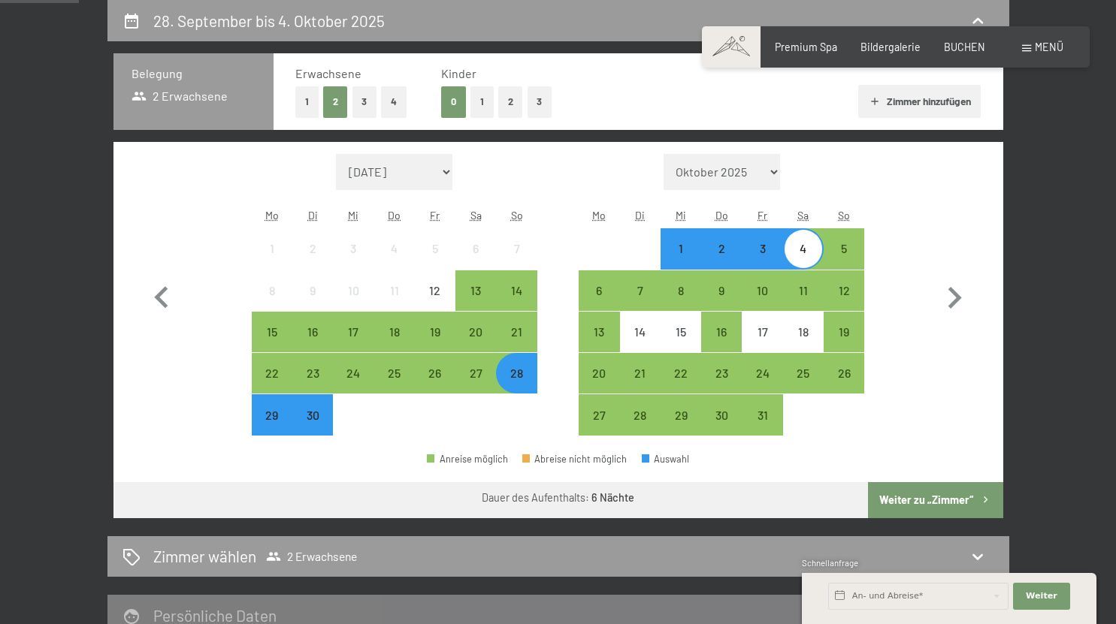
click at [896, 500] on button "Weiter zu „Zimmer“" at bounding box center [935, 500] width 134 height 36
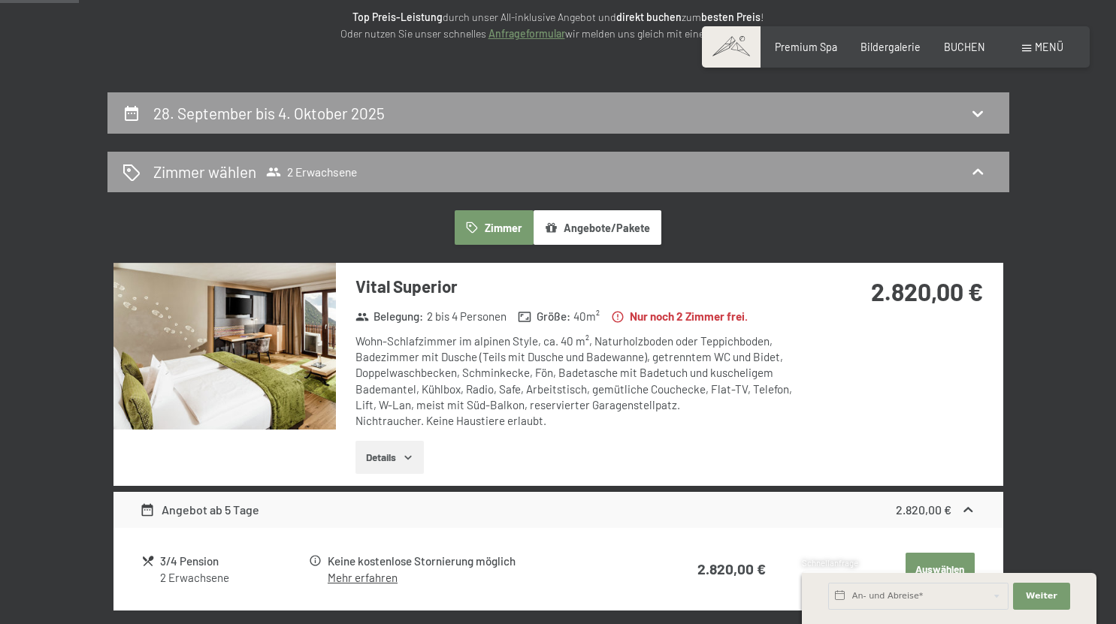
scroll to position [218, 0]
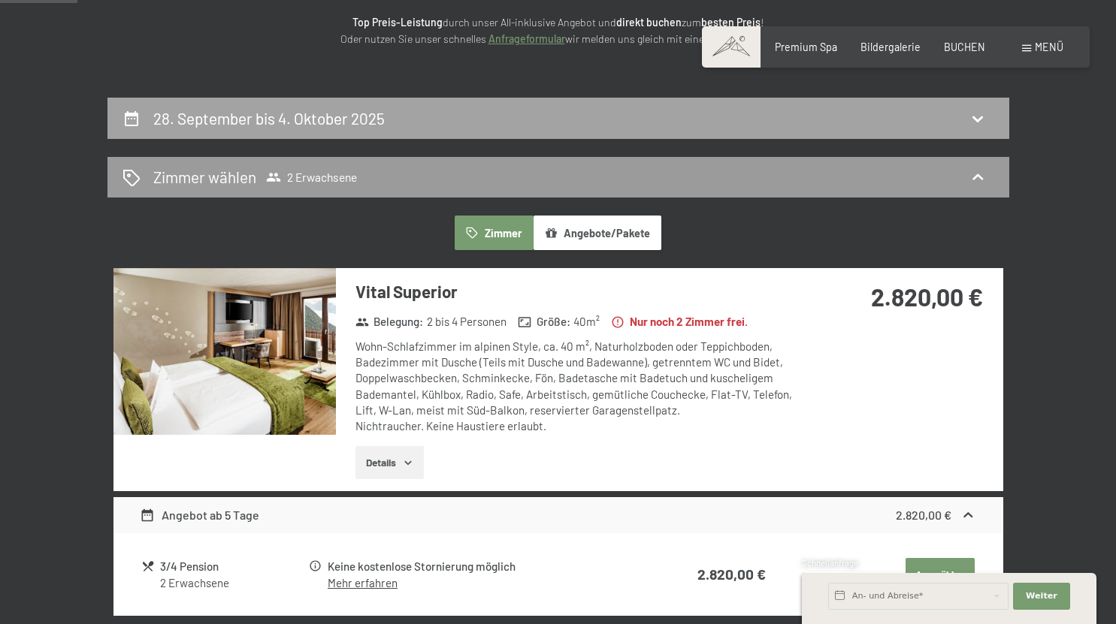
click at [209, 113] on h2 "28. September bis 4. Oktober 2025" at bounding box center [268, 118] width 231 height 19
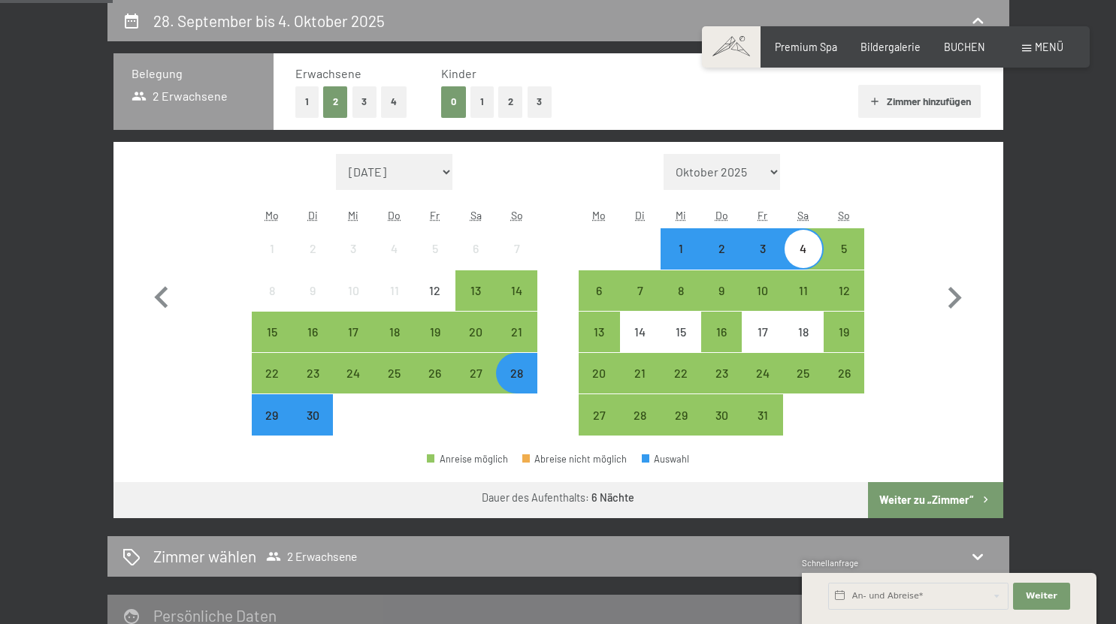
click at [282, 406] on div "29" at bounding box center [272, 415] width 38 height 38
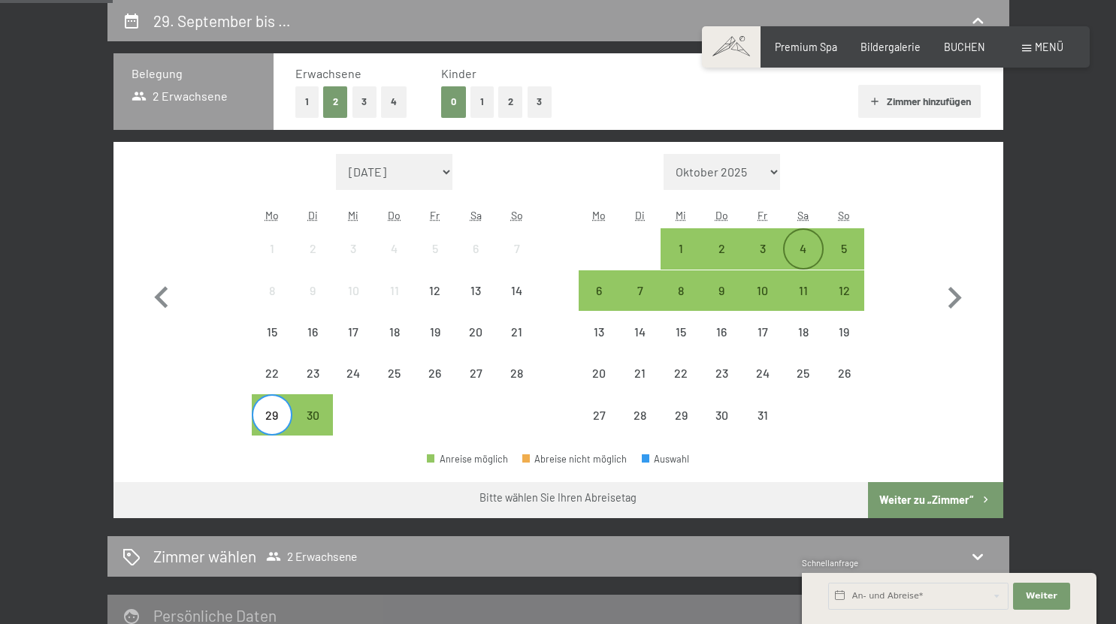
click at [805, 257] on div "4" at bounding box center [803, 262] width 38 height 38
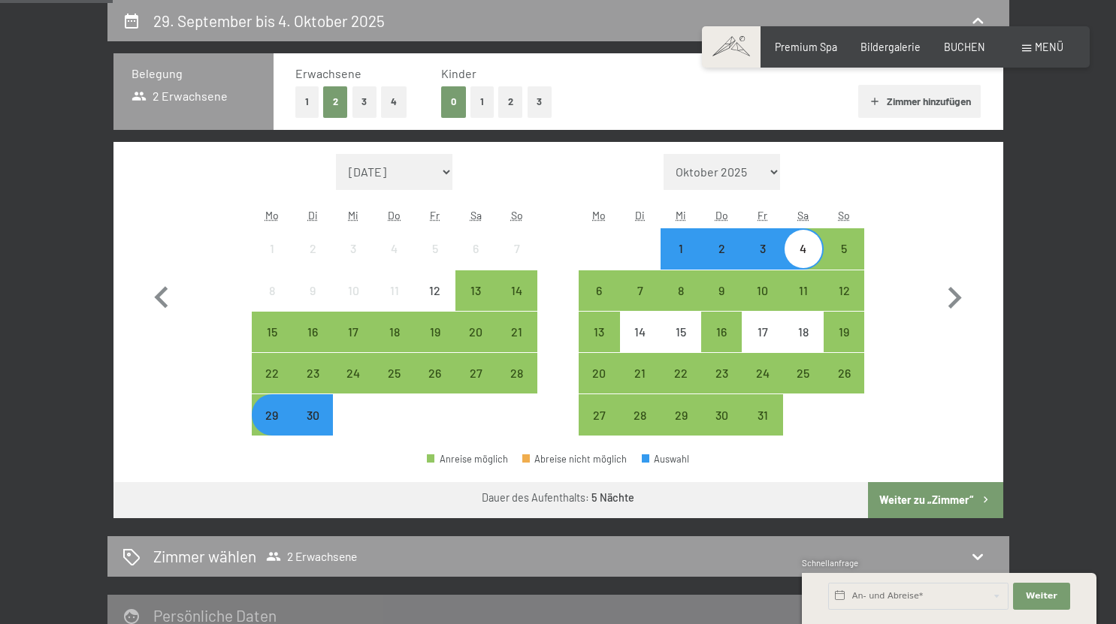
click at [915, 497] on button "Weiter zu „Zimmer“" at bounding box center [935, 500] width 134 height 36
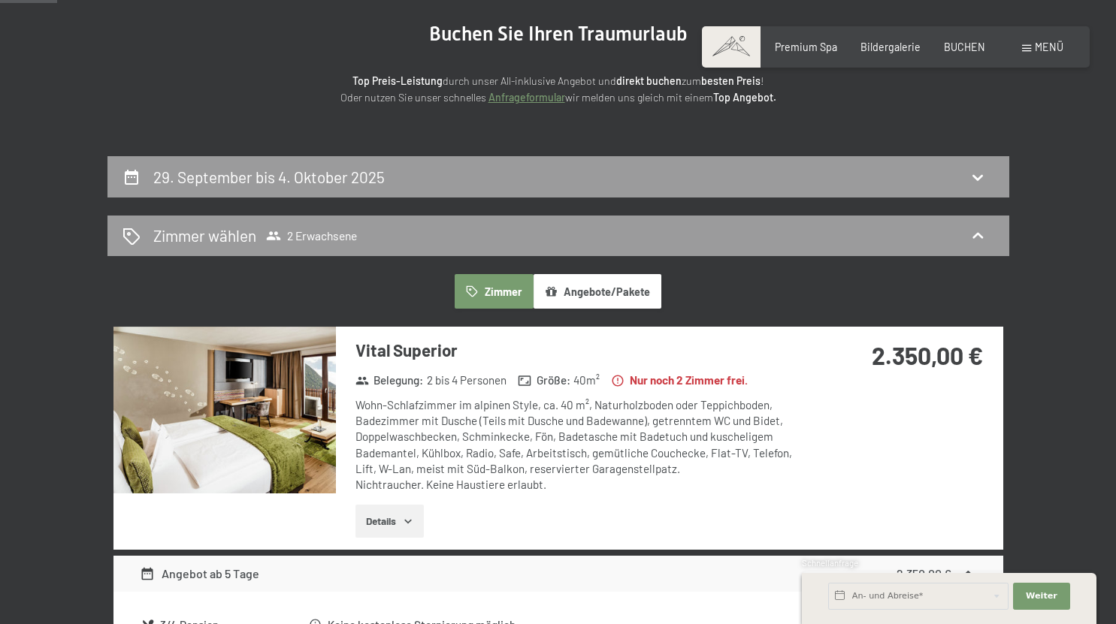
scroll to position [161, 0]
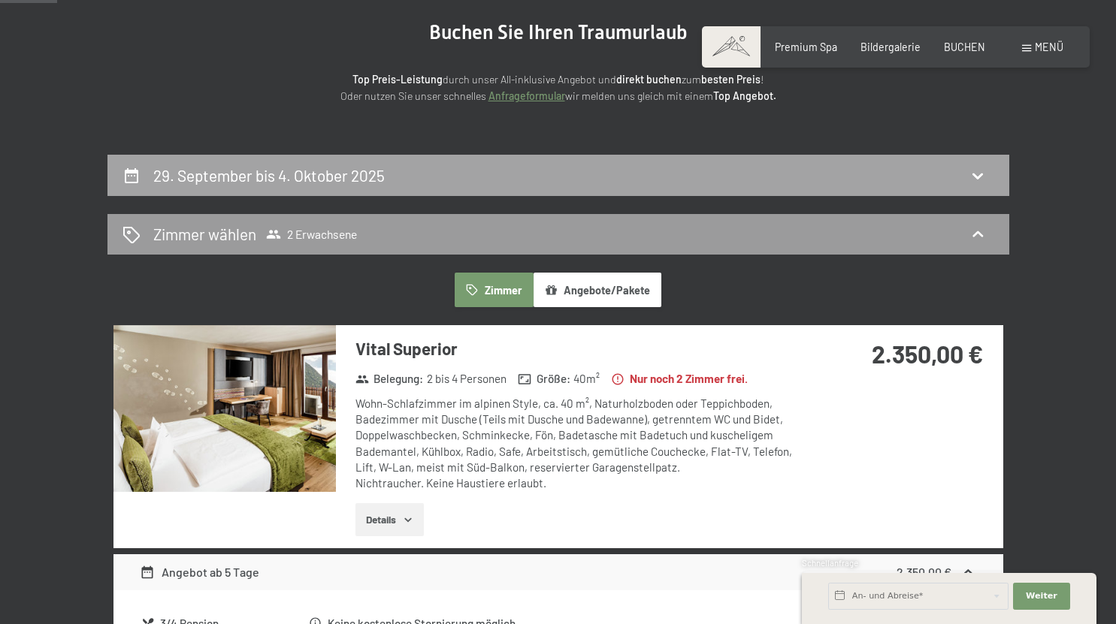
click at [304, 187] on div "29. September bis 4. Oktober 2025" at bounding box center [558, 175] width 902 height 41
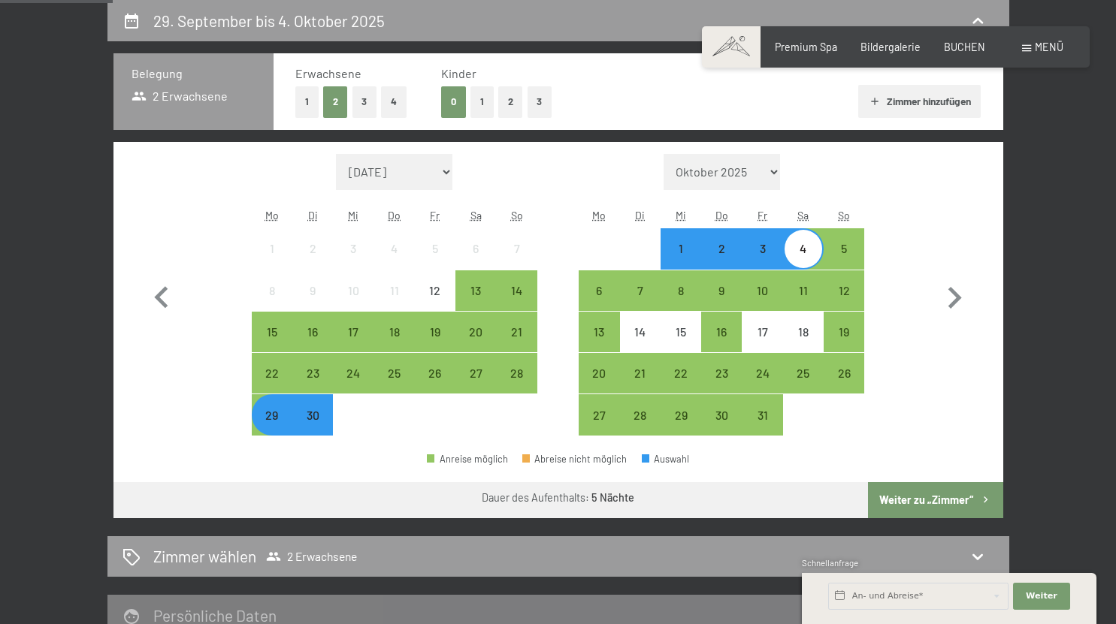
click at [511, 356] on span "Einwilligung Marketing*" at bounding box center [475, 355] width 124 height 15
click at [405, 356] on input "Einwilligung Marketing*" at bounding box center [397, 355] width 15 height 15
checkbox input "false"
click at [521, 382] on div "28" at bounding box center [516, 386] width 38 height 38
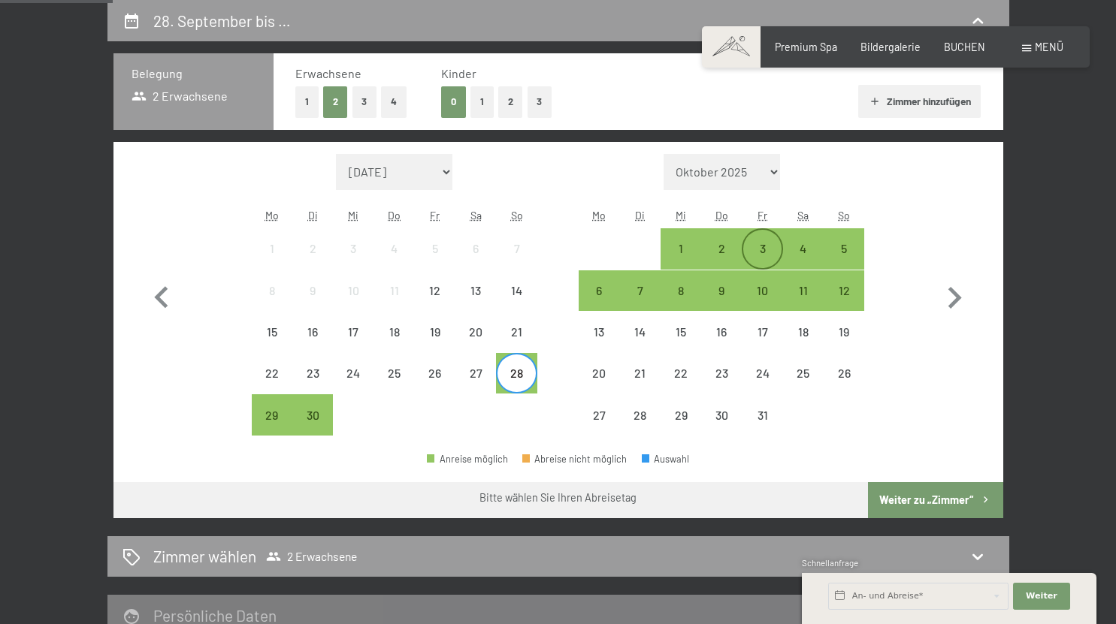
click at [768, 252] on div "3" at bounding box center [762, 262] width 38 height 38
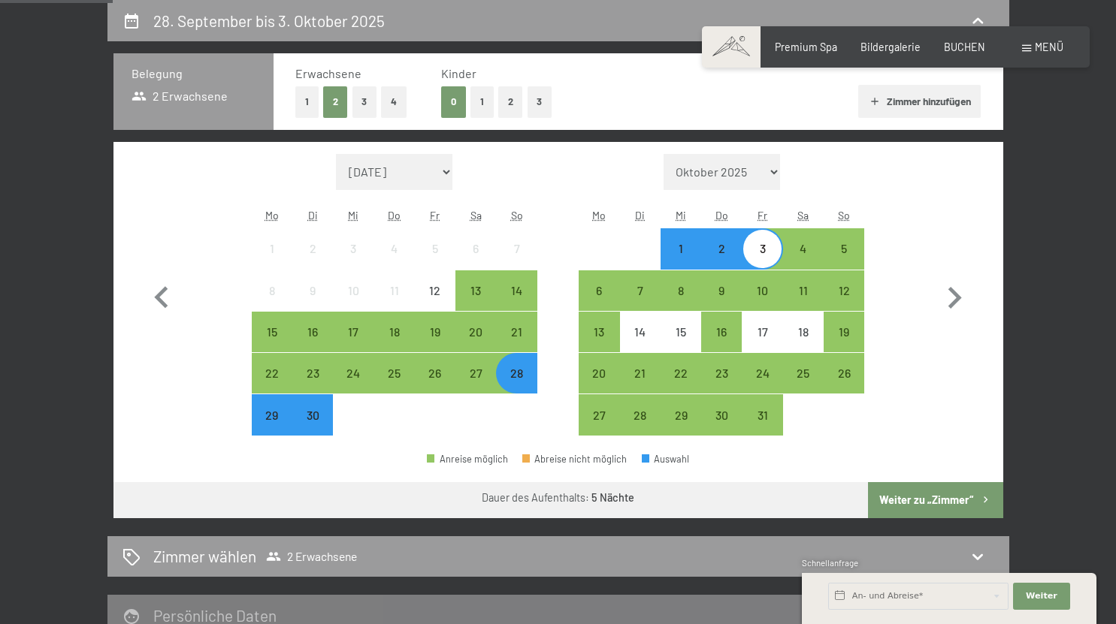
click at [947, 506] on button "Weiter zu „Zimmer“" at bounding box center [935, 500] width 134 height 36
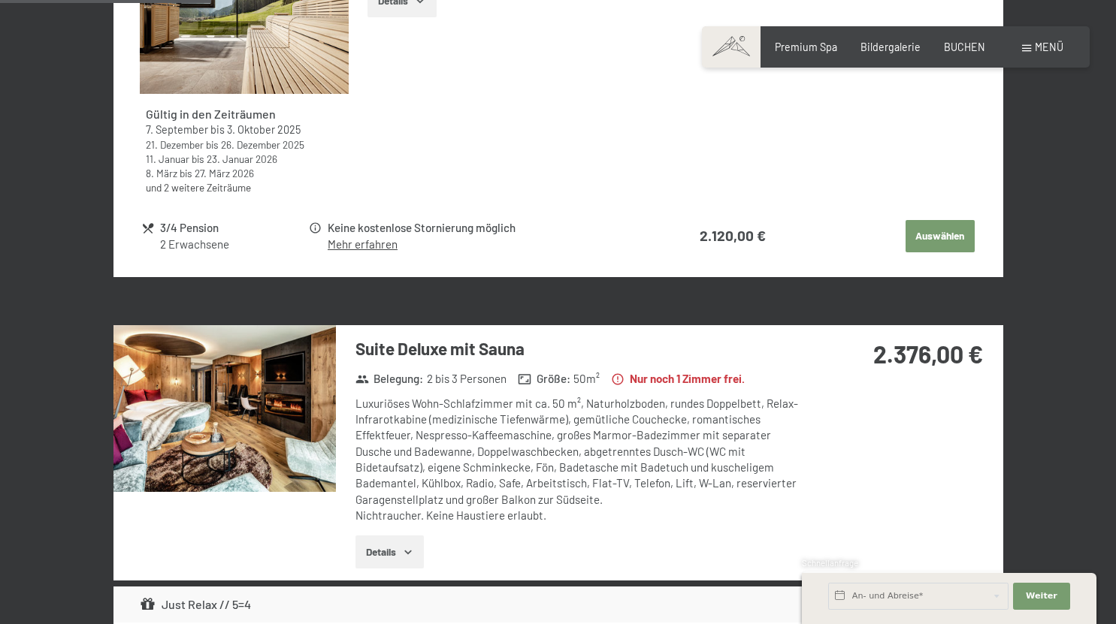
scroll to position [851, 0]
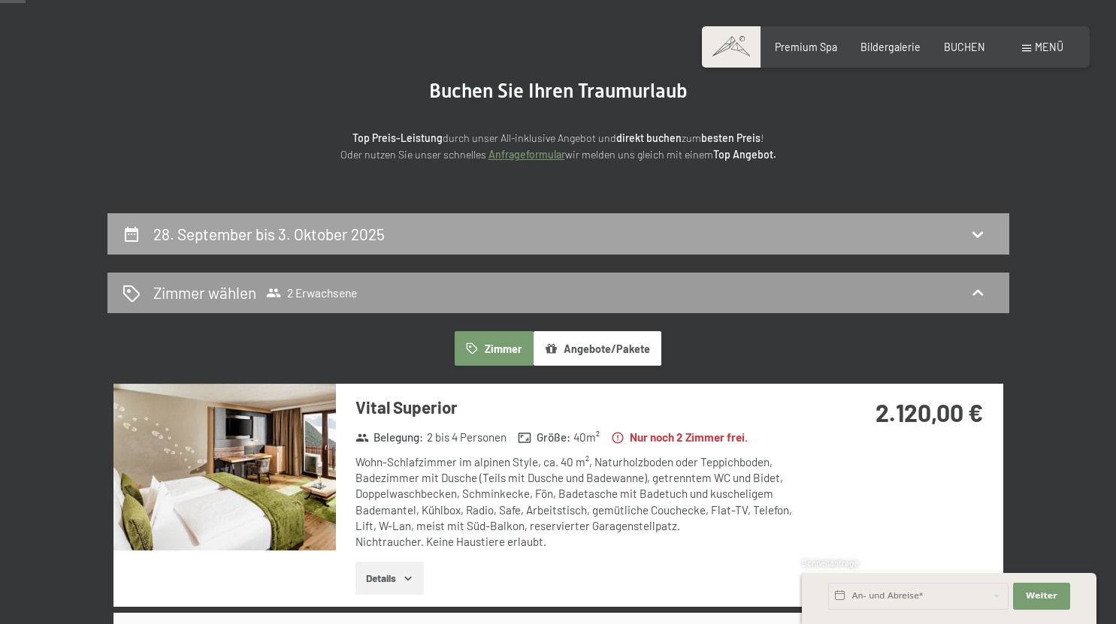
click at [191, 237] on h2 "28. September bis 3. Oktober 2025" at bounding box center [268, 234] width 231 height 19
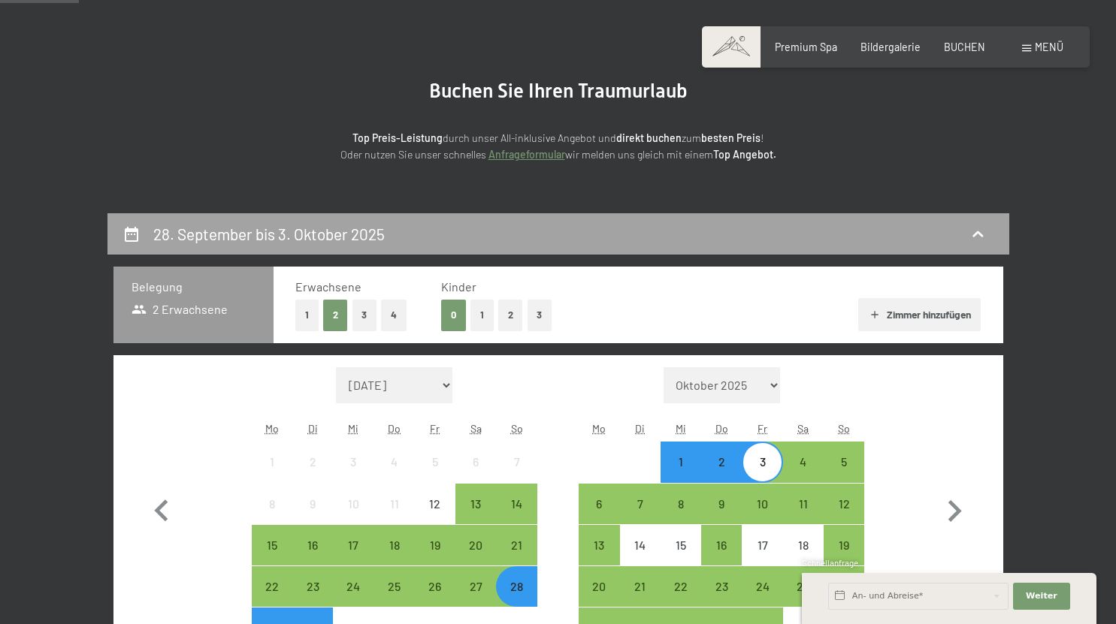
scroll to position [316, 0]
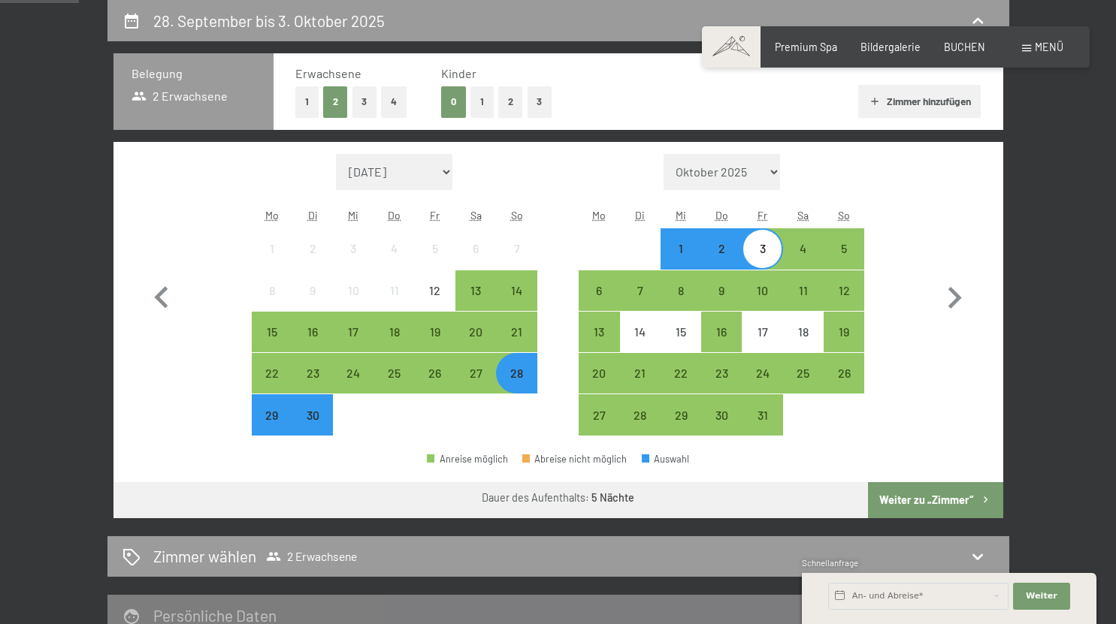
click at [515, 369] on div "28" at bounding box center [516, 386] width 38 height 38
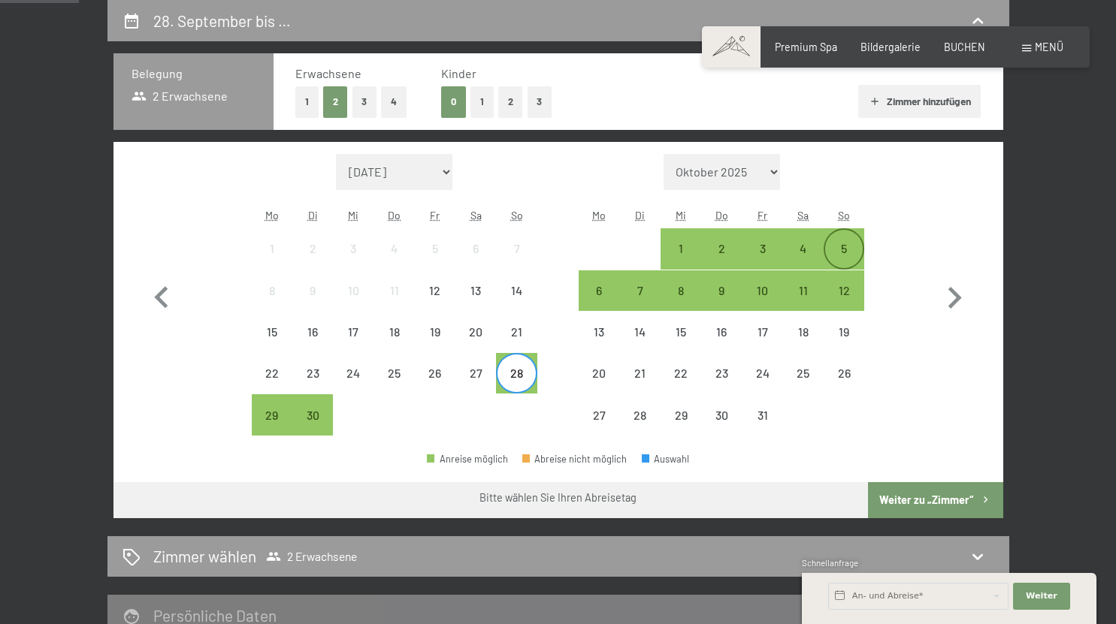
click at [852, 250] on div "5" at bounding box center [844, 262] width 38 height 38
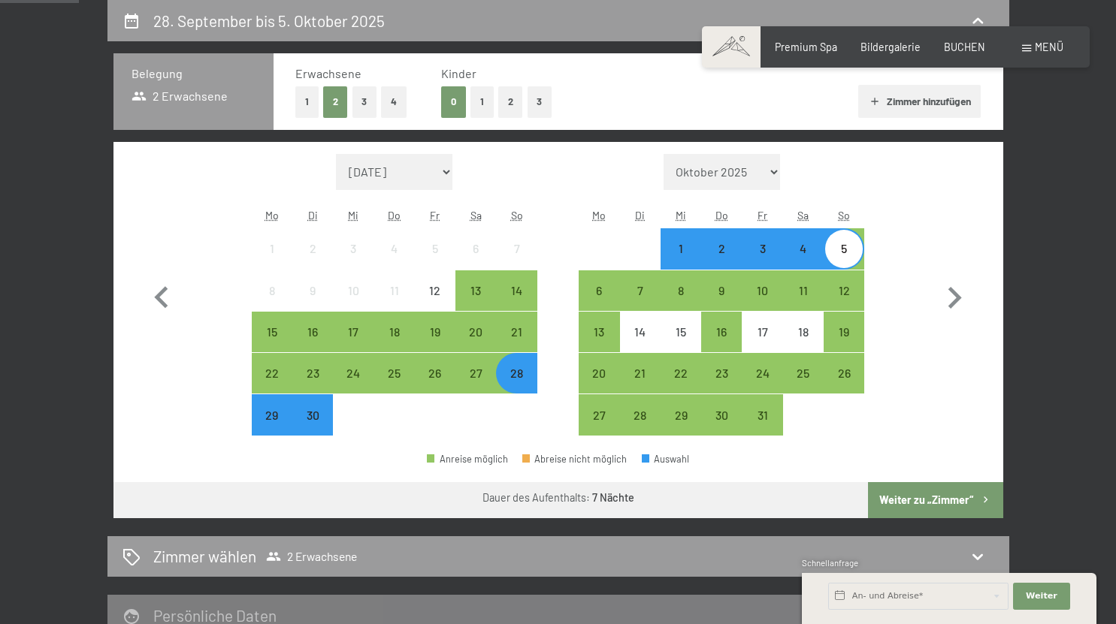
click at [916, 501] on button "Weiter zu „Zimmer“" at bounding box center [935, 500] width 134 height 36
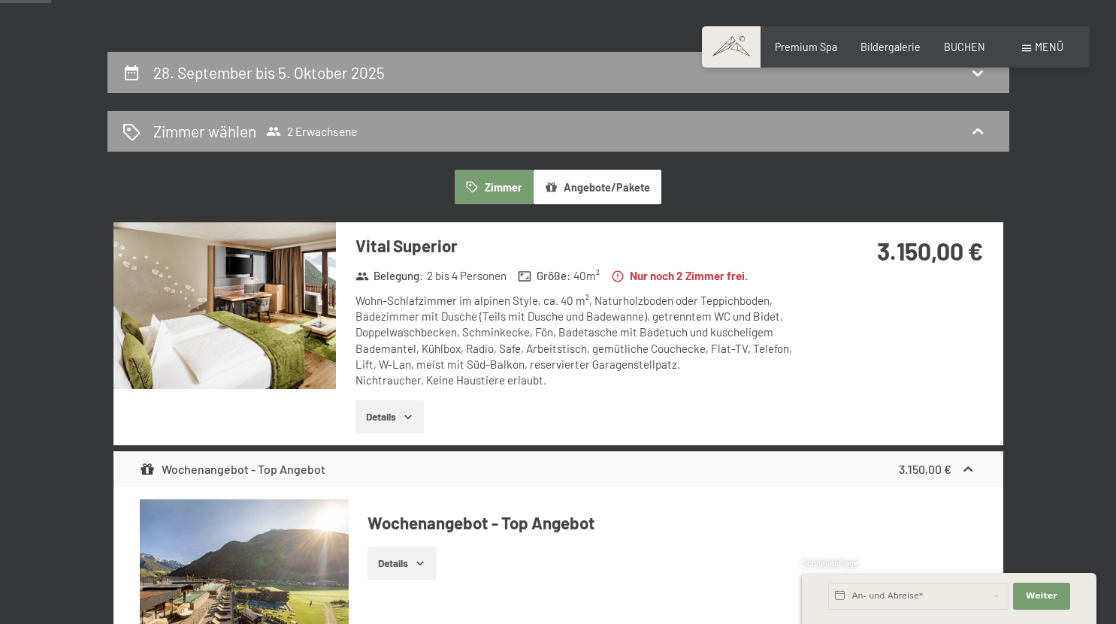
scroll to position [162, 0]
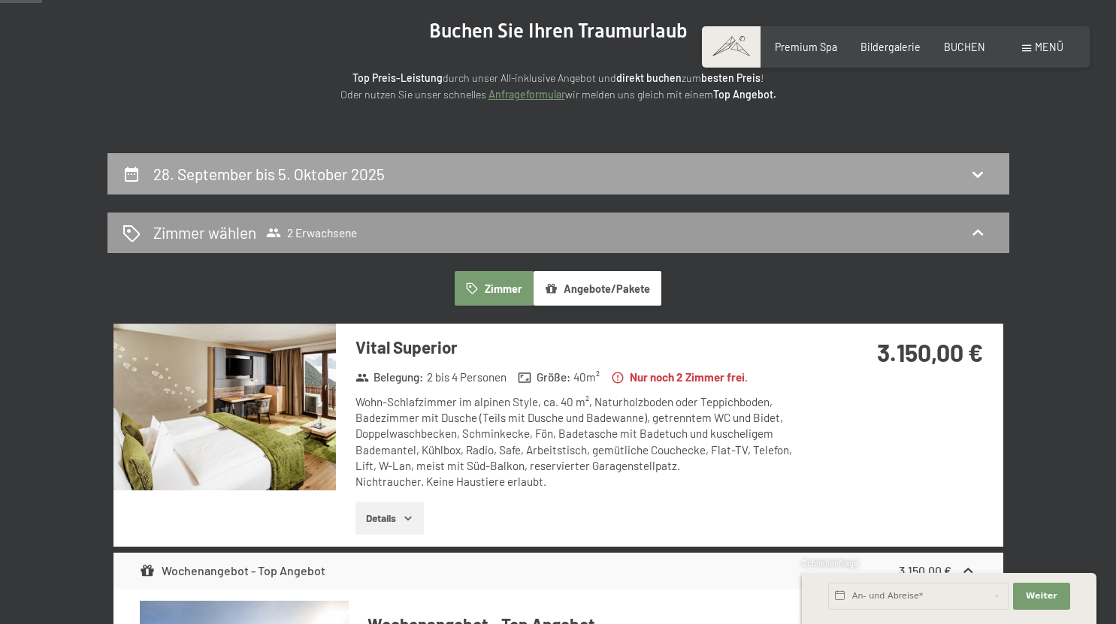
click at [179, 183] on div "28. September bis 5. Oktober 2025" at bounding box center [271, 174] width 237 height 22
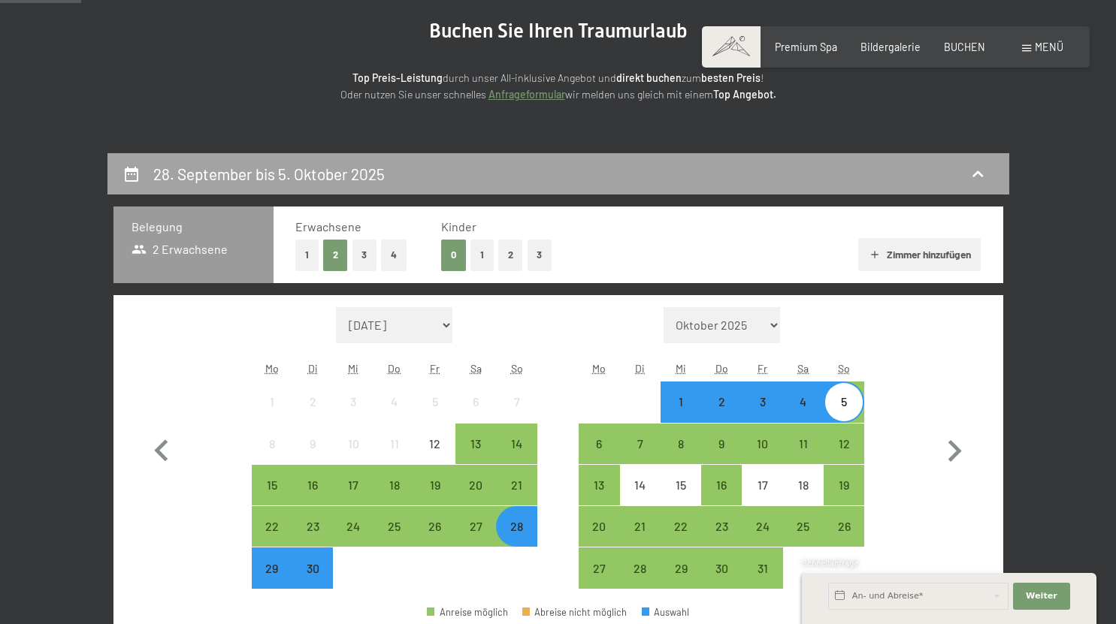
scroll to position [316, 0]
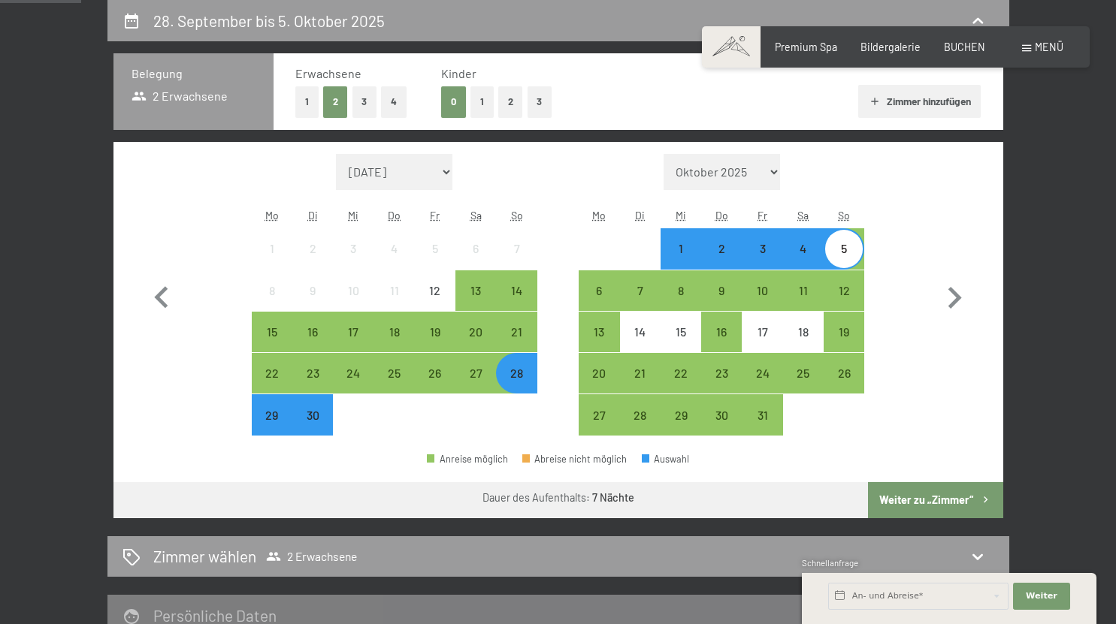
click at [279, 402] on div "29" at bounding box center [272, 415] width 38 height 38
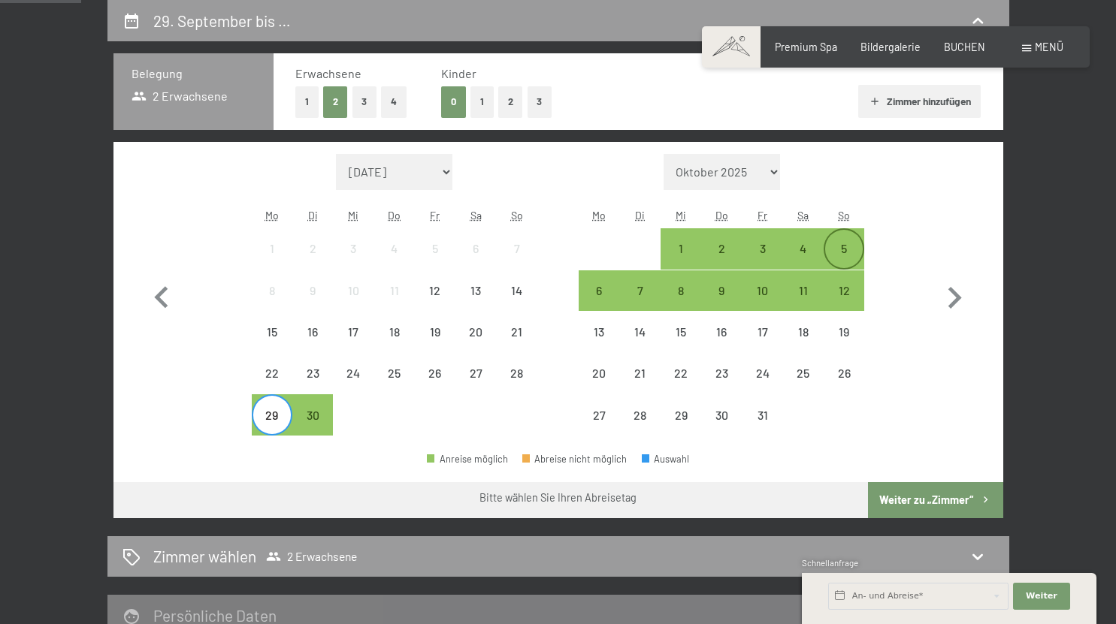
click at [857, 268] on div "5" at bounding box center [844, 262] width 38 height 38
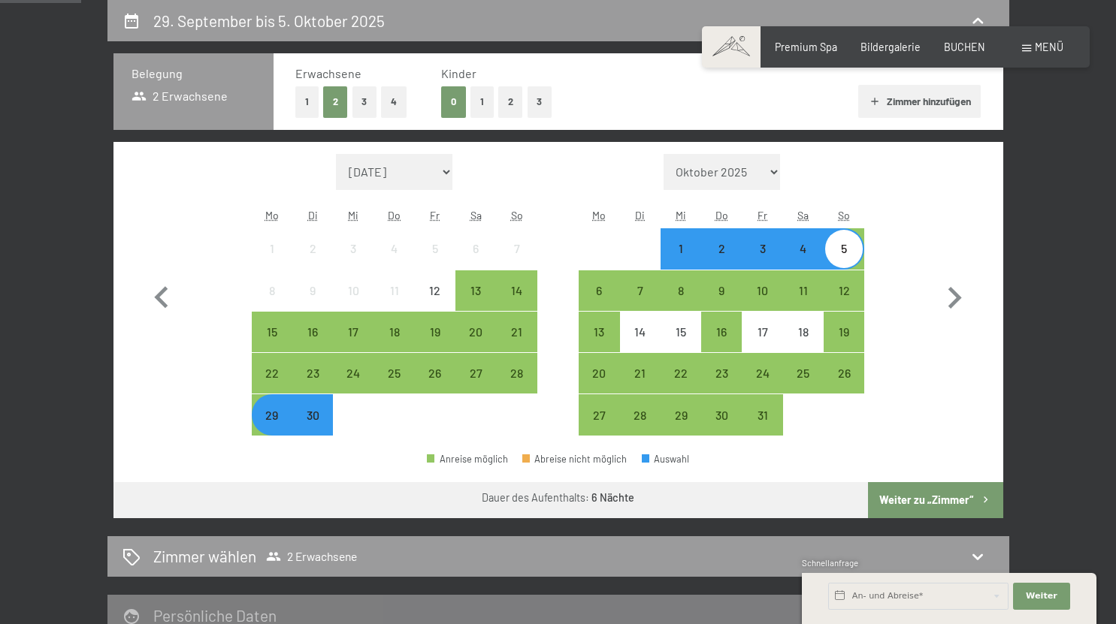
click at [909, 491] on button "Weiter zu „Zimmer“" at bounding box center [935, 500] width 134 height 36
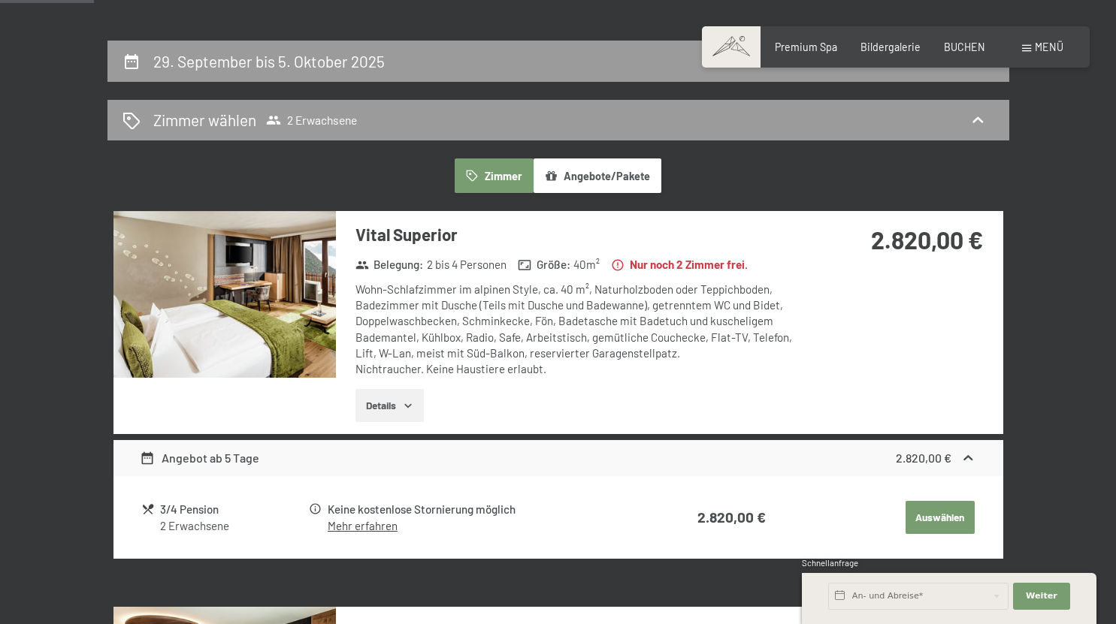
scroll to position [261, 0]
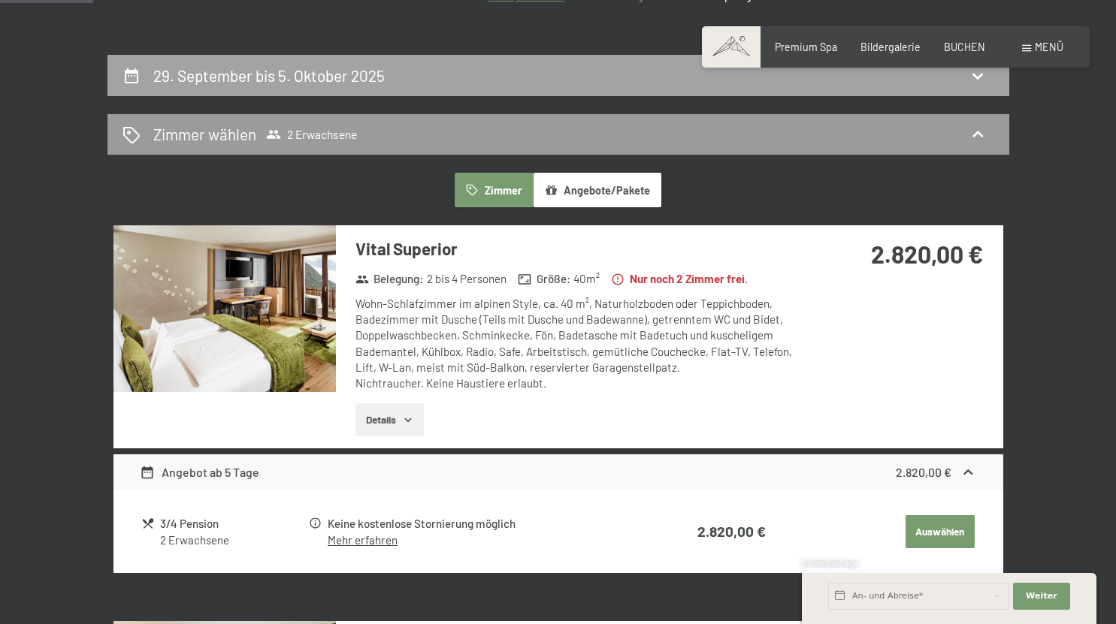
click at [435, 62] on div "29. September bis 5. Oktober 2025" at bounding box center [558, 75] width 902 height 41
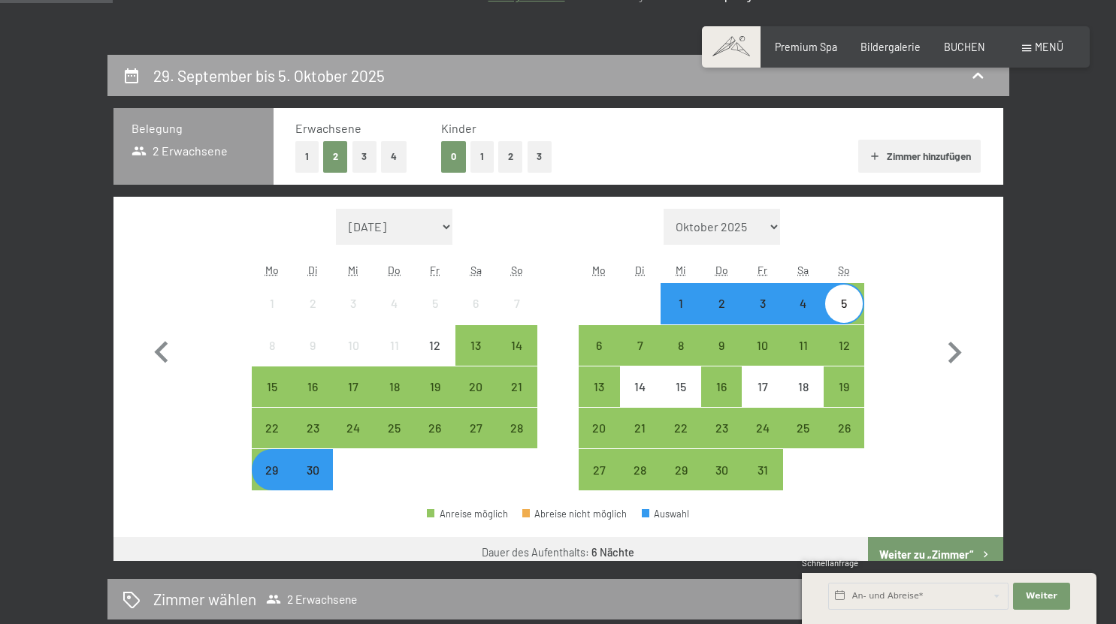
scroll to position [316, 0]
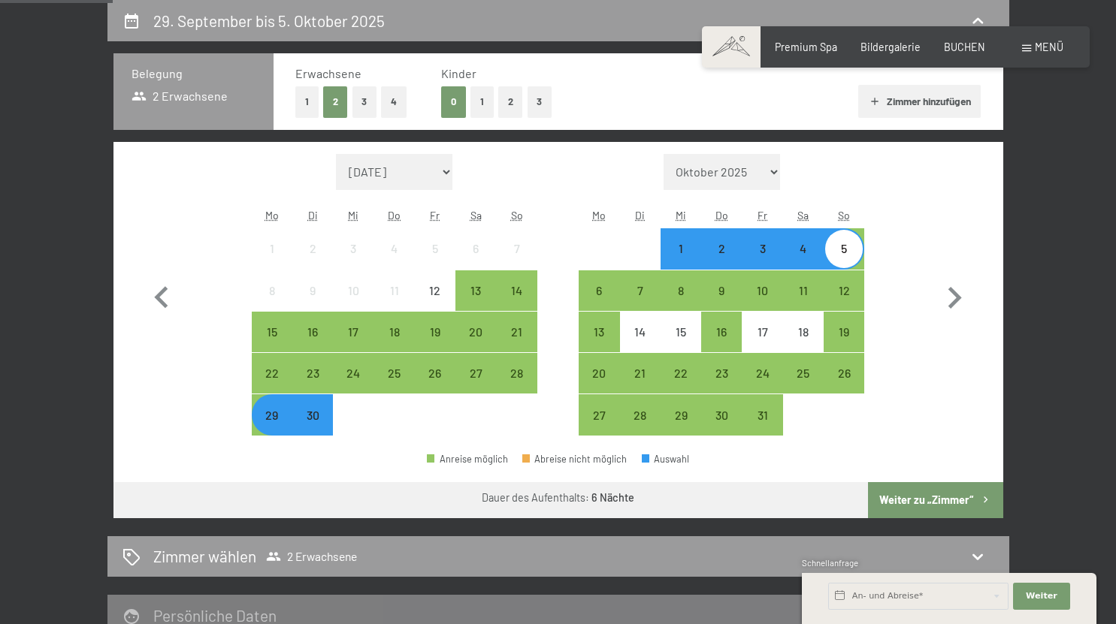
click at [313, 425] on div "30" at bounding box center [313, 428] width 38 height 38
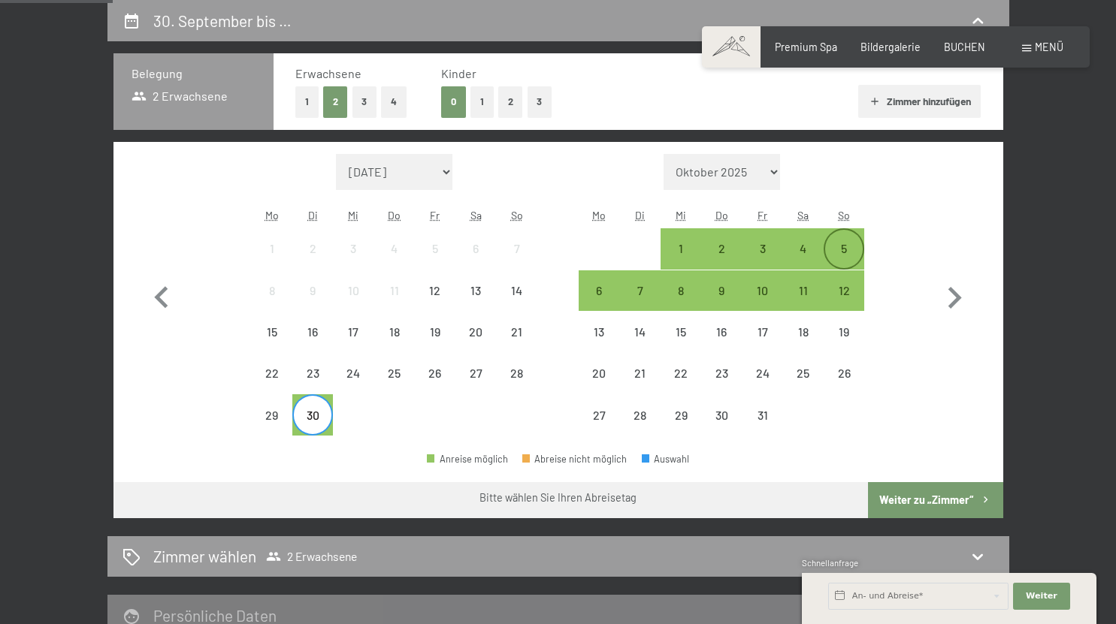
click at [836, 243] on div "5" at bounding box center [844, 262] width 38 height 38
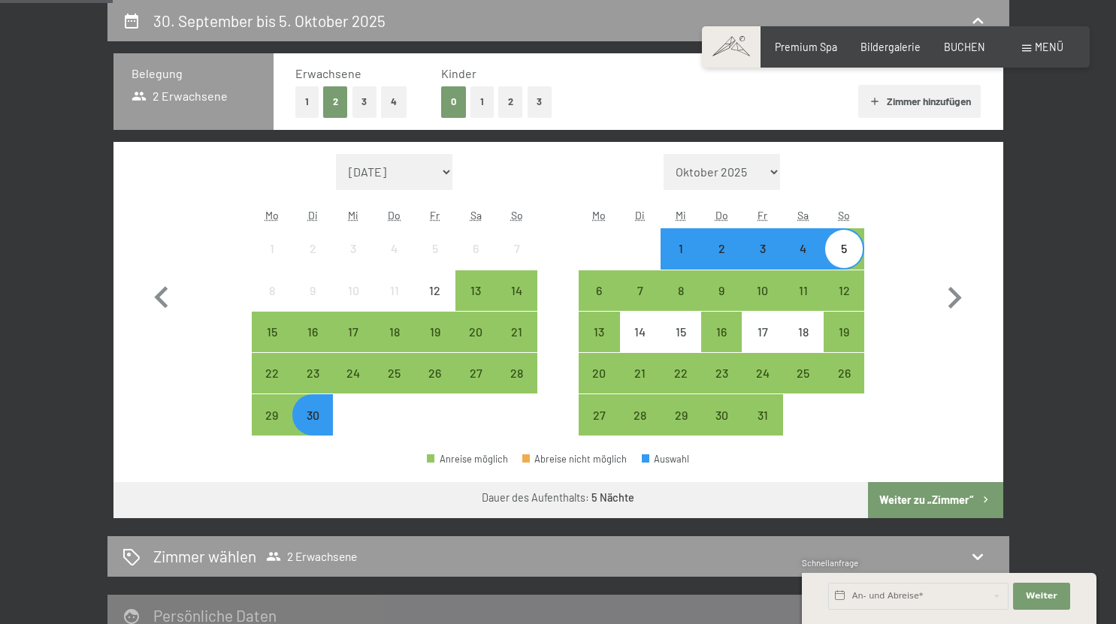
click at [915, 518] on button "Weiter zu „Zimmer“" at bounding box center [935, 500] width 134 height 36
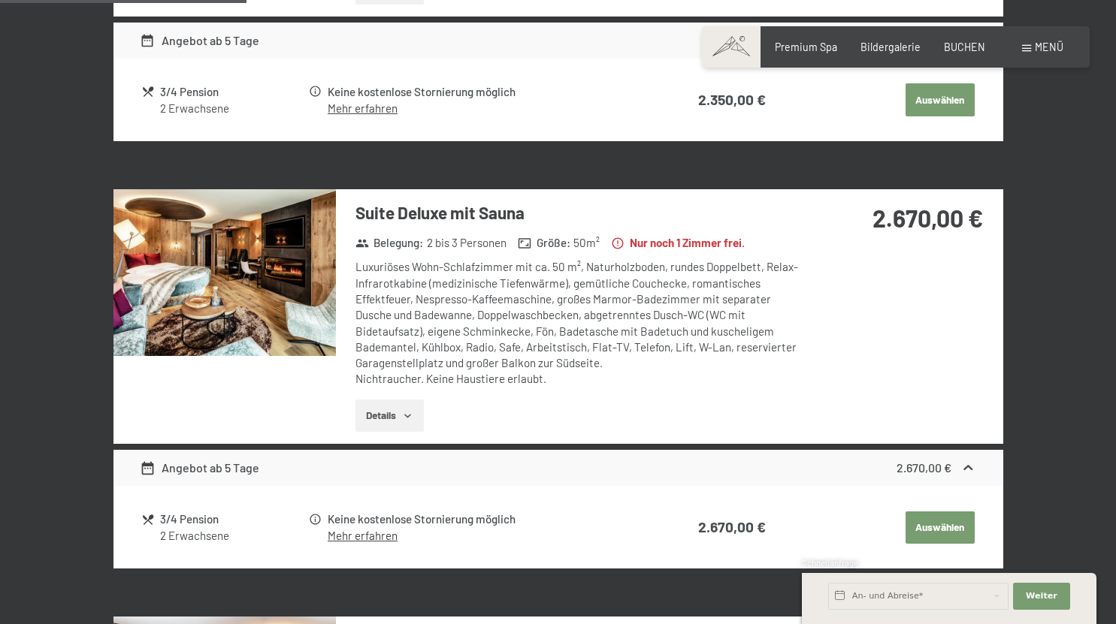
scroll to position [694, 0]
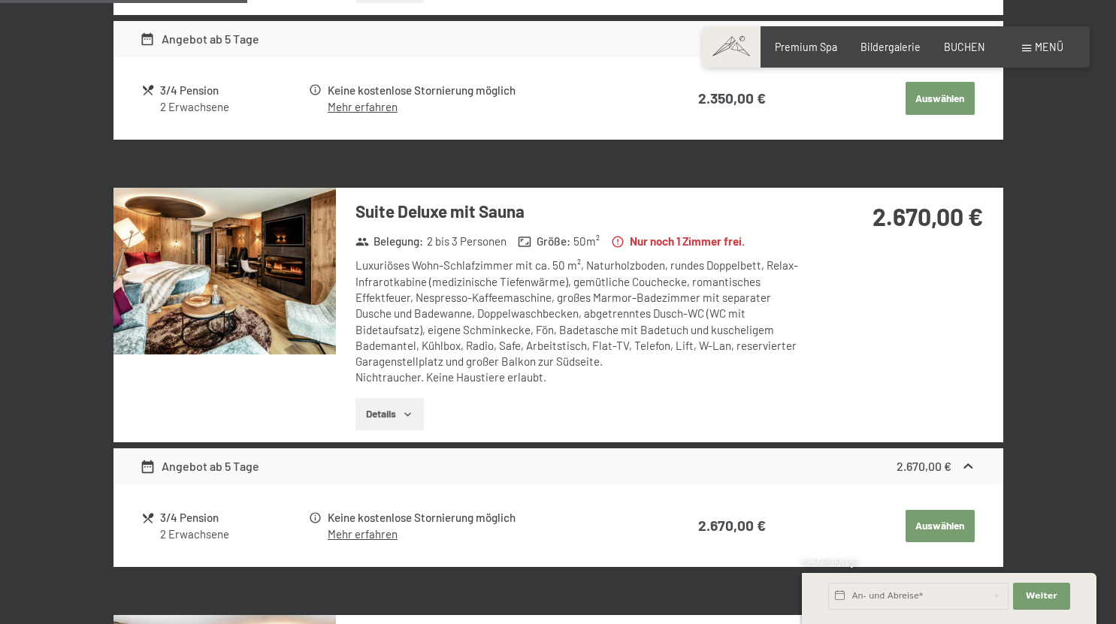
click at [382, 413] on button "Details" at bounding box center [389, 414] width 68 height 33
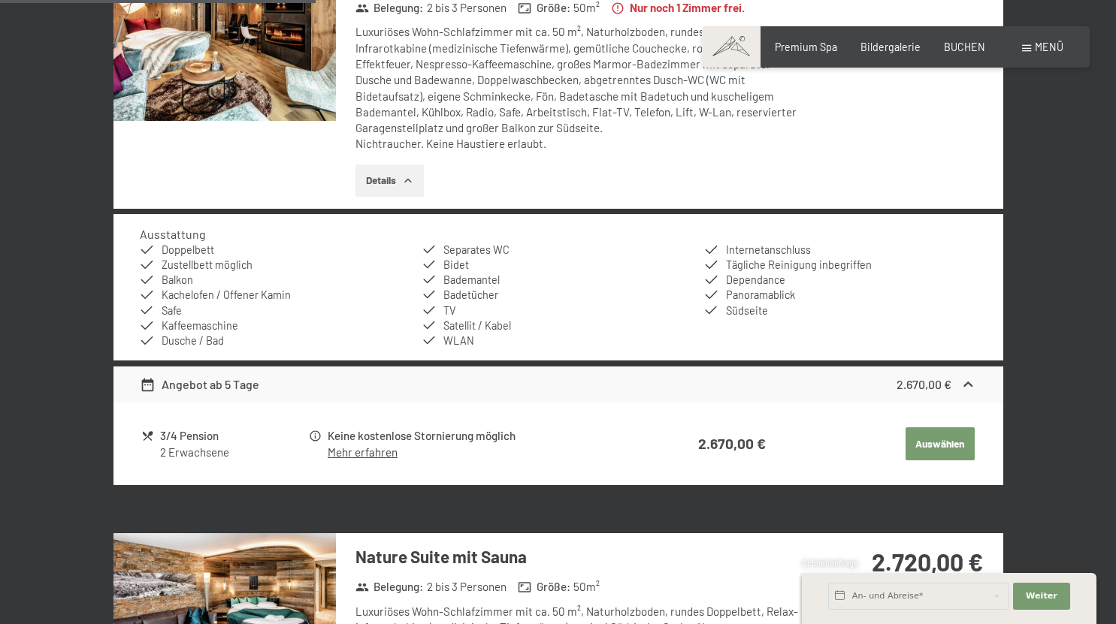
scroll to position [929, 0]
click at [945, 437] on button "Auswählen" at bounding box center [939, 443] width 69 height 33
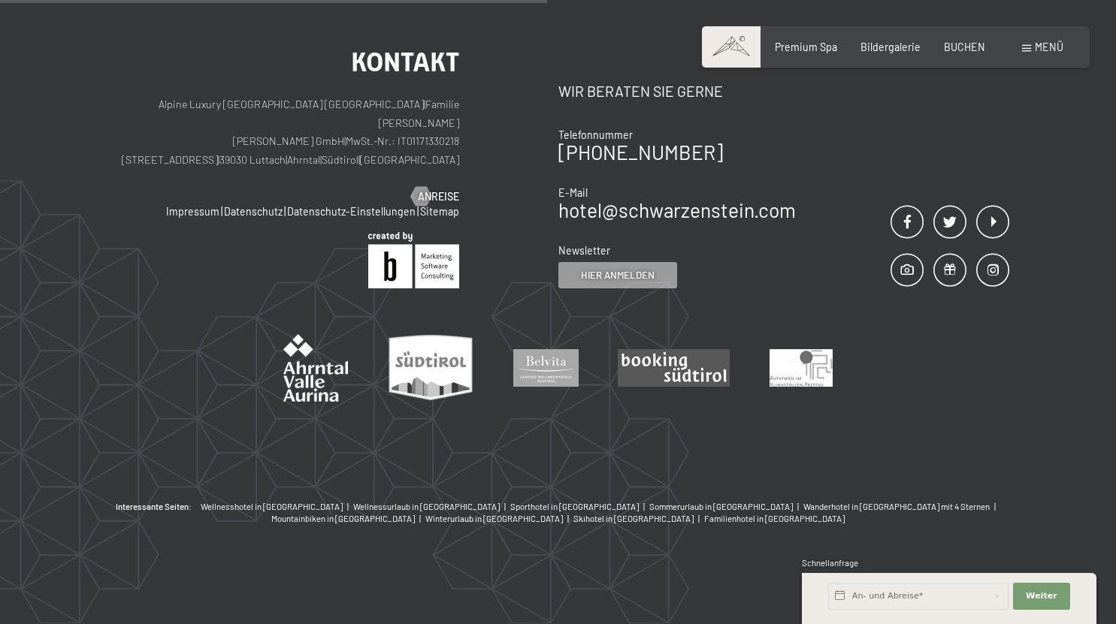
scroll to position [316, 0]
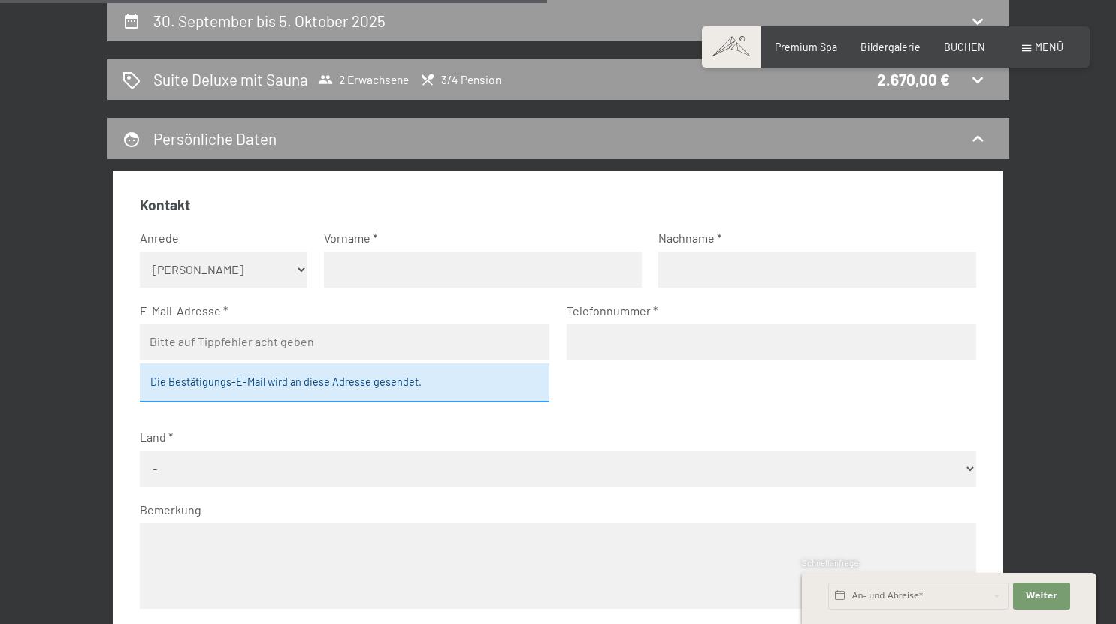
click at [289, 276] on select "Keine Angabe Frau Herr" at bounding box center [224, 270] width 168 height 36
select select "m"
click at [140, 252] on select "Keine Angabe Frau Herr" at bounding box center [224, 270] width 168 height 36
click at [421, 276] on input "text" at bounding box center [483, 270] width 318 height 36
type input "Kevin Loris"
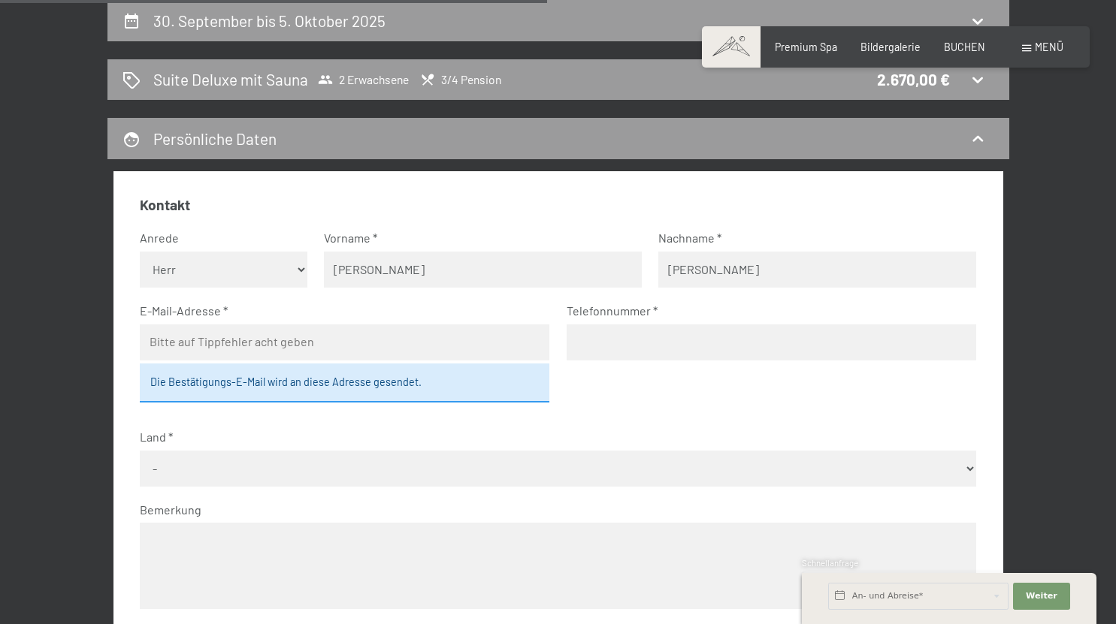
type input "Bittel"
click at [358, 346] on input "email" at bounding box center [344, 343] width 409 height 36
type input "kevin.bittel@bluewin.ch"
type input "0"
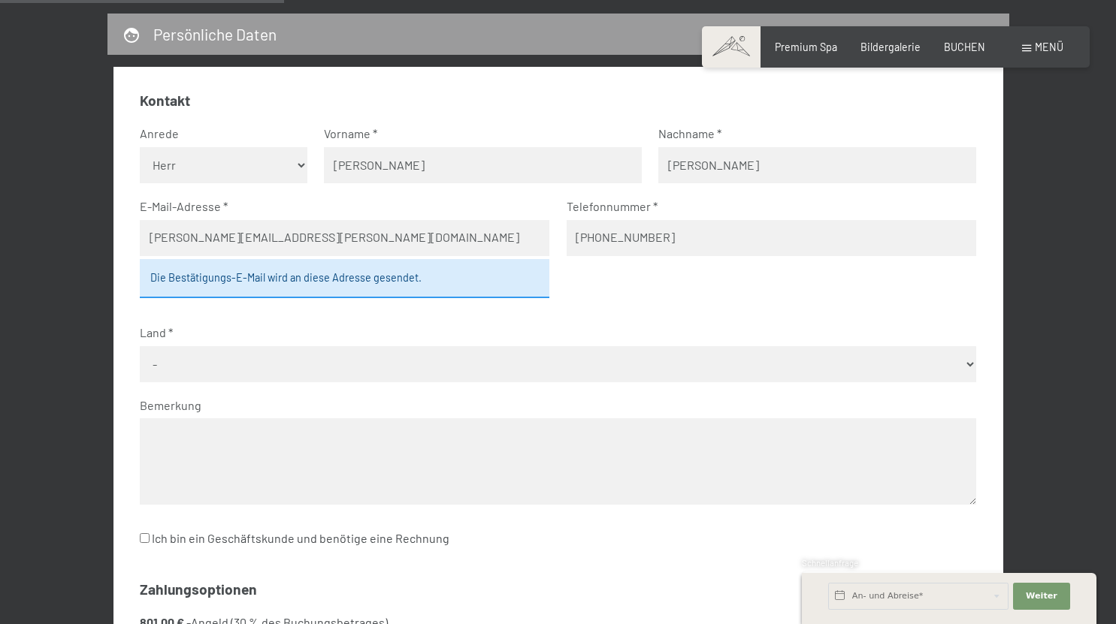
scroll to position [424, 0]
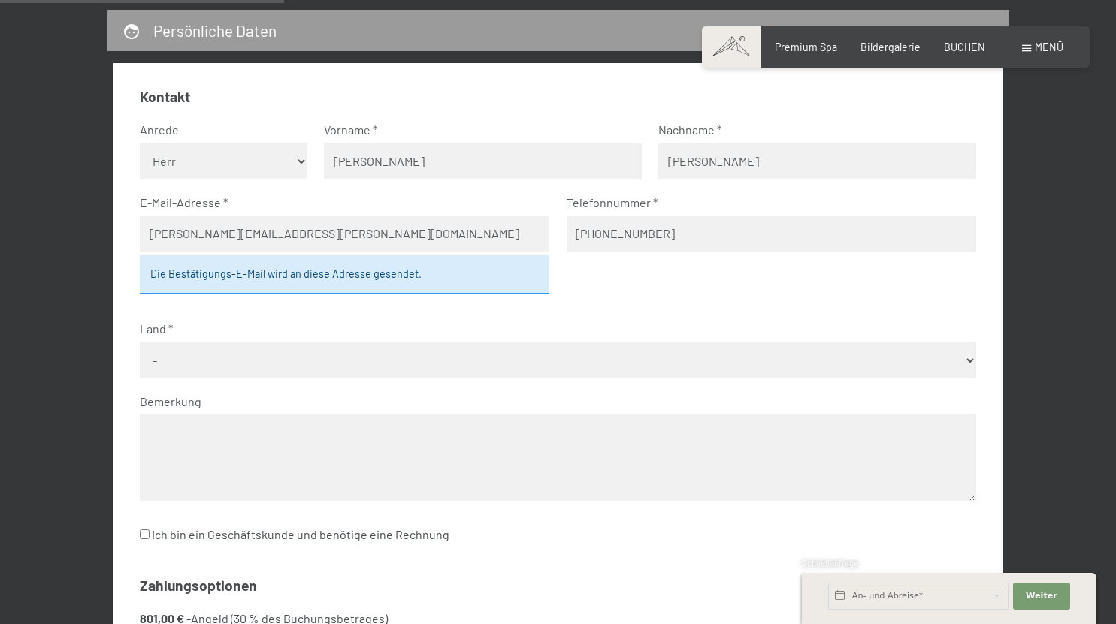
type input "+41 79 723 70 79"
click at [241, 358] on select "- Deutschland Österreich Schweiz Italien Niederlande Belgien Vereinigtes Königr…" at bounding box center [558, 361] width 836 height 36
select select "CHE"
click at [140, 343] on select "- Deutschland Österreich Schweiz Italien Niederlande Belgien Vereinigtes Königr…" at bounding box center [558, 361] width 836 height 36
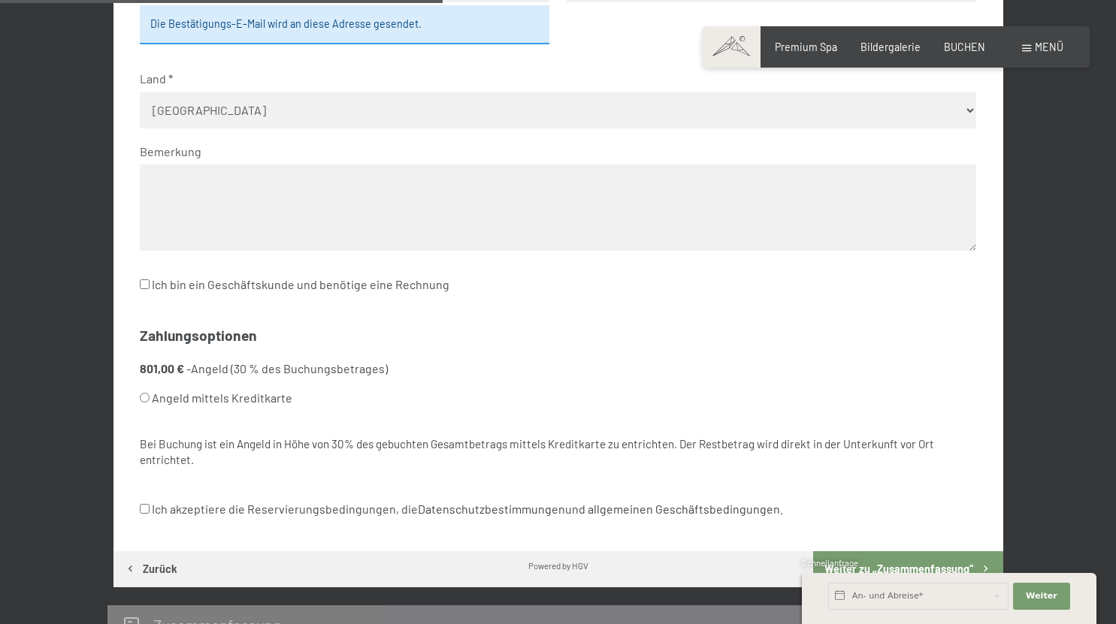
scroll to position [678, 0]
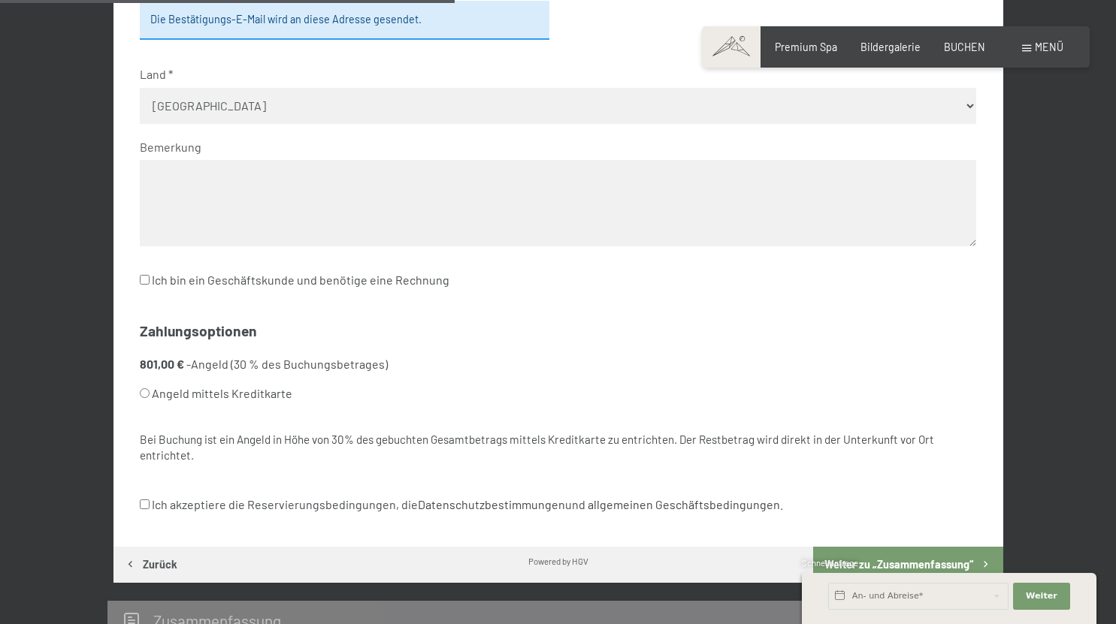
click at [146, 389] on input "Angeld mittels Kreditkarte" at bounding box center [145, 393] width 10 height 10
radio input "true"
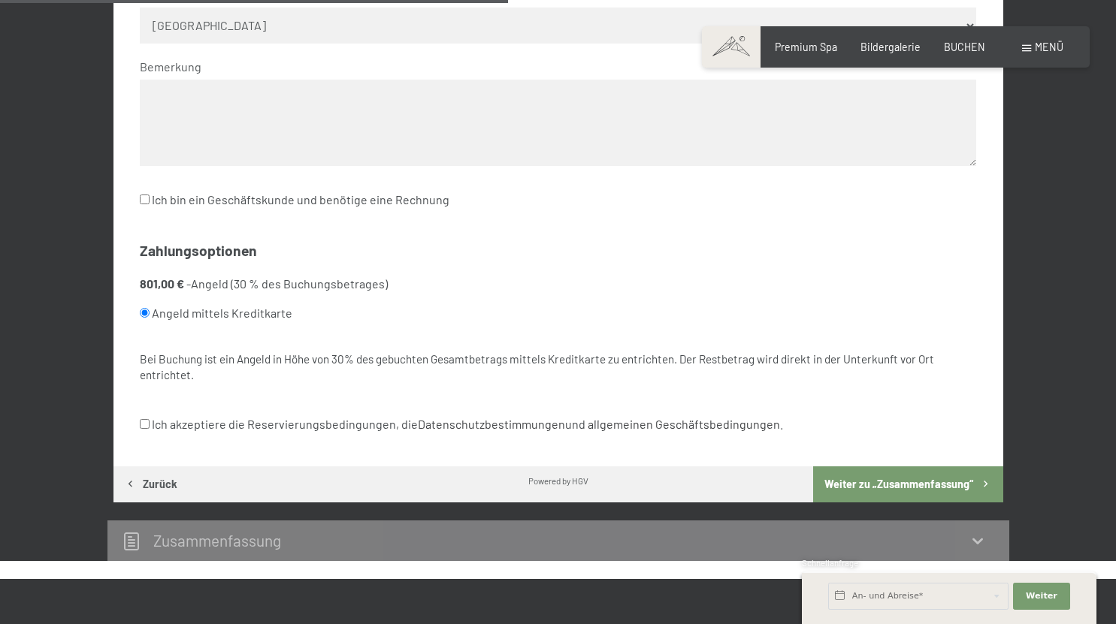
scroll to position [763, 0]
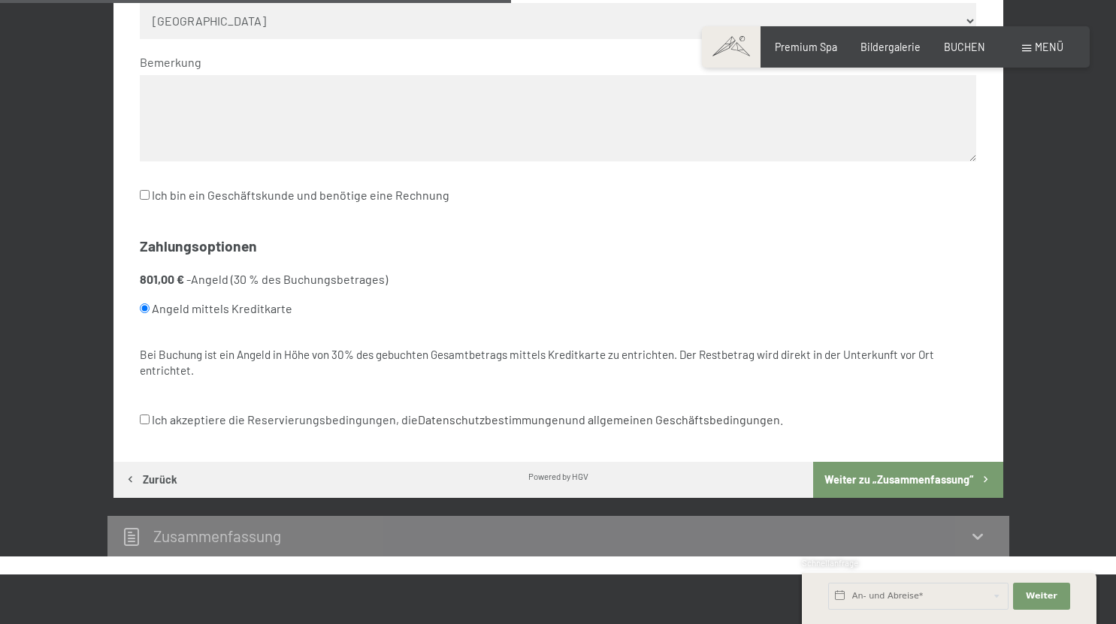
click at [146, 417] on input "Ich akzeptiere die Reservierungsbedingungen, die Datenschutzbestimmungen und al…" at bounding box center [145, 420] width 10 height 10
checkbox input "true"
click at [861, 478] on button "Weiter zu „Zusammen­fassung“" at bounding box center [907, 480] width 189 height 36
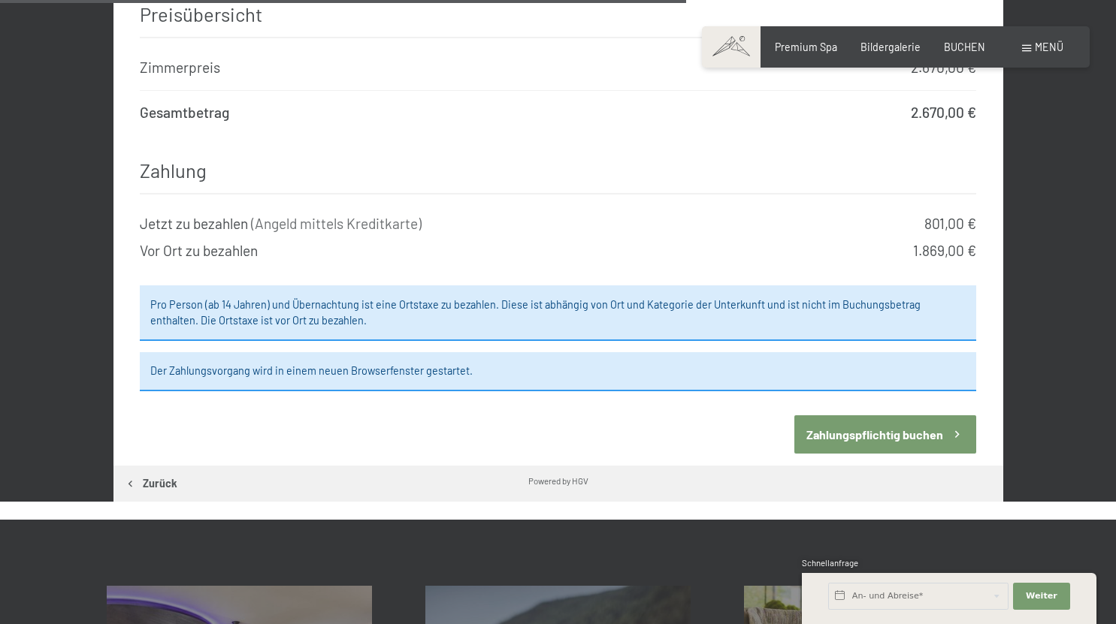
scroll to position [1295, 0]
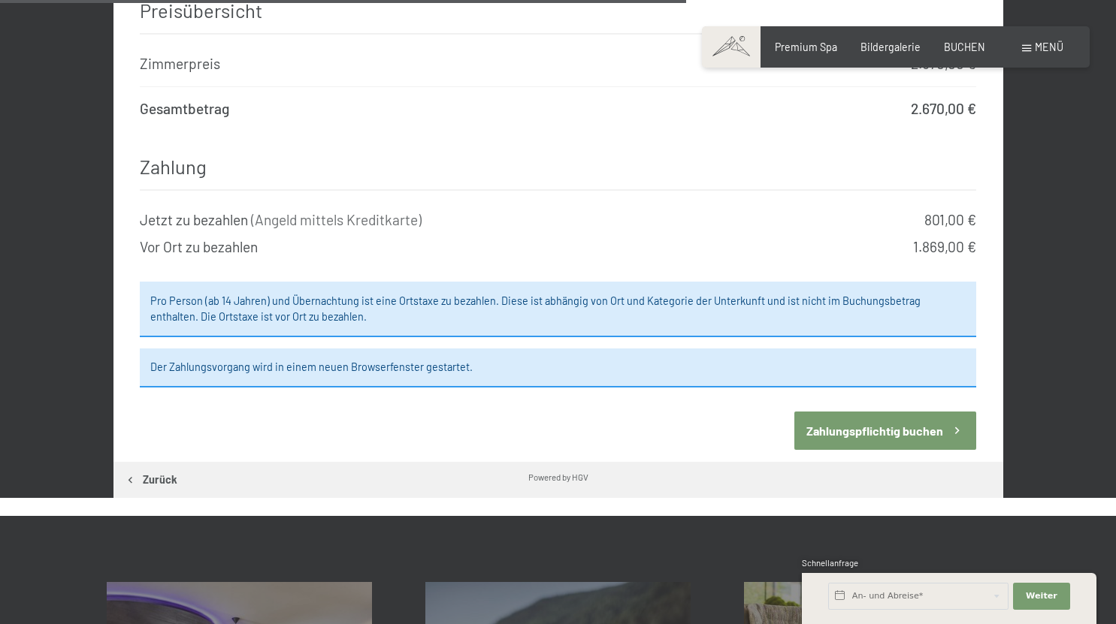
click at [894, 412] on button "Zahlungspflichtig buchen" at bounding box center [885, 431] width 182 height 38
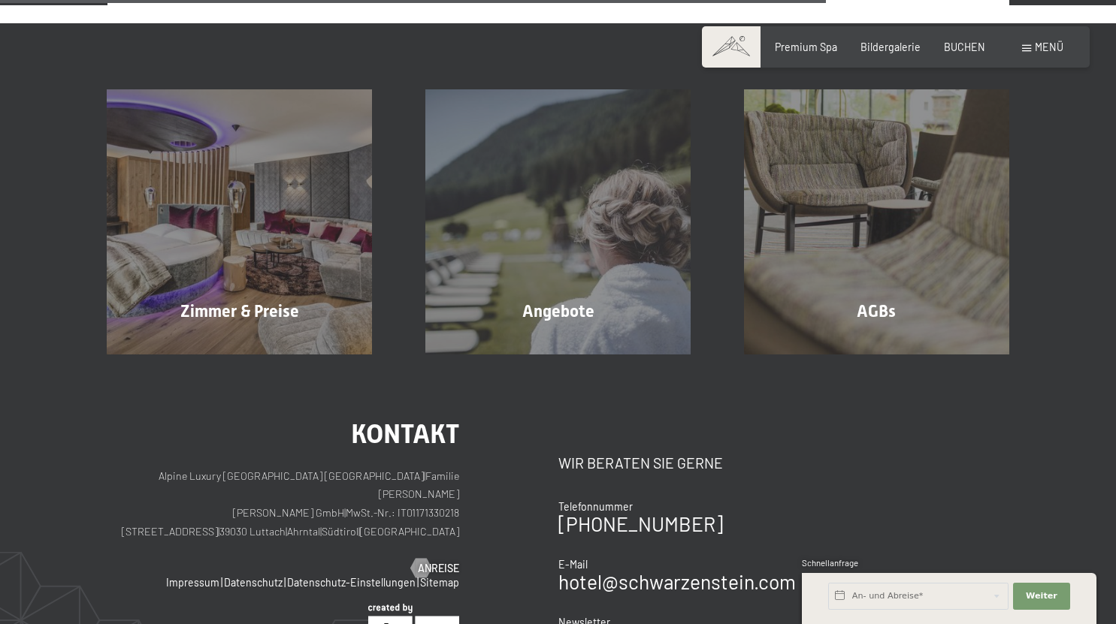
scroll to position [949, 0]
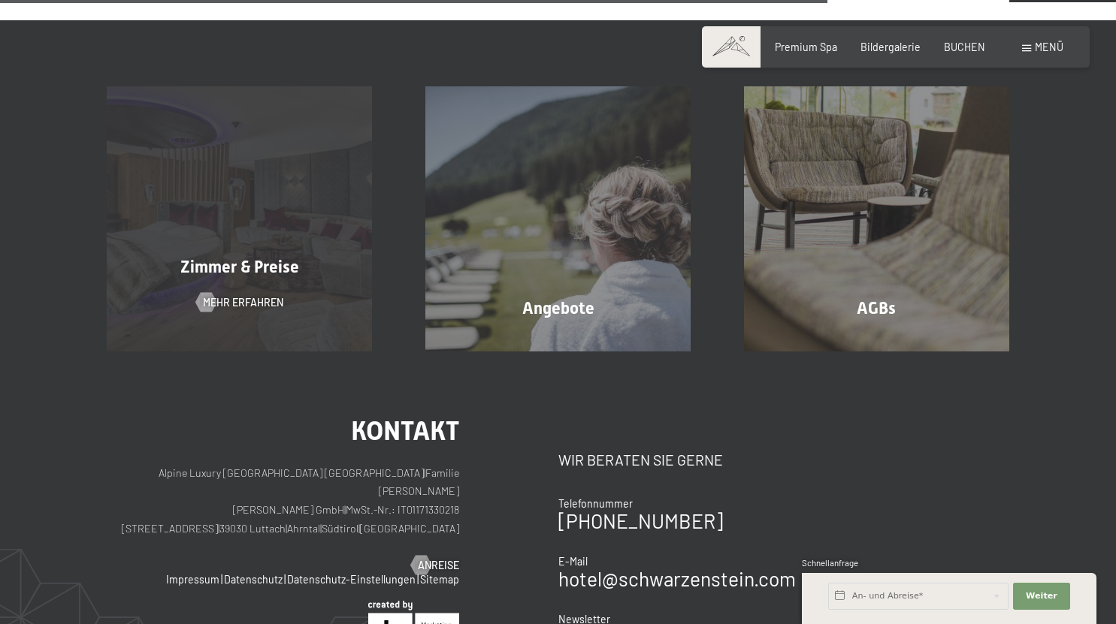
click at [260, 219] on div "Zimmer & Preise Mehr erfahren" at bounding box center [239, 218] width 319 height 265
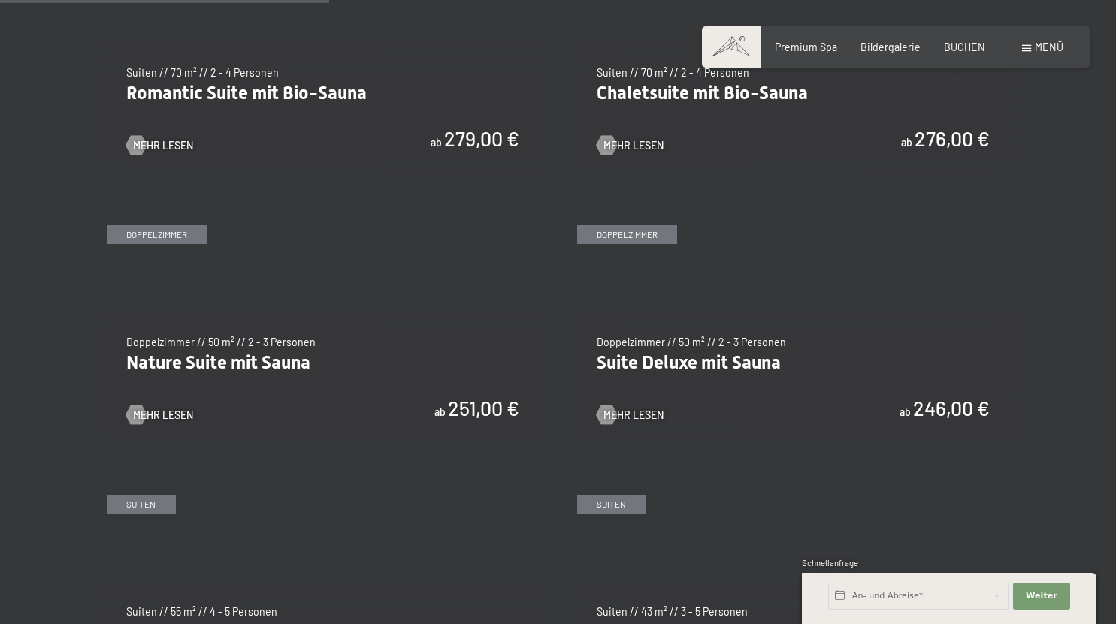
scroll to position [1219, 0]
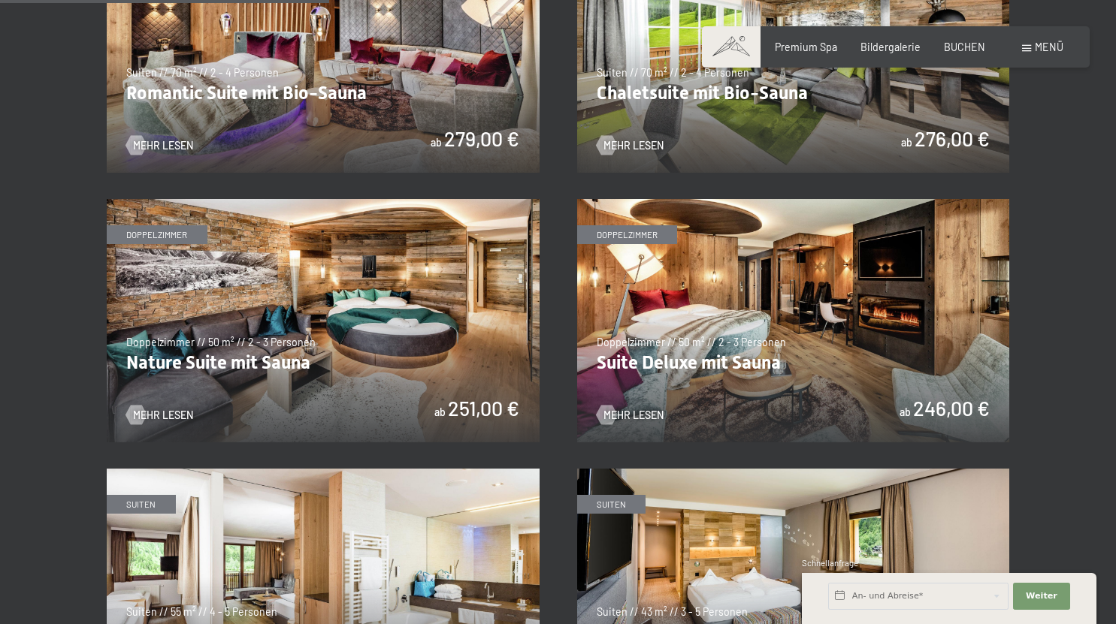
click at [730, 258] on img at bounding box center [793, 320] width 433 height 243
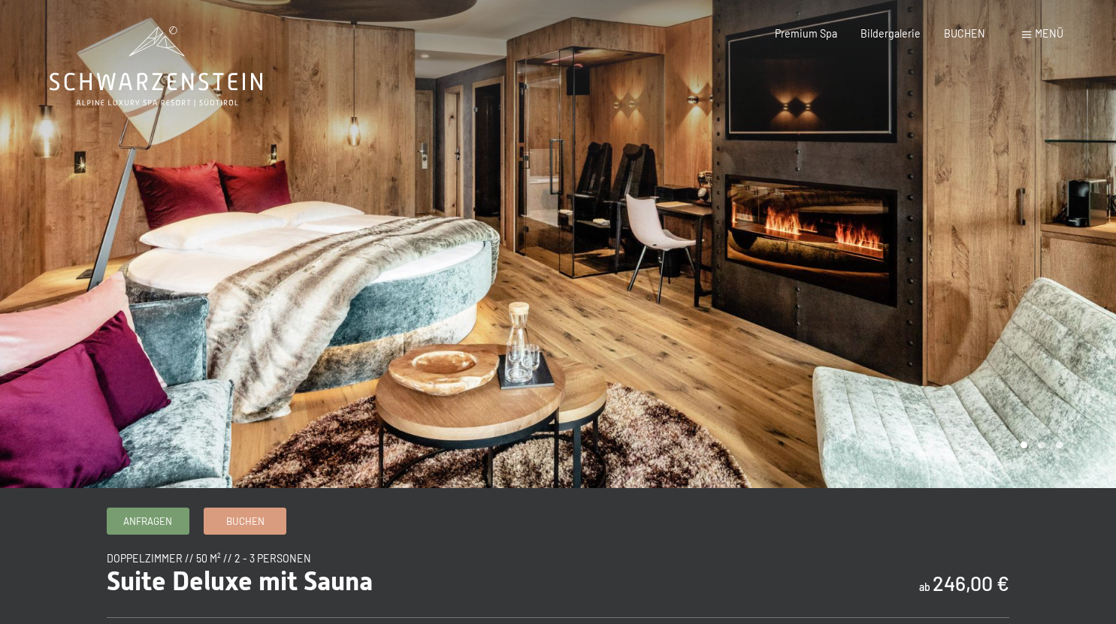
click at [736, 273] on div at bounding box center [837, 244] width 558 height 488
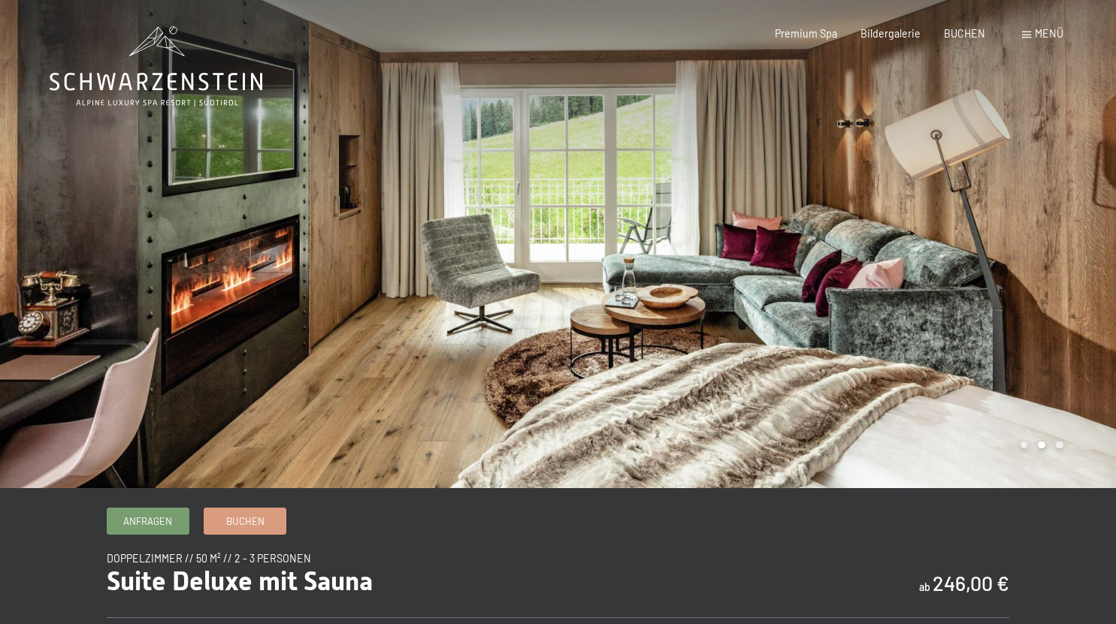
click at [736, 273] on div at bounding box center [837, 244] width 558 height 488
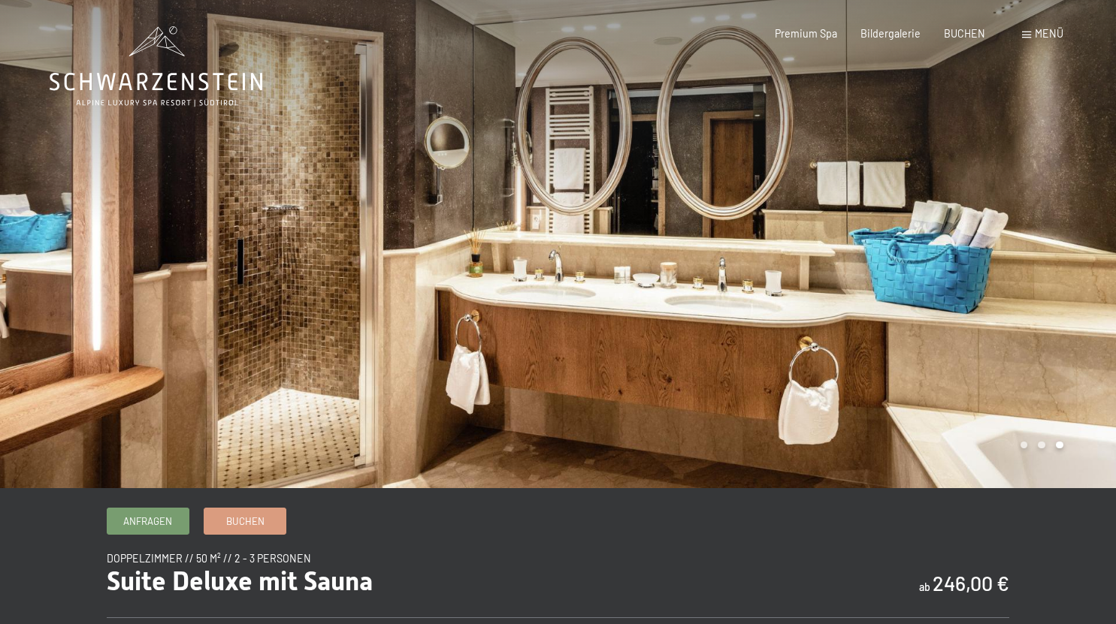
click at [736, 273] on div at bounding box center [837, 244] width 558 height 488
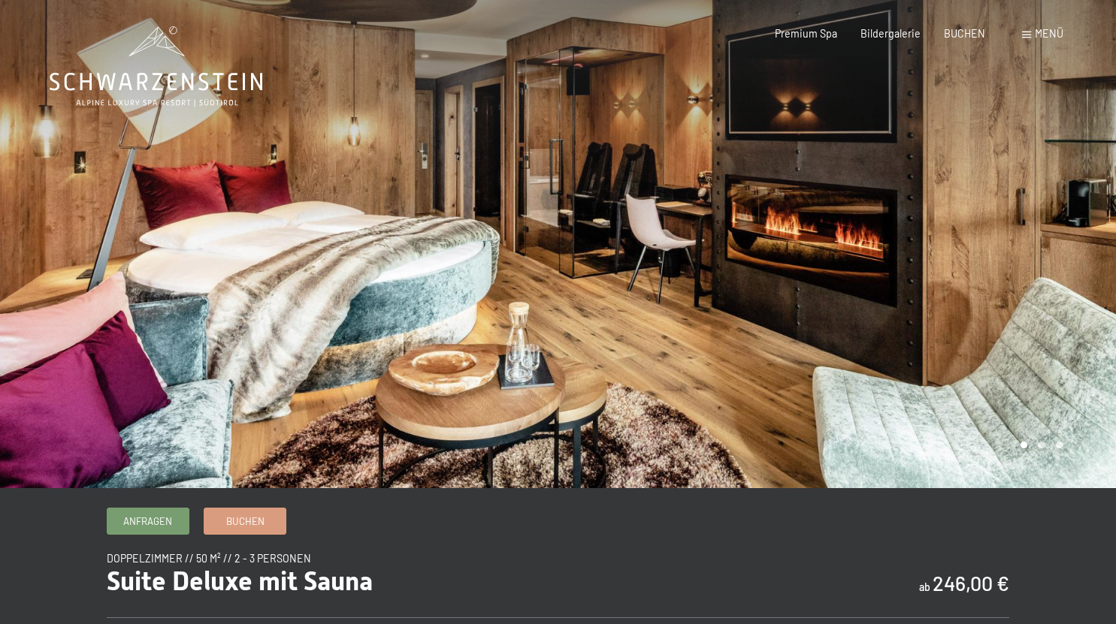
click at [736, 273] on div at bounding box center [837, 244] width 558 height 488
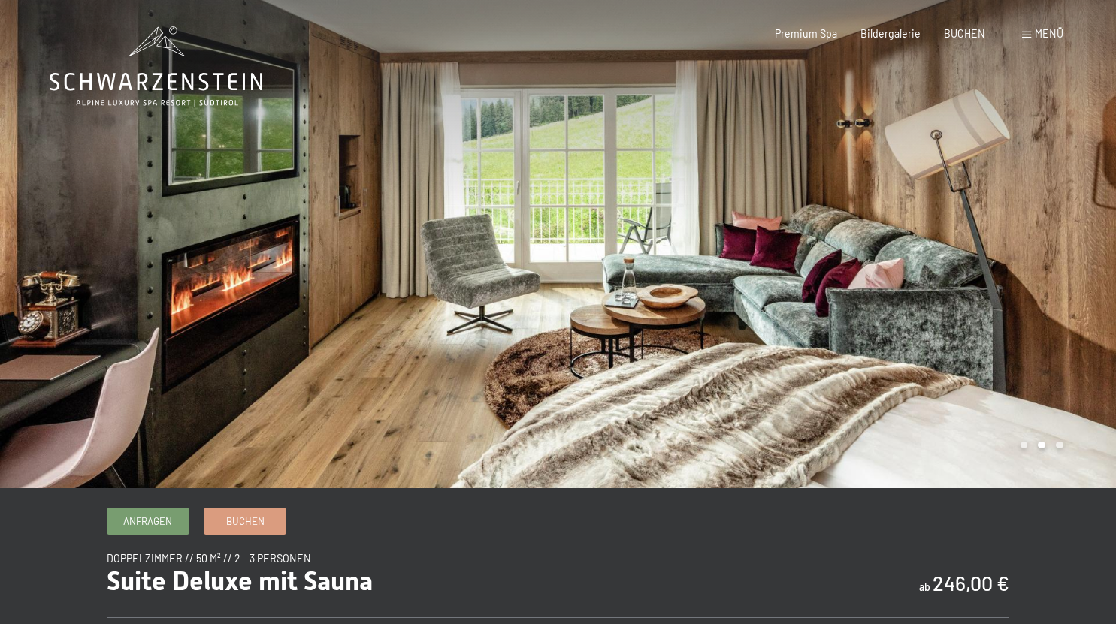
click at [736, 273] on div at bounding box center [837, 244] width 558 height 488
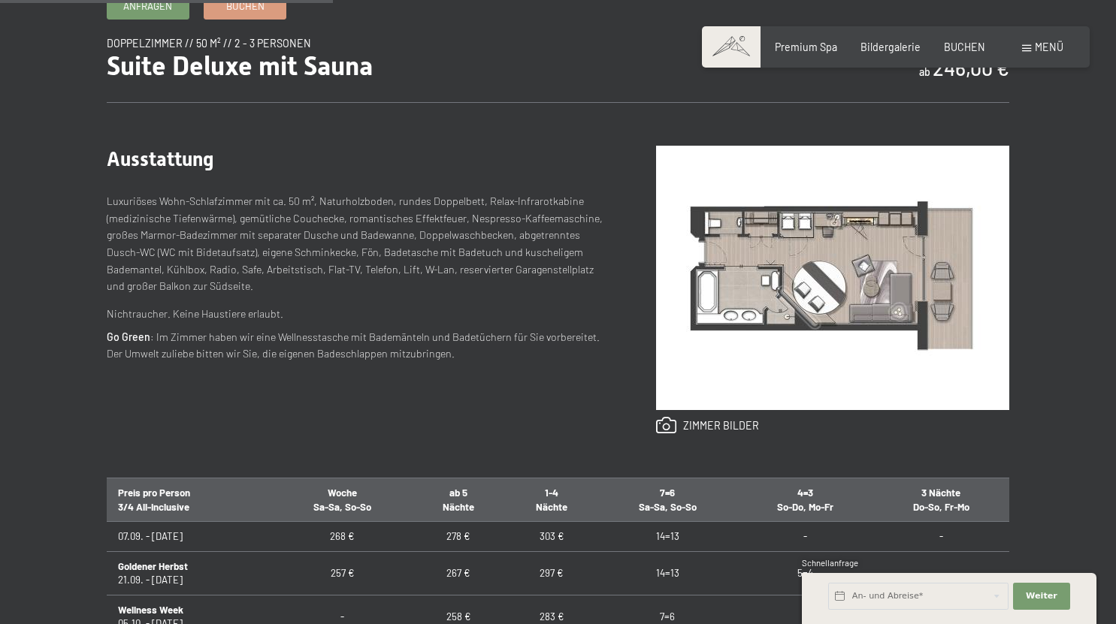
scroll to position [515, 0]
click at [830, 280] on img at bounding box center [832, 279] width 353 height 264
